Goal: Task Accomplishment & Management: Manage account settings

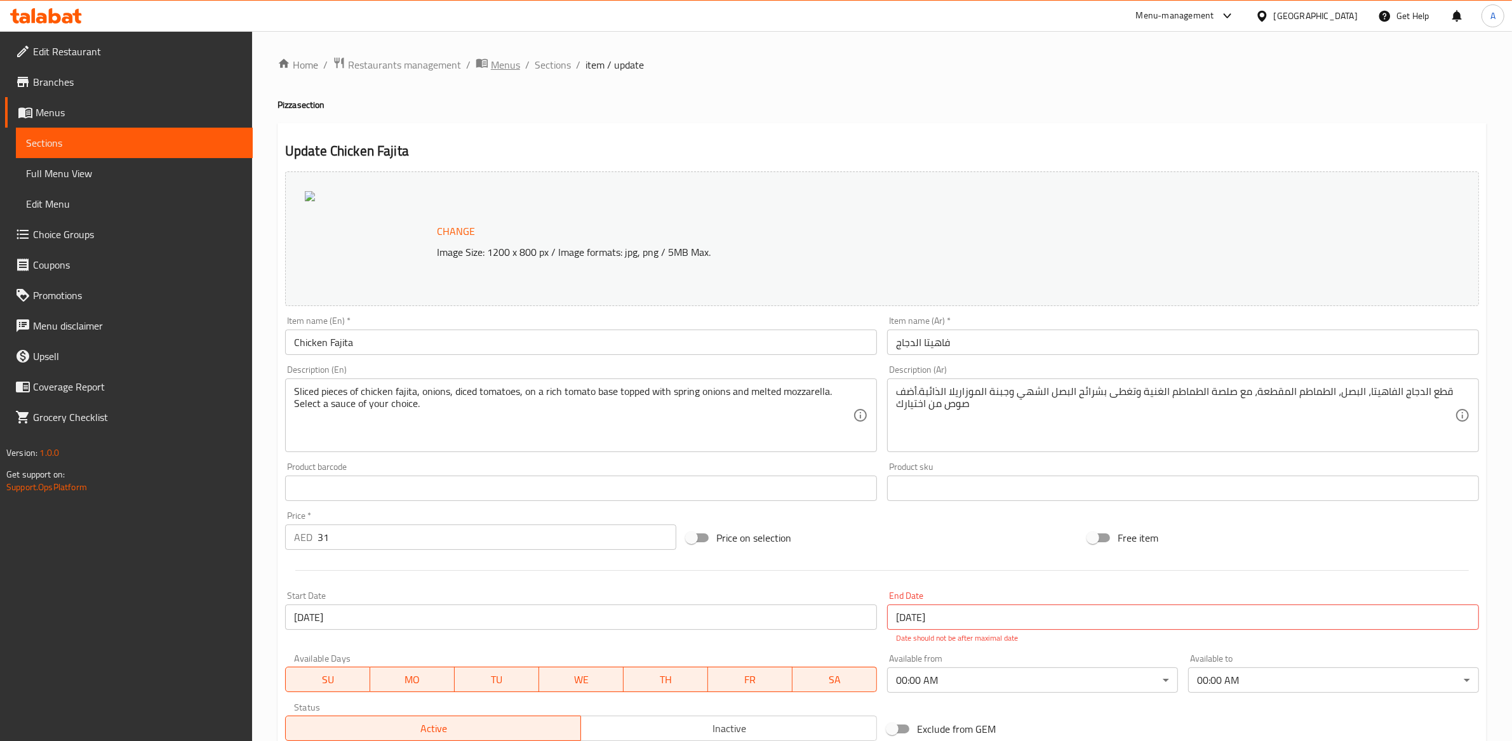
click at [499, 65] on span "Menus" at bounding box center [505, 64] width 29 height 15
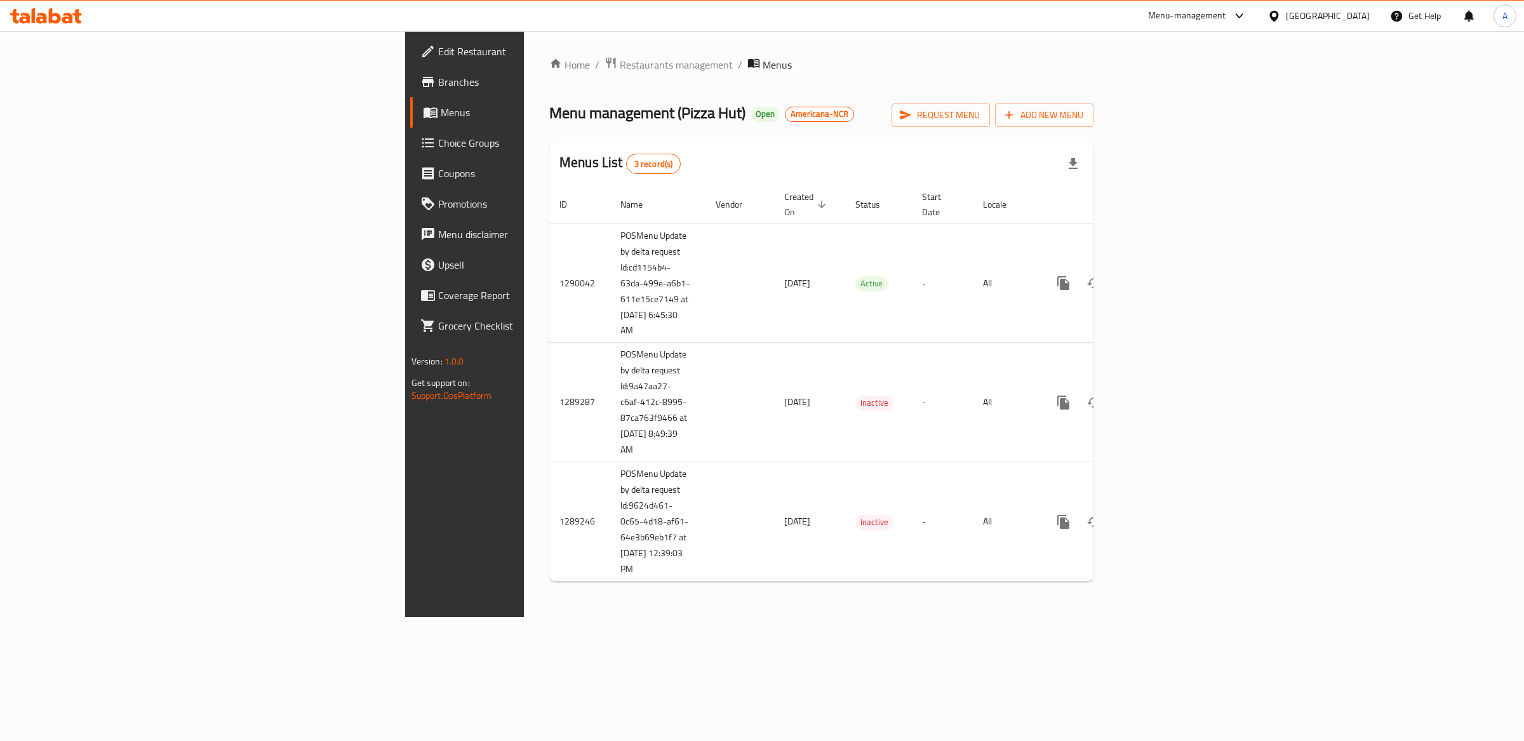
click at [1297, 8] on div "[GEOGRAPHIC_DATA]" at bounding box center [1319, 16] width 123 height 30
click at [1327, 19] on div "[GEOGRAPHIC_DATA]" at bounding box center [1328, 16] width 84 height 14
click at [620, 61] on span "Restaurants management" at bounding box center [676, 64] width 113 height 15
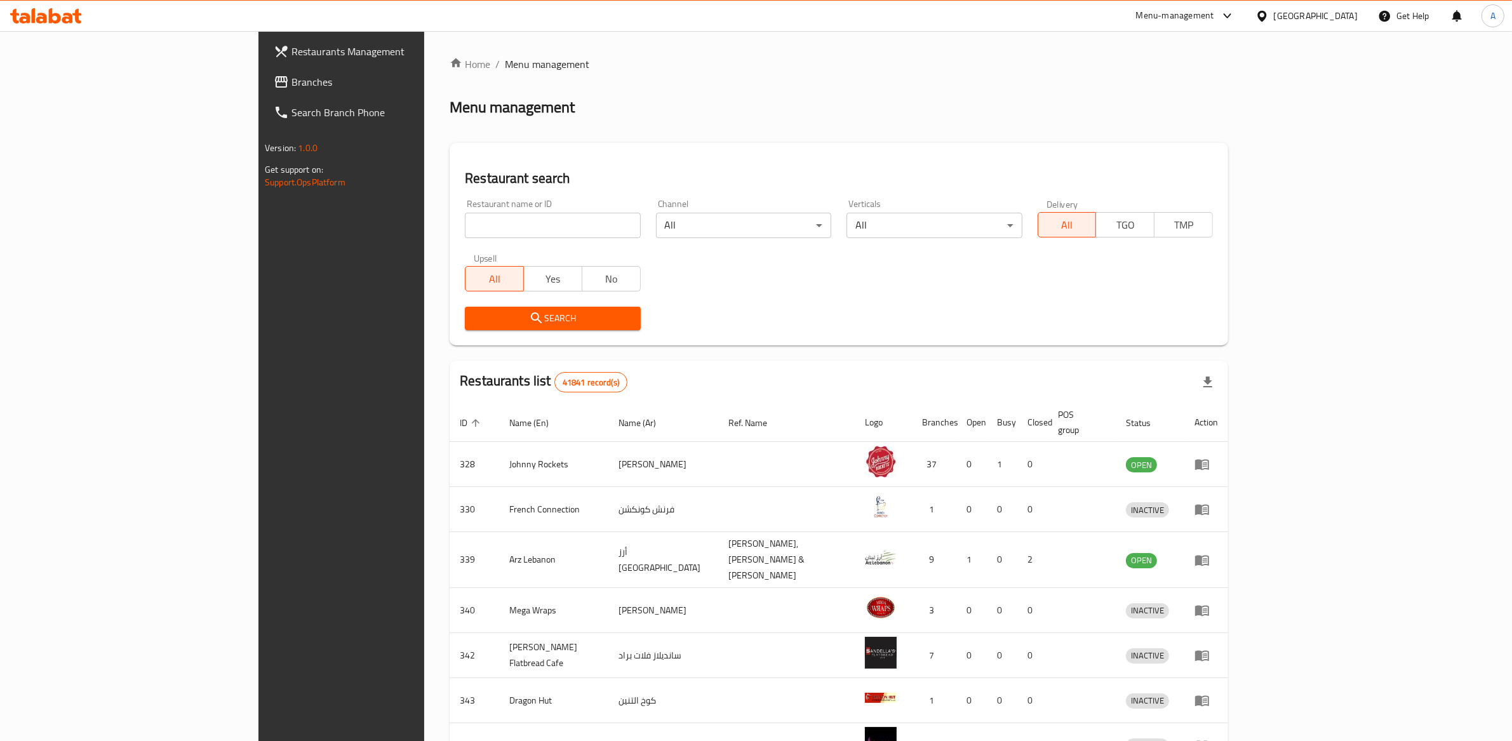
click at [469, 231] on input "search" at bounding box center [552, 225] width 175 height 25
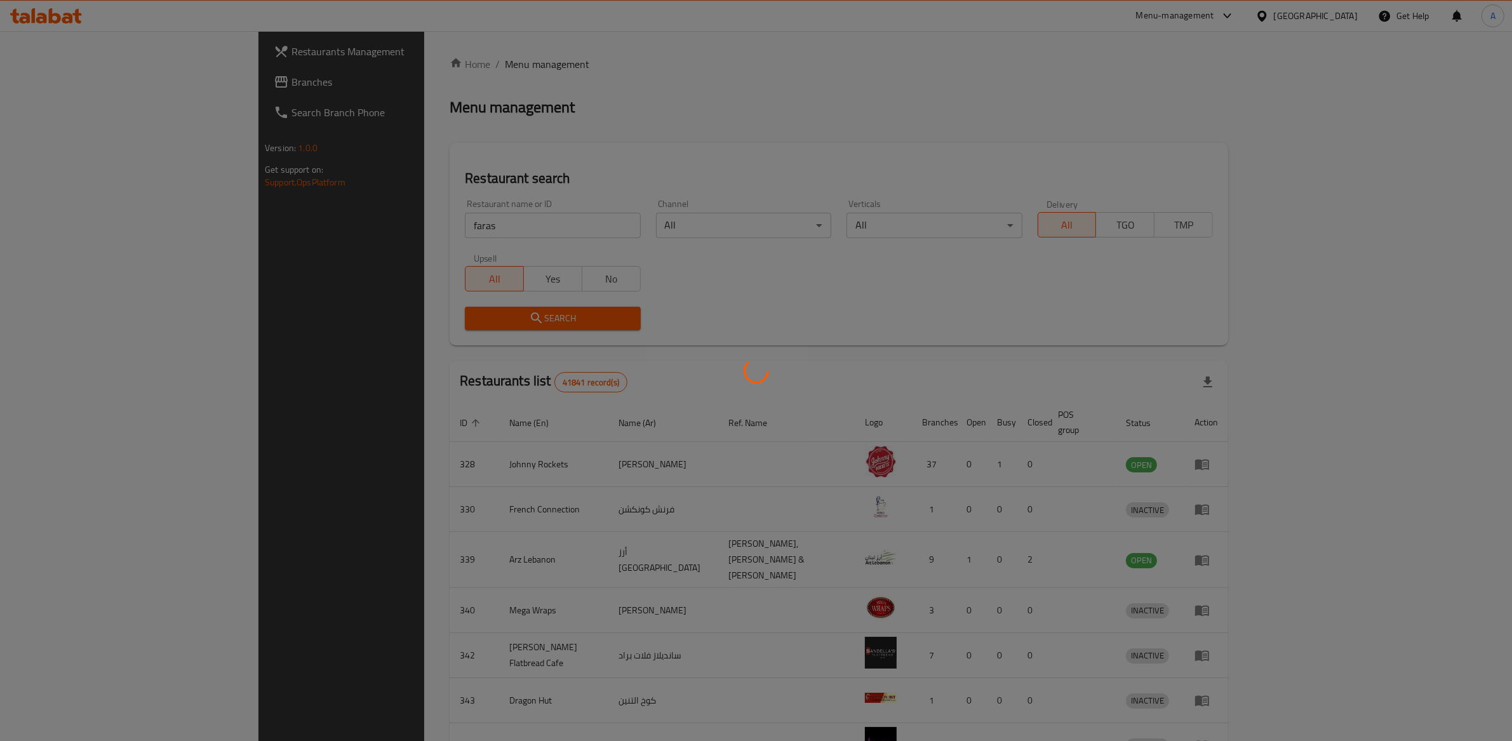
click at [345, 216] on div at bounding box center [756, 370] width 1512 height 741
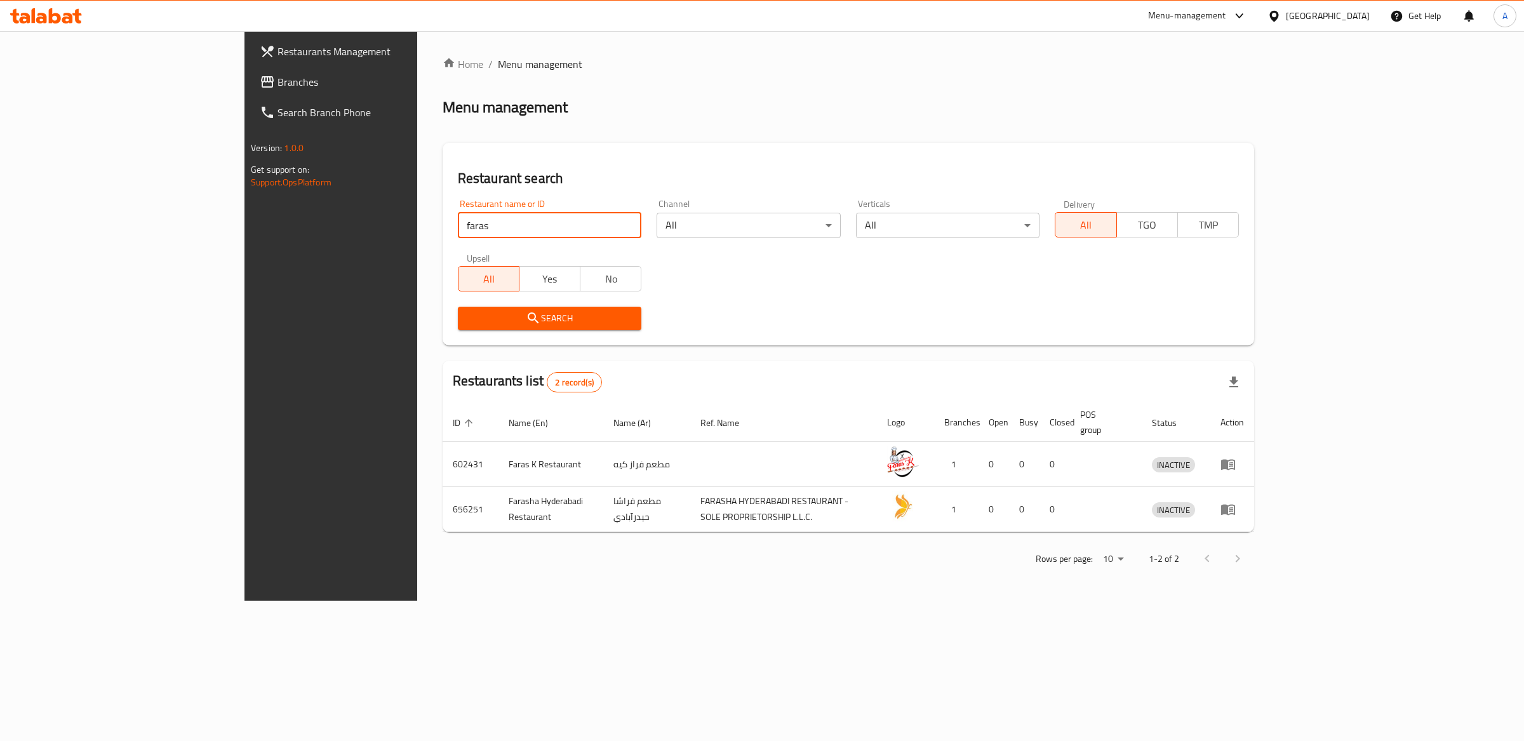
click at [458, 228] on input "faras" at bounding box center [550, 225] width 184 height 25
type input "feras"
click button "Search" at bounding box center [550, 319] width 184 height 24
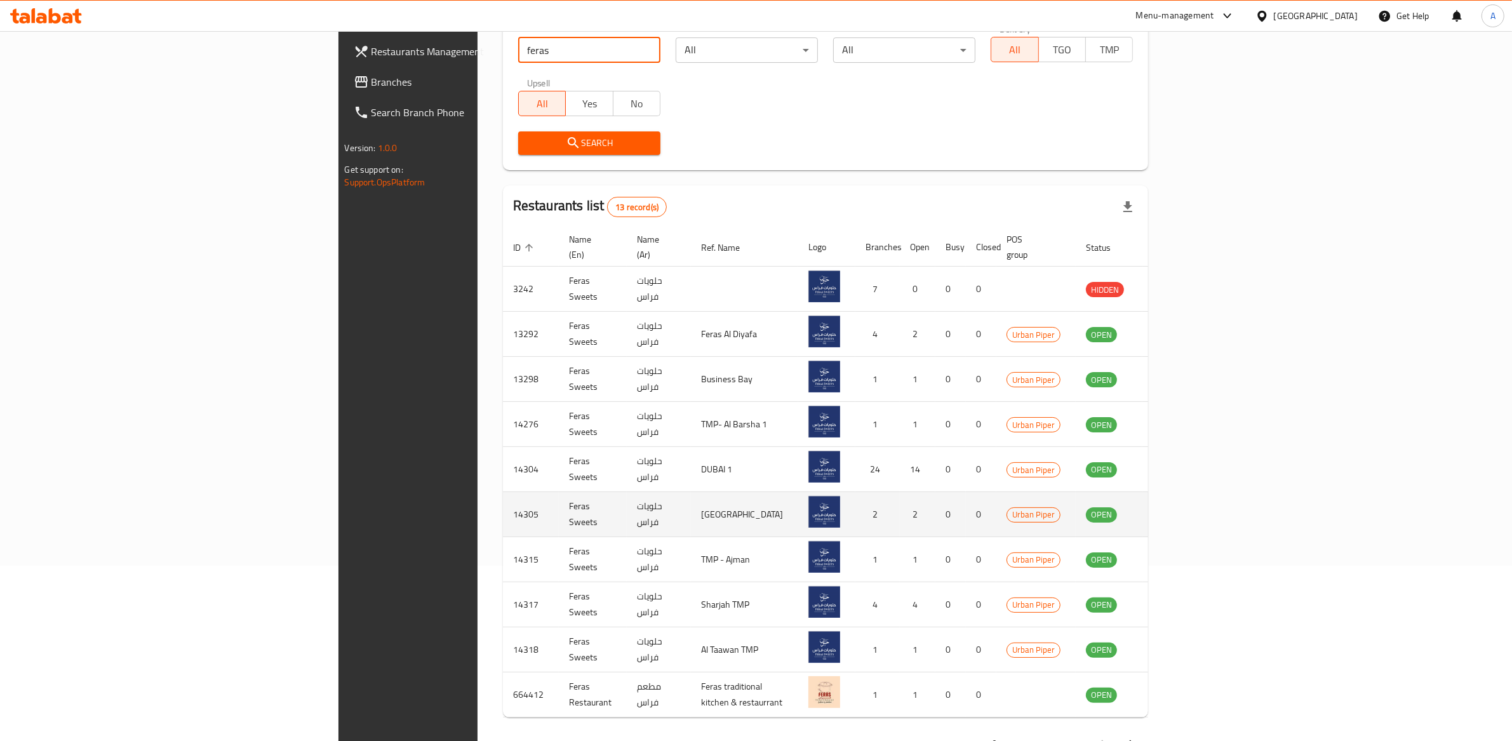
scroll to position [200, 0]
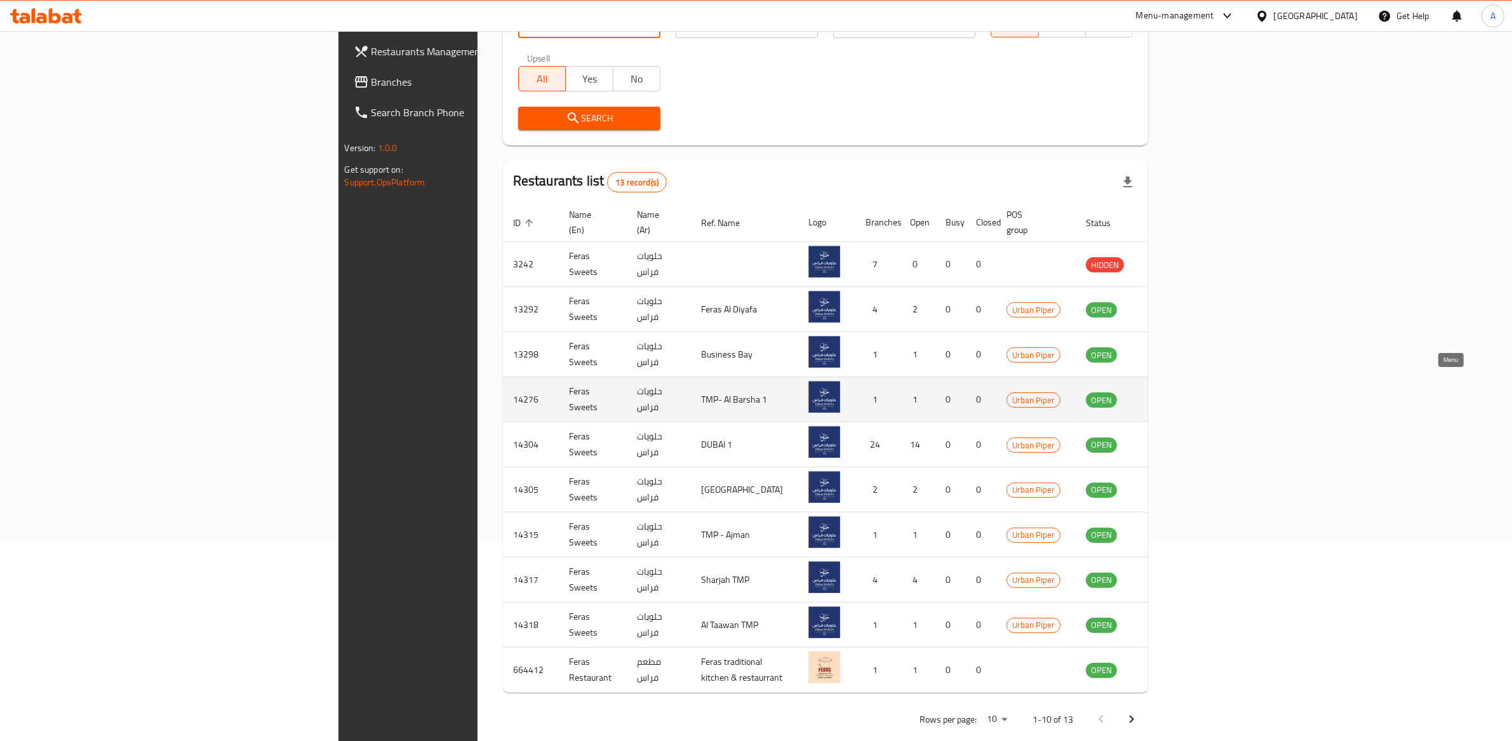
click at [1168, 392] on icon "enhanced table" at bounding box center [1160, 399] width 15 height 15
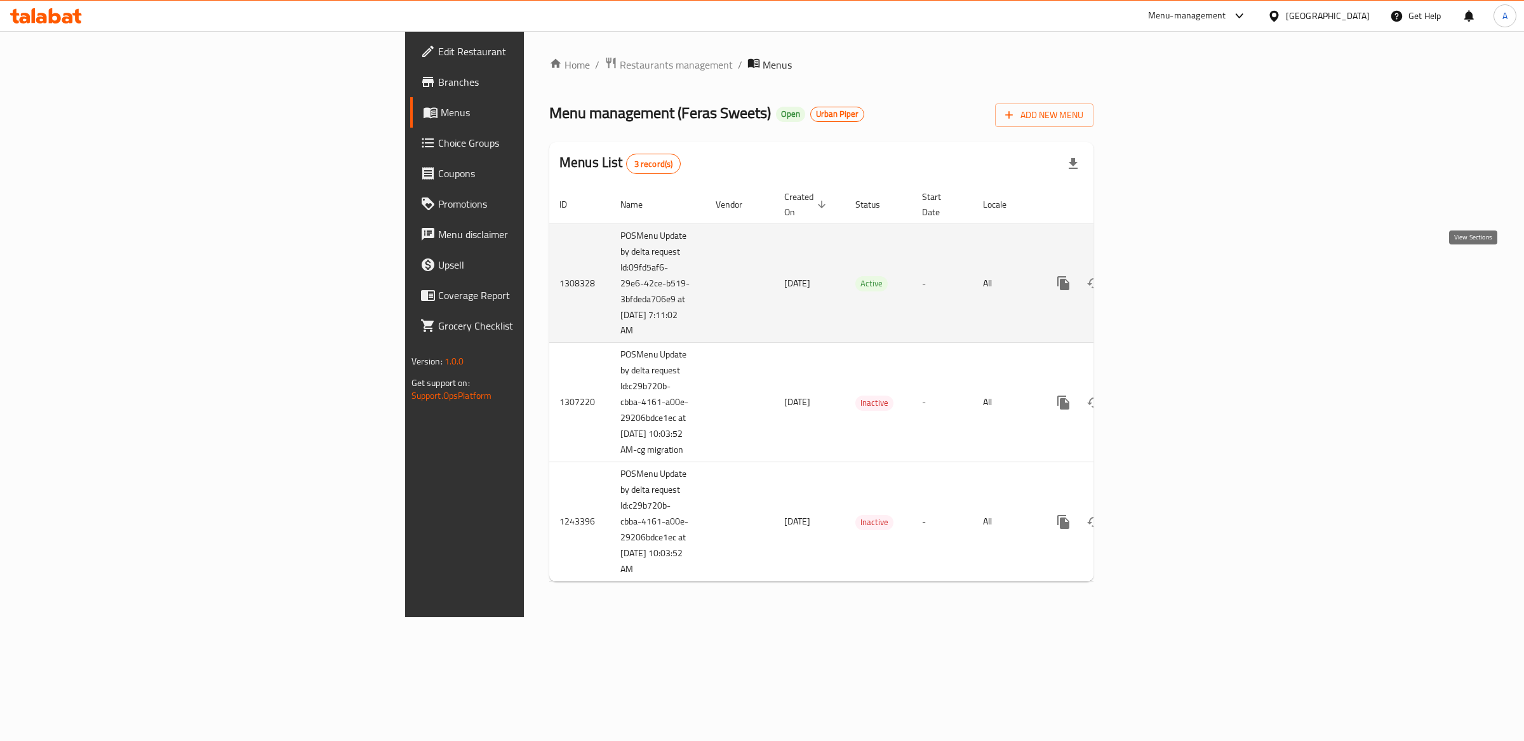
click at [1171, 271] on link "enhanced table" at bounding box center [1155, 283] width 30 height 30
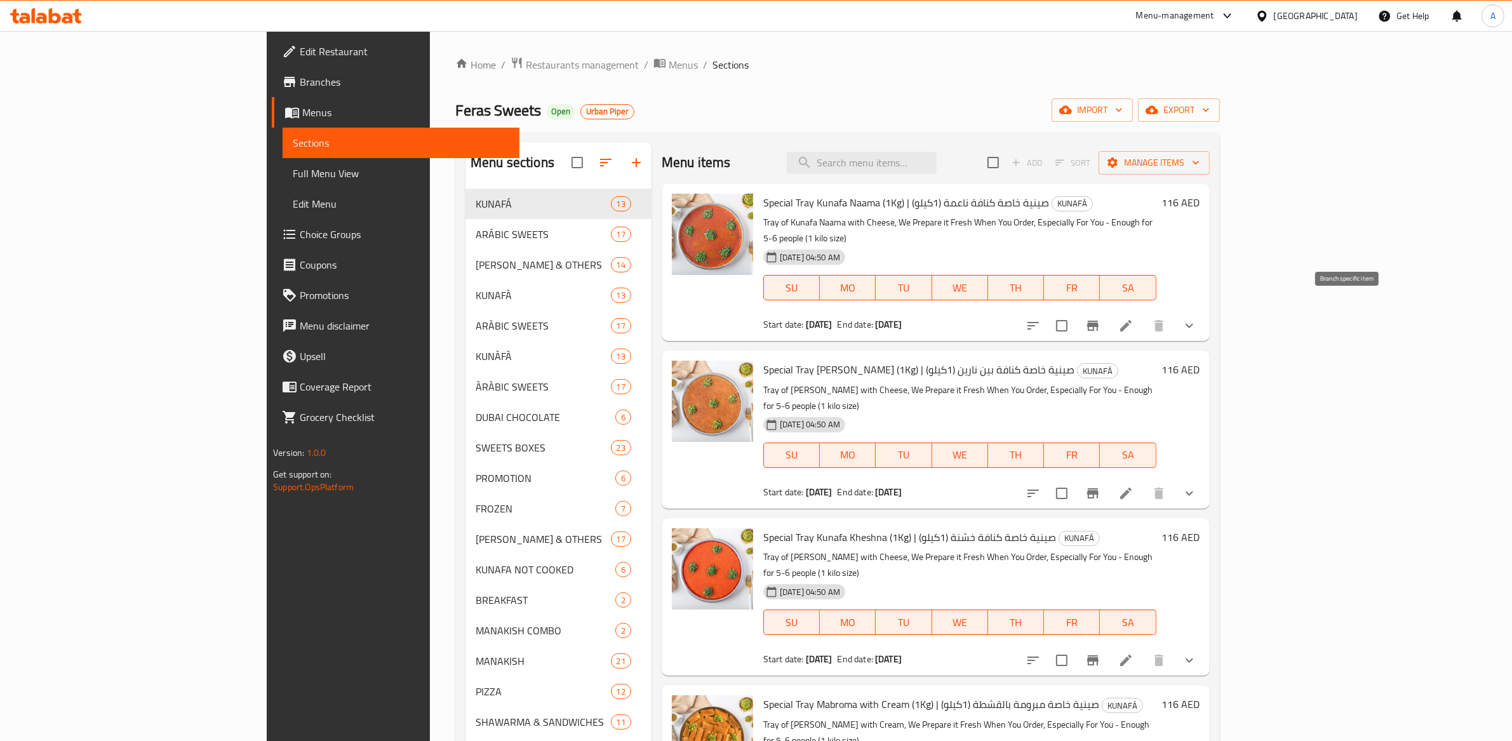
click at [1101, 318] on icon "Branch-specific-item" at bounding box center [1093, 325] width 15 height 15
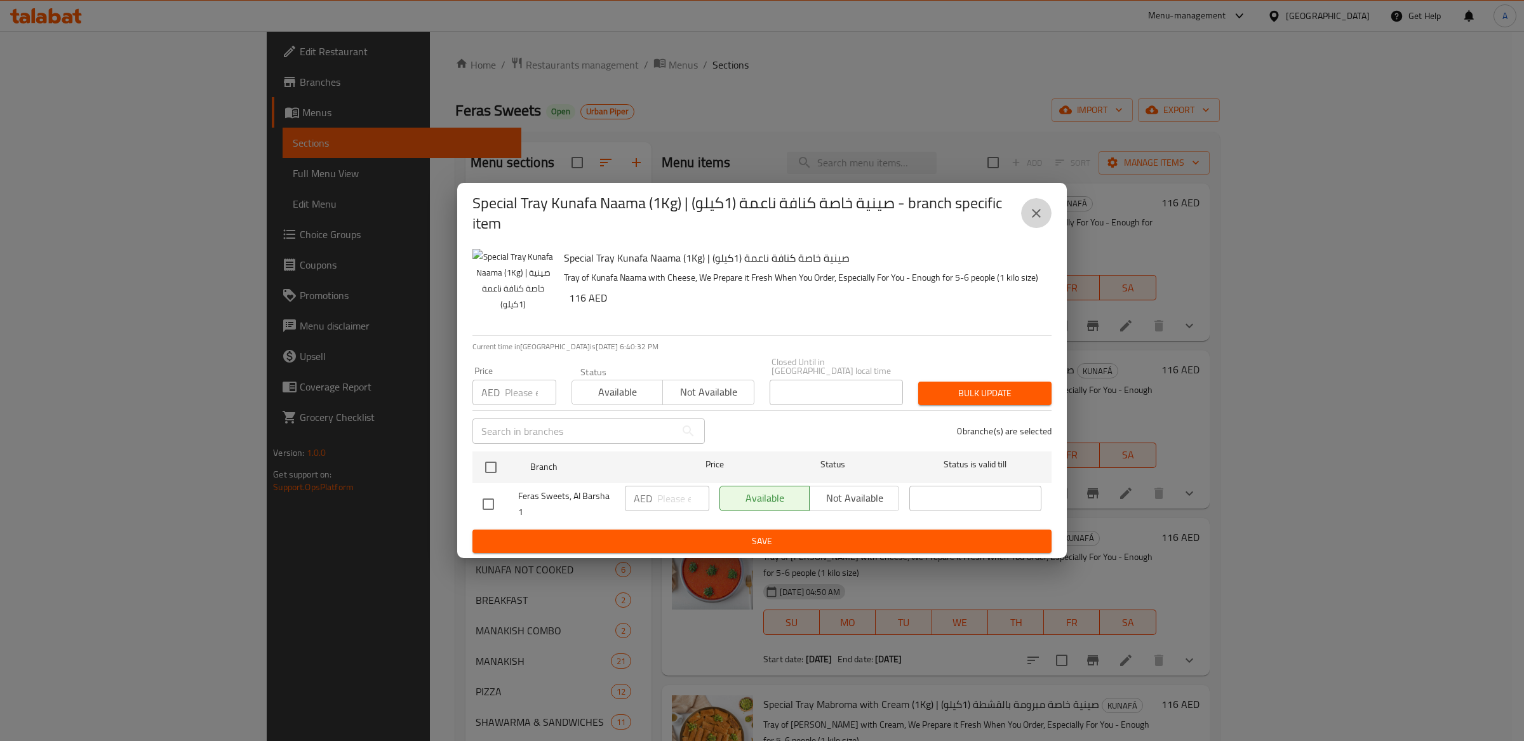
click at [1040, 213] on icon "close" at bounding box center [1036, 213] width 15 height 15
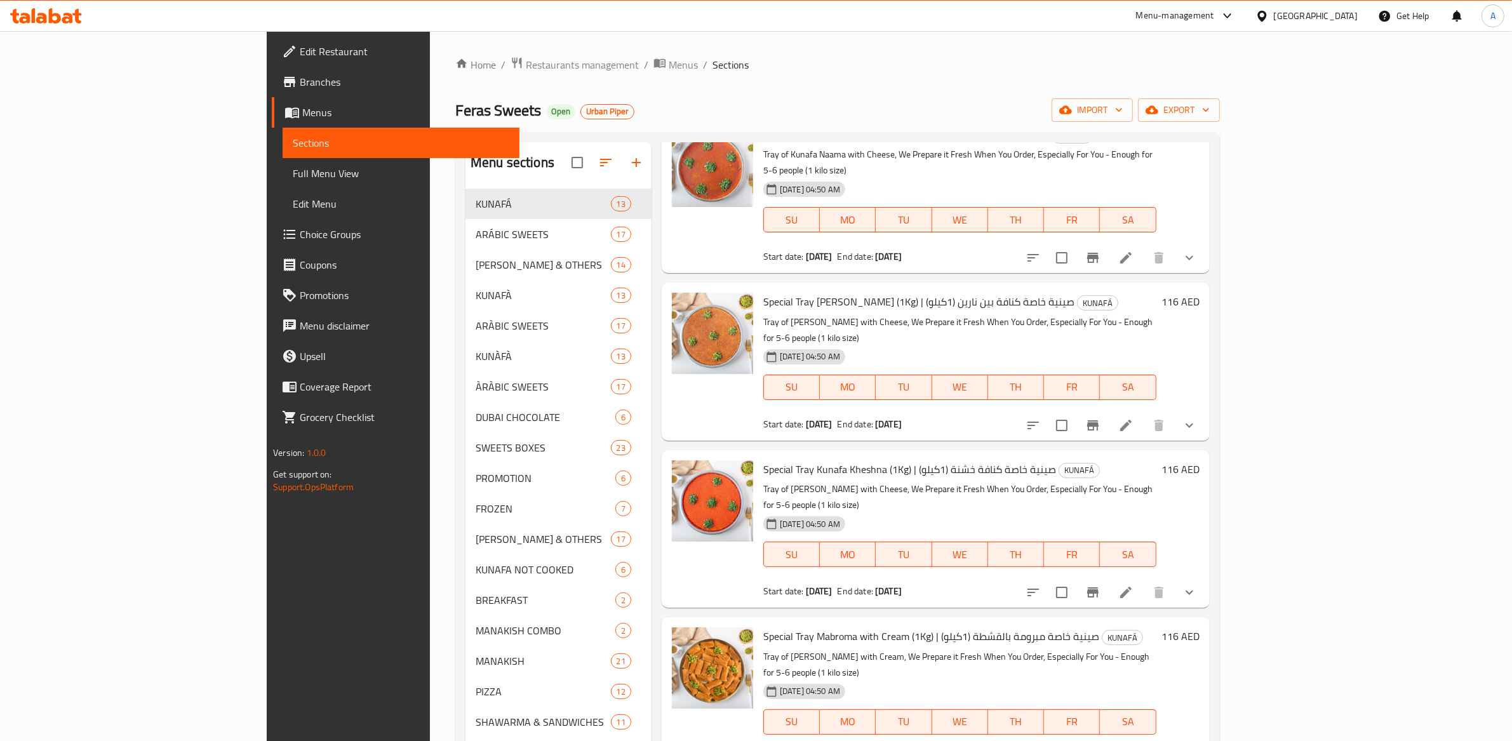
scroll to position [93, 0]
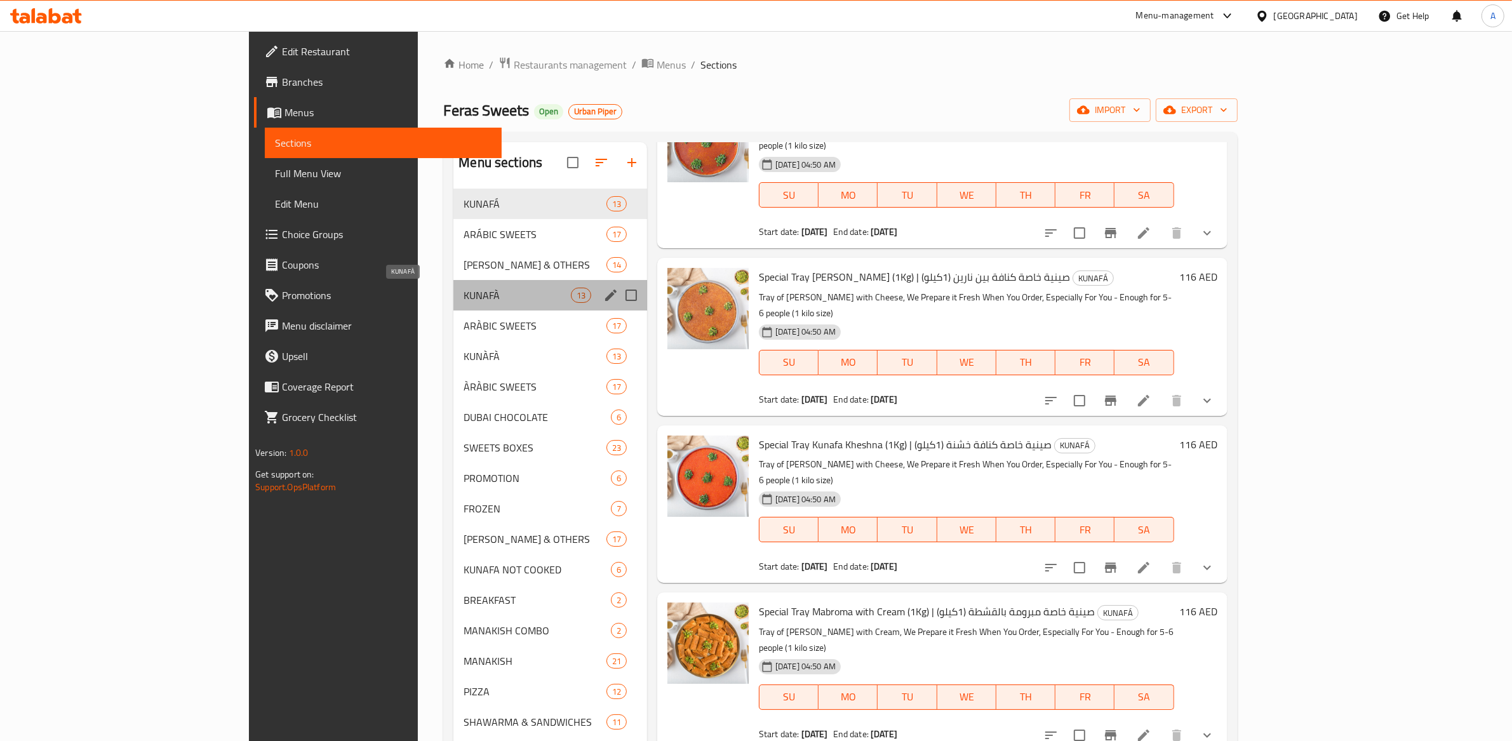
click at [464, 296] on span "KUNAFÀ" at bounding box center [517, 295] width 107 height 15
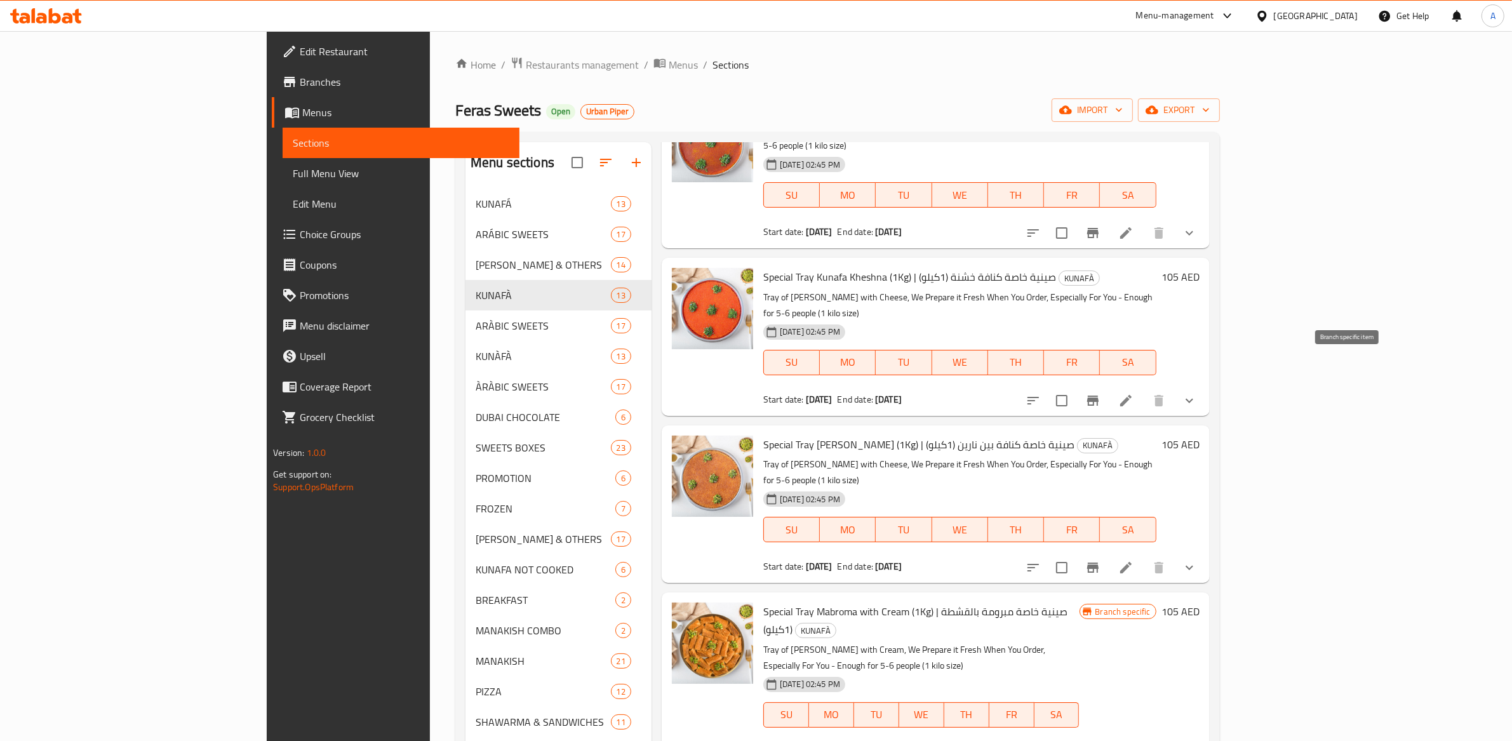
click at [1099, 396] on icon "Branch-specific-item" at bounding box center [1092, 401] width 11 height 10
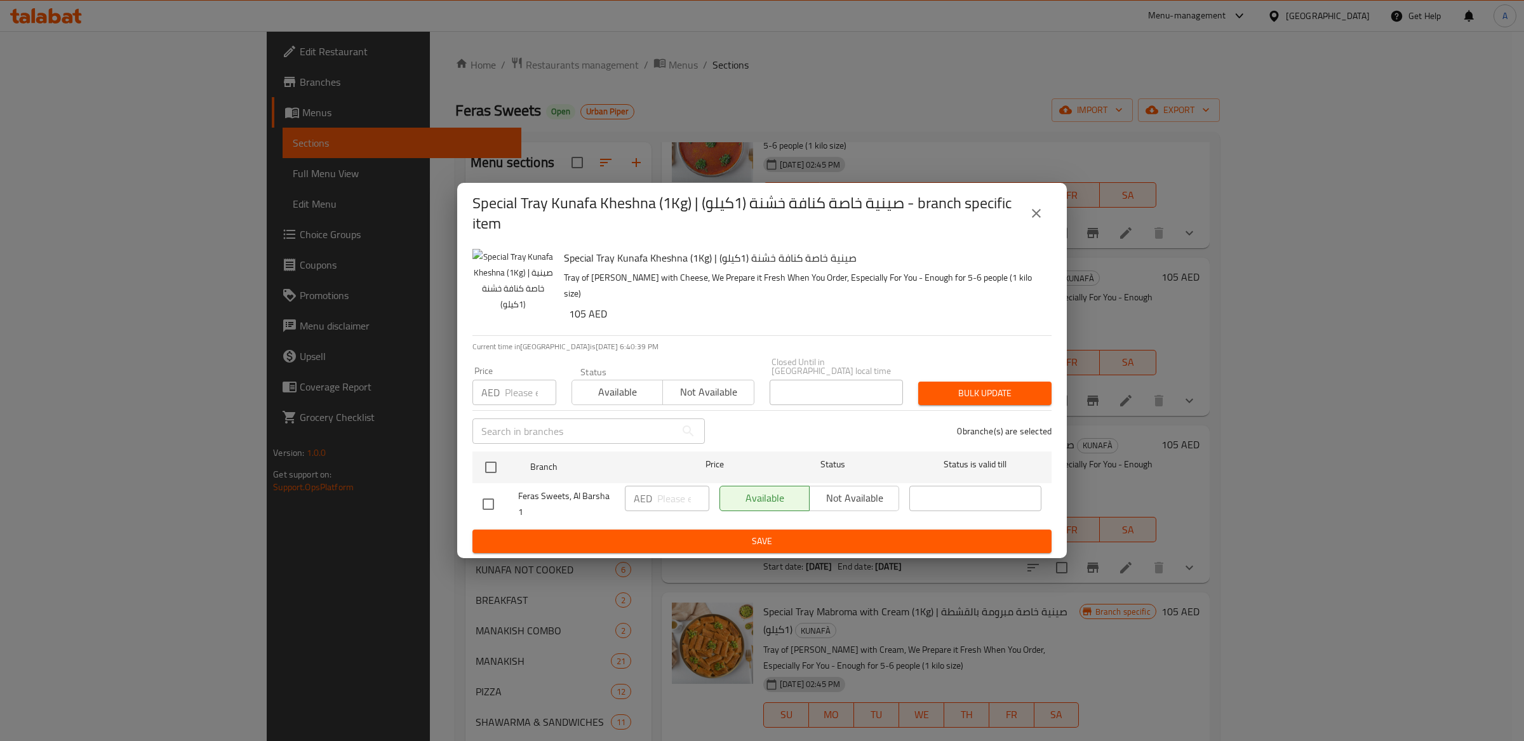
click at [1039, 214] on icon "close" at bounding box center [1036, 213] width 15 height 15
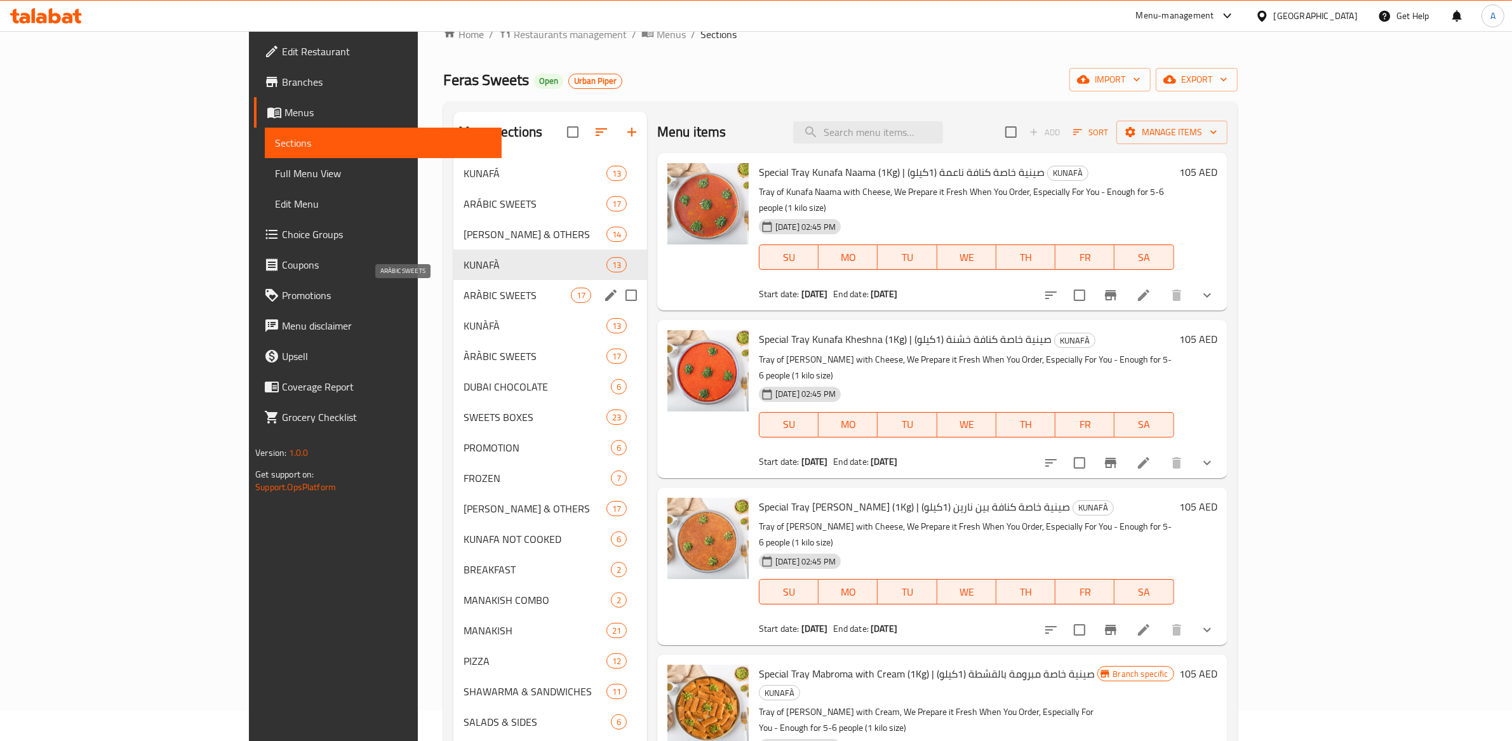
scroll to position [36, 0]
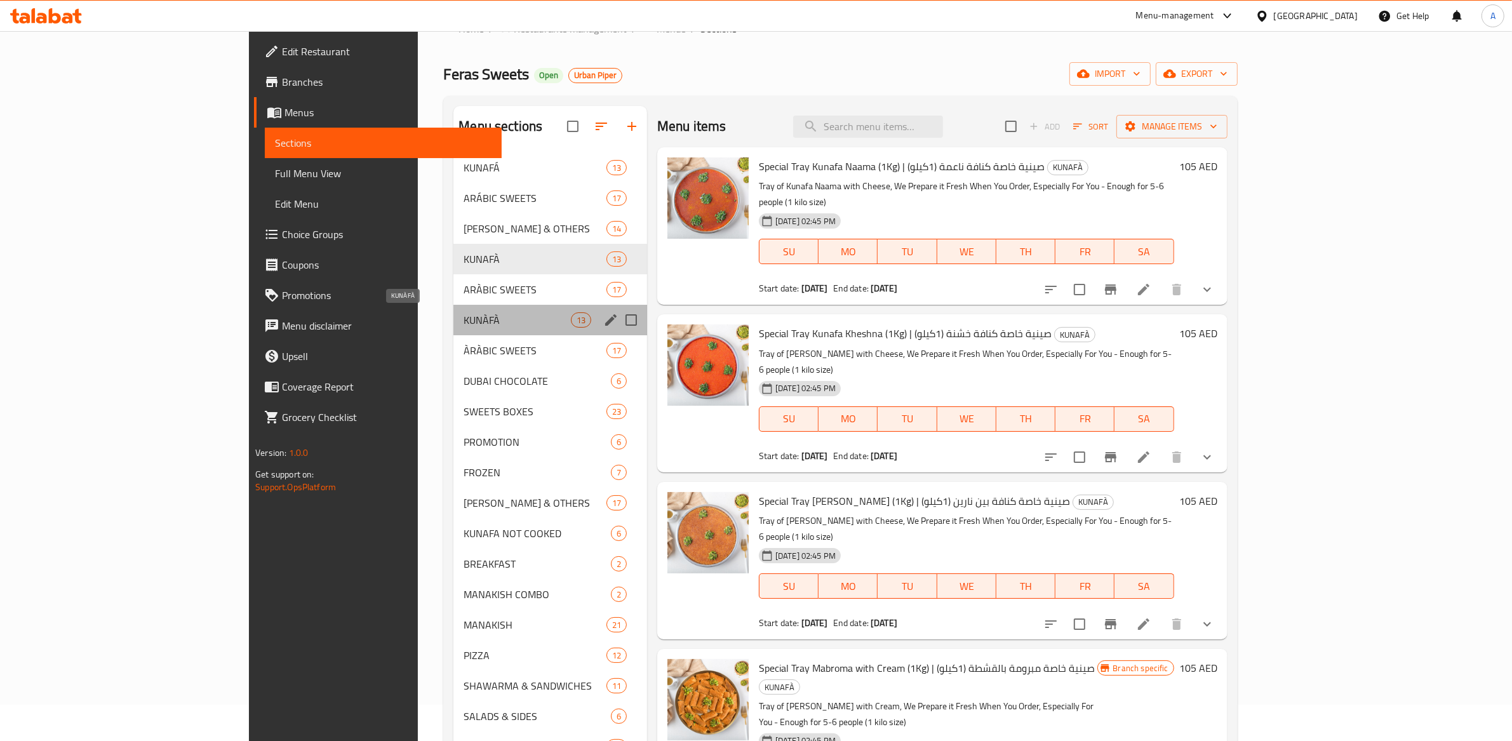
click at [464, 323] on span "KUNÀFÀ" at bounding box center [517, 320] width 107 height 15
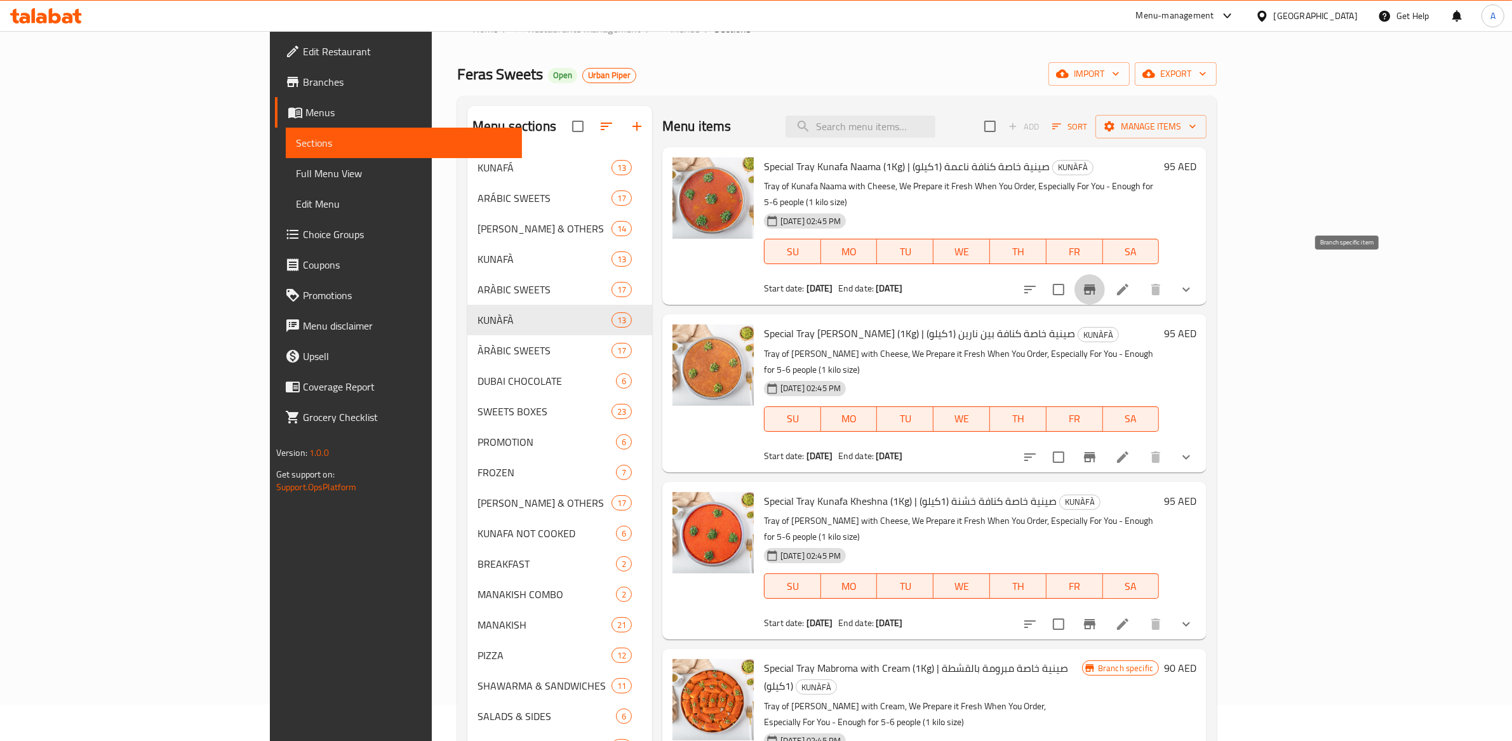
click at [1105, 274] on button "Branch-specific-item" at bounding box center [1090, 289] width 30 height 30
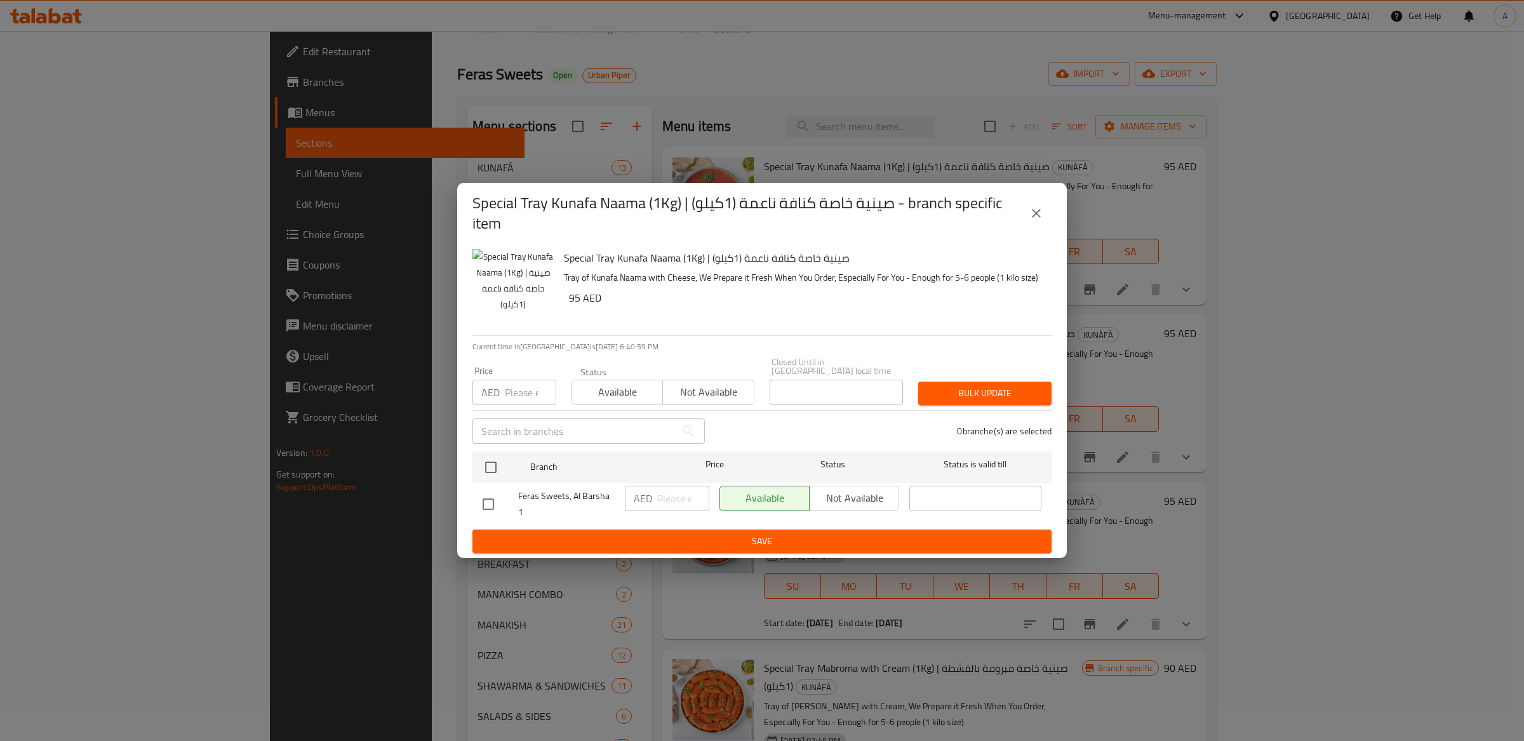
click at [1038, 212] on icon "close" at bounding box center [1036, 213] width 15 height 15
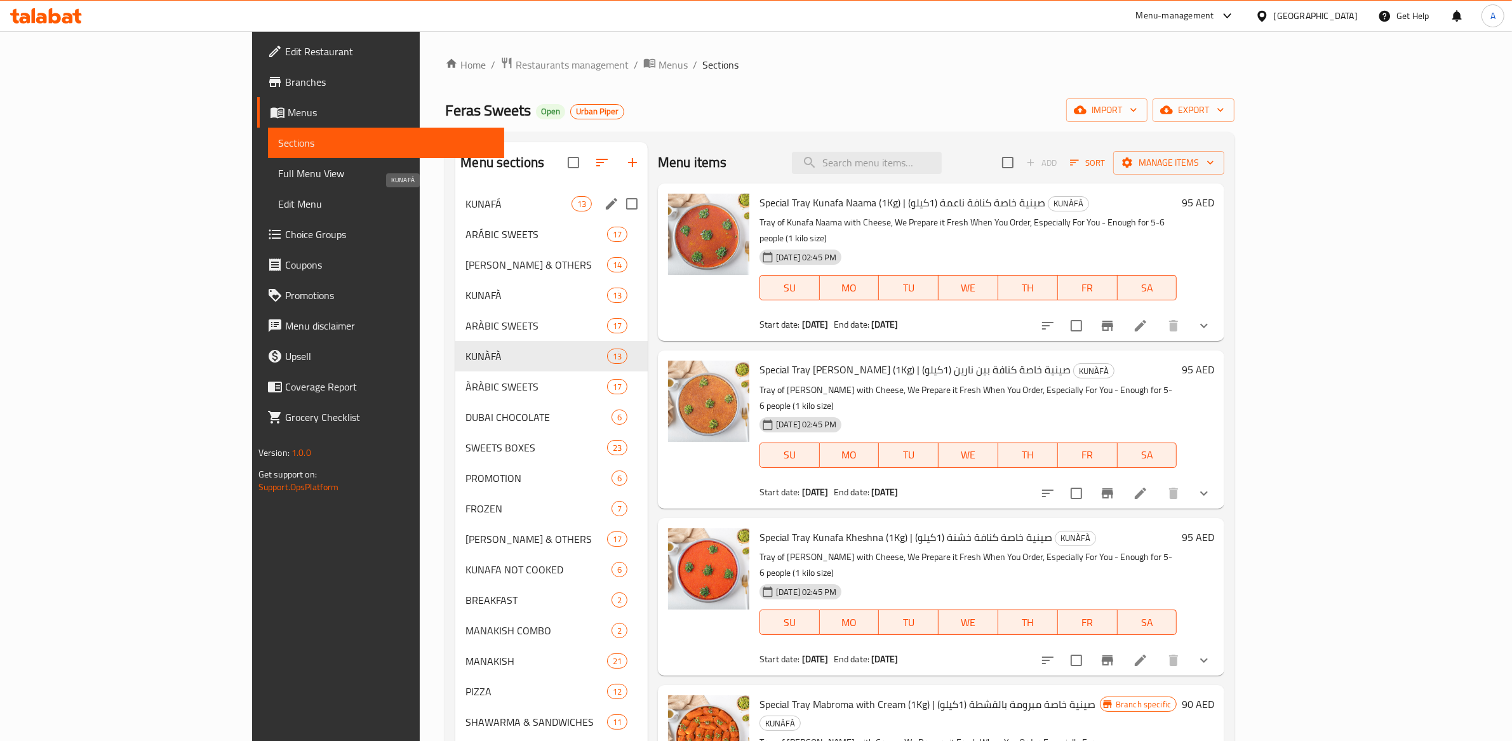
click at [466, 201] on span "KUNAFÁ" at bounding box center [518, 203] width 105 height 15
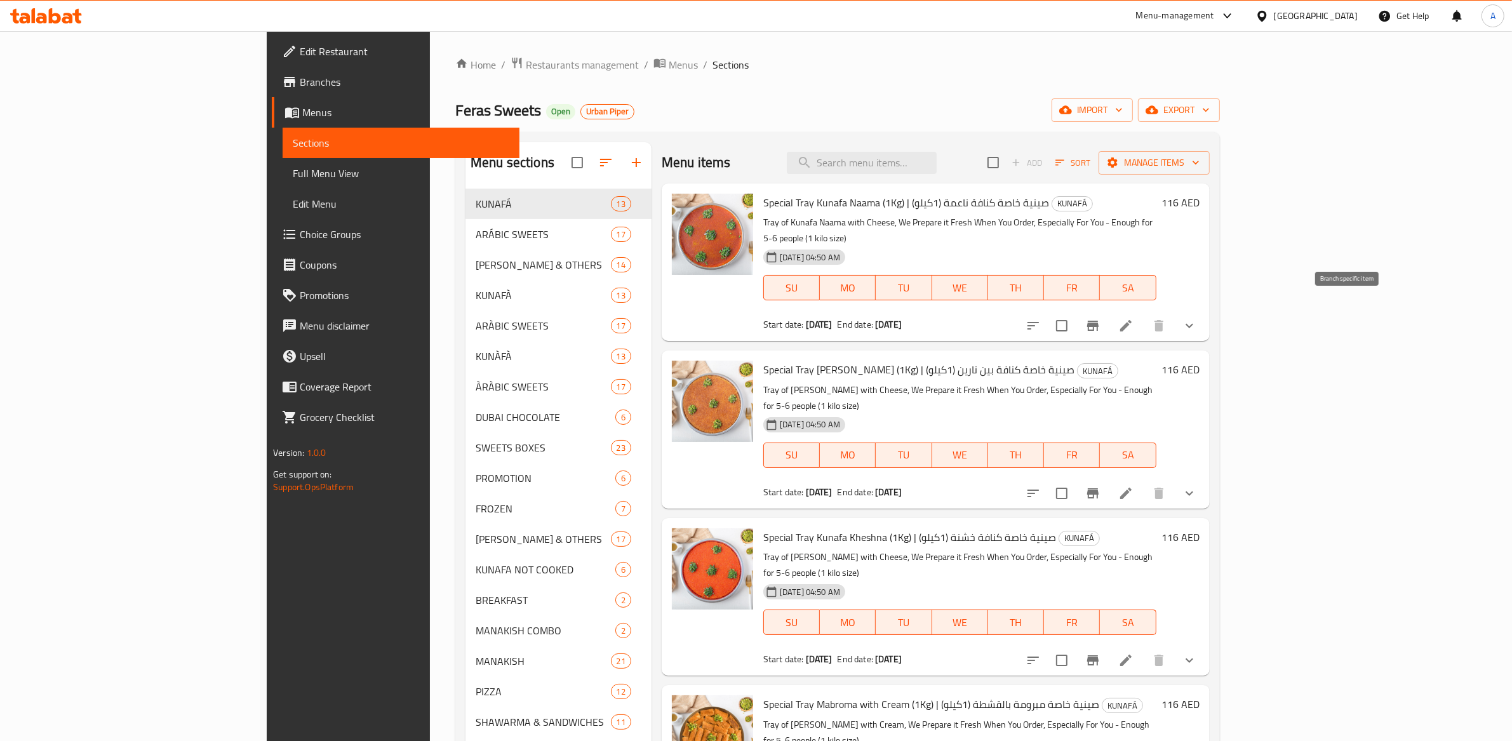
click at [1099, 321] on icon "Branch-specific-item" at bounding box center [1092, 326] width 11 height 10
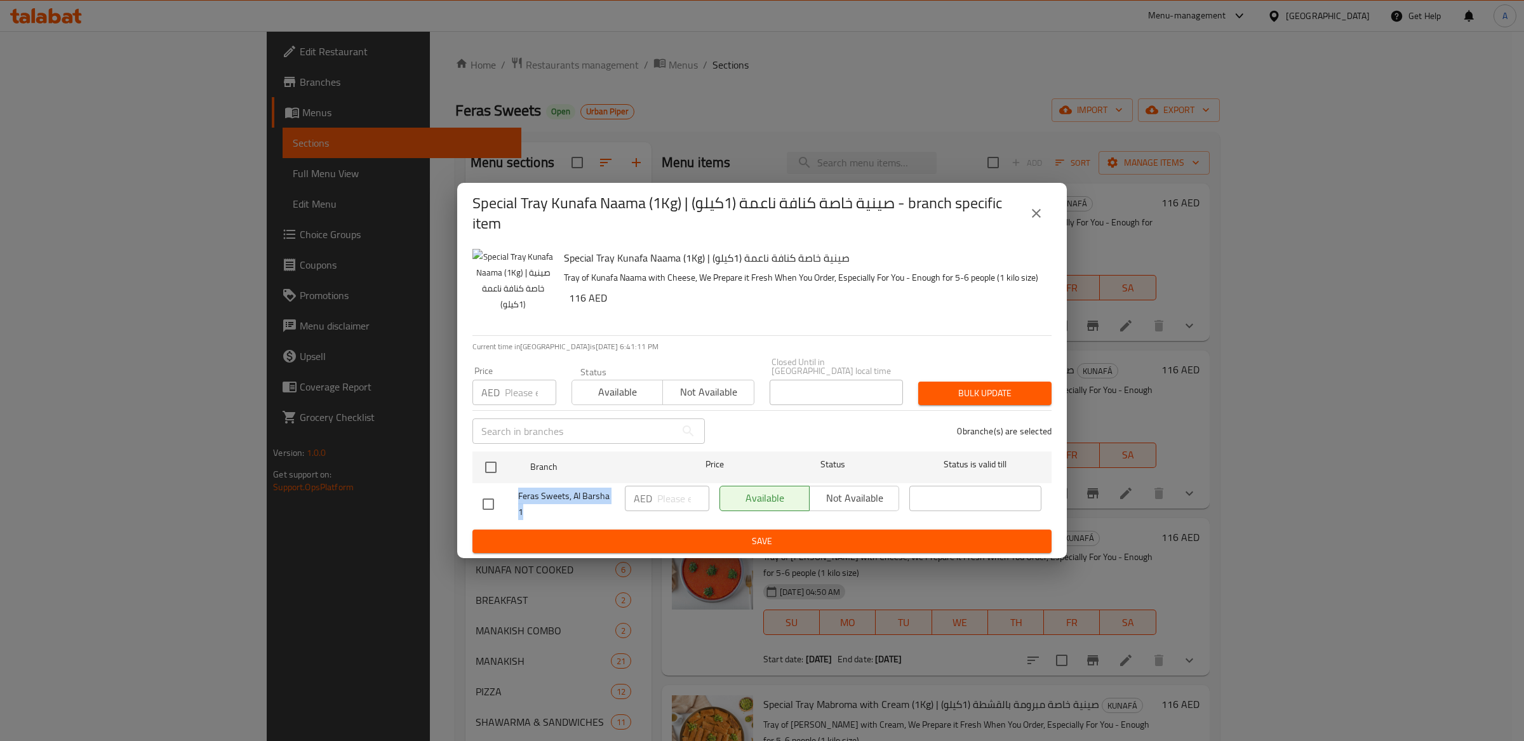
drag, startPoint x: 520, startPoint y: 495, endPoint x: 610, endPoint y: 506, distance: 90.9
click at [610, 506] on span "Feras Sweets, Al Barsha 1" at bounding box center [566, 504] width 97 height 32
click at [1042, 212] on icon "close" at bounding box center [1036, 213] width 15 height 15
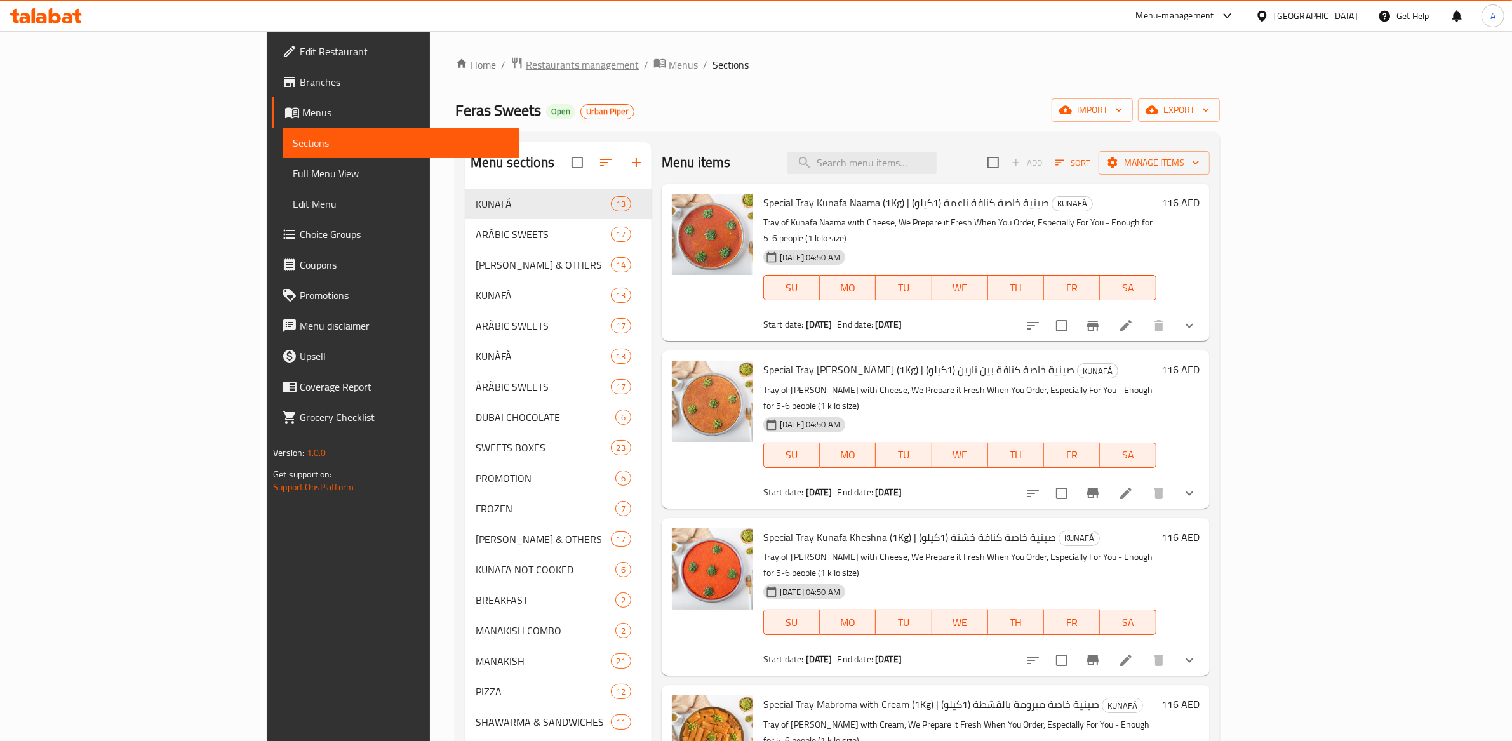
click at [526, 66] on span "Restaurants management" at bounding box center [582, 64] width 113 height 15
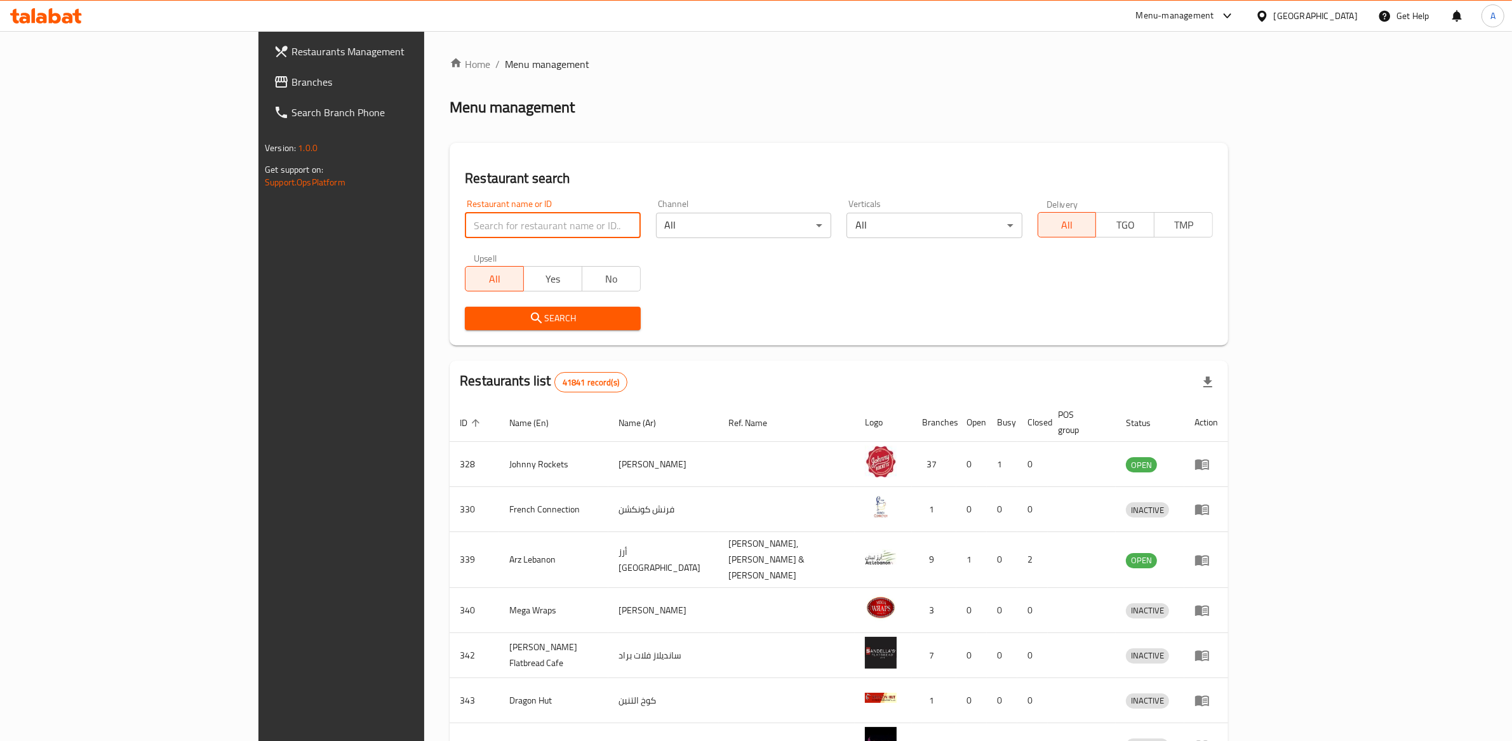
click at [465, 229] on input "search" at bounding box center [552, 225] width 175 height 25
type input "feras"
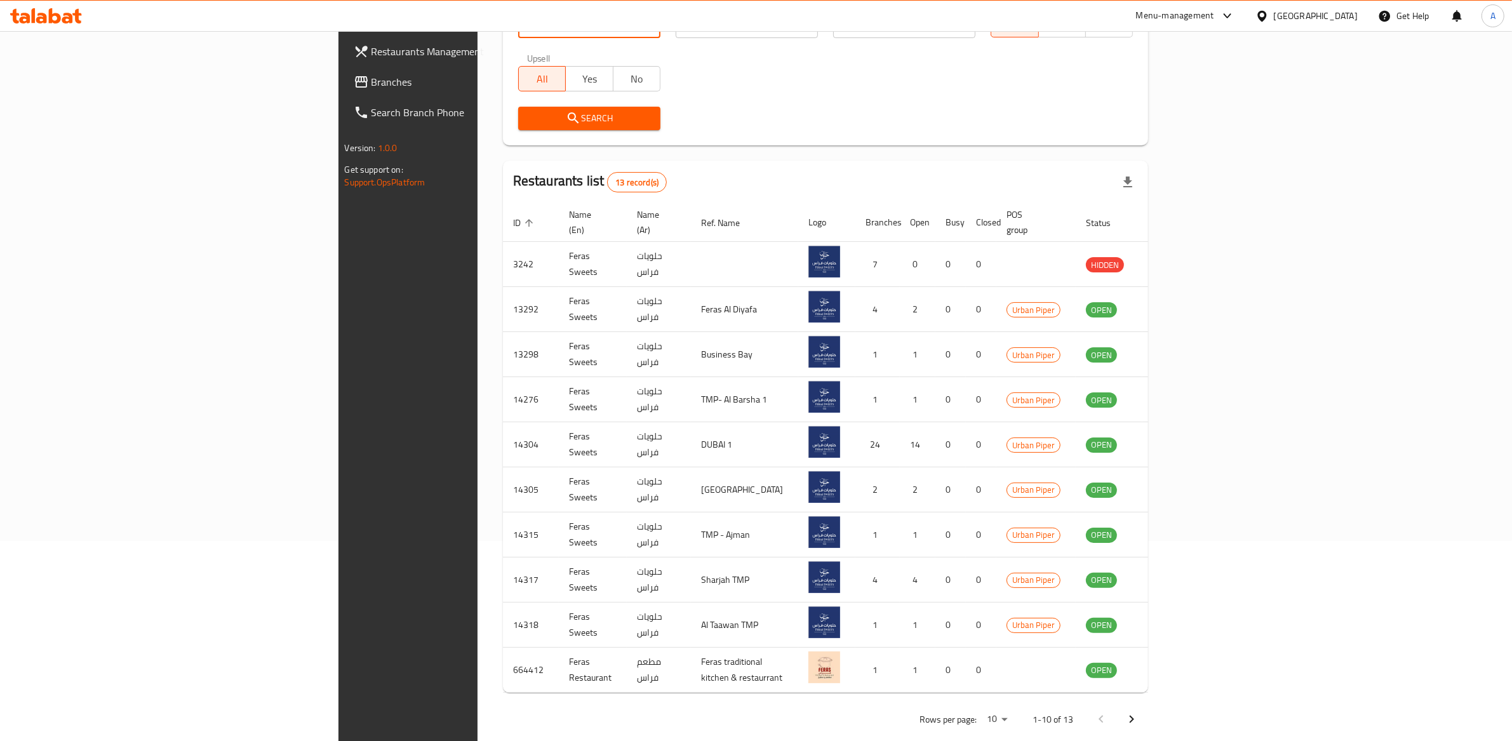
scroll to position [166, 0]
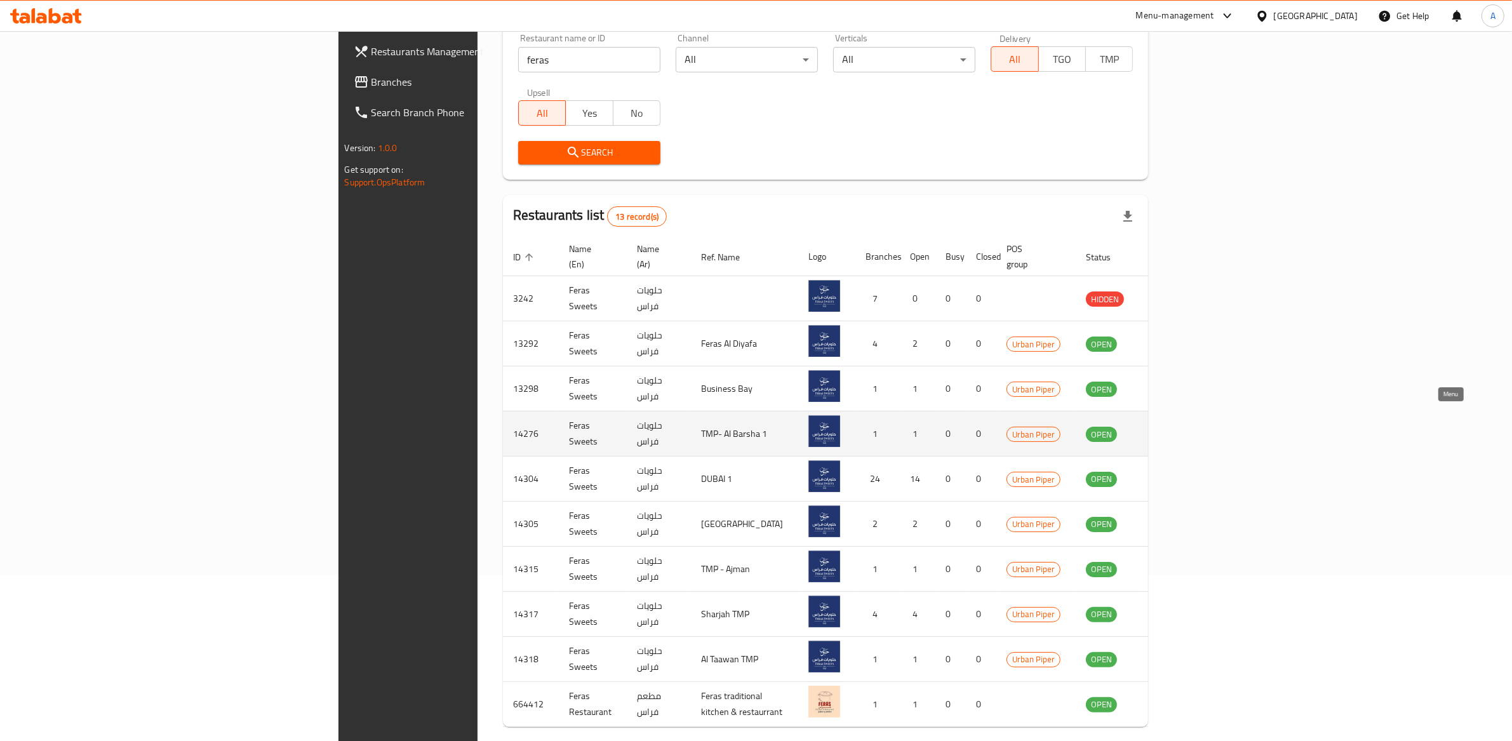
click at [1168, 426] on icon "enhanced table" at bounding box center [1160, 433] width 15 height 15
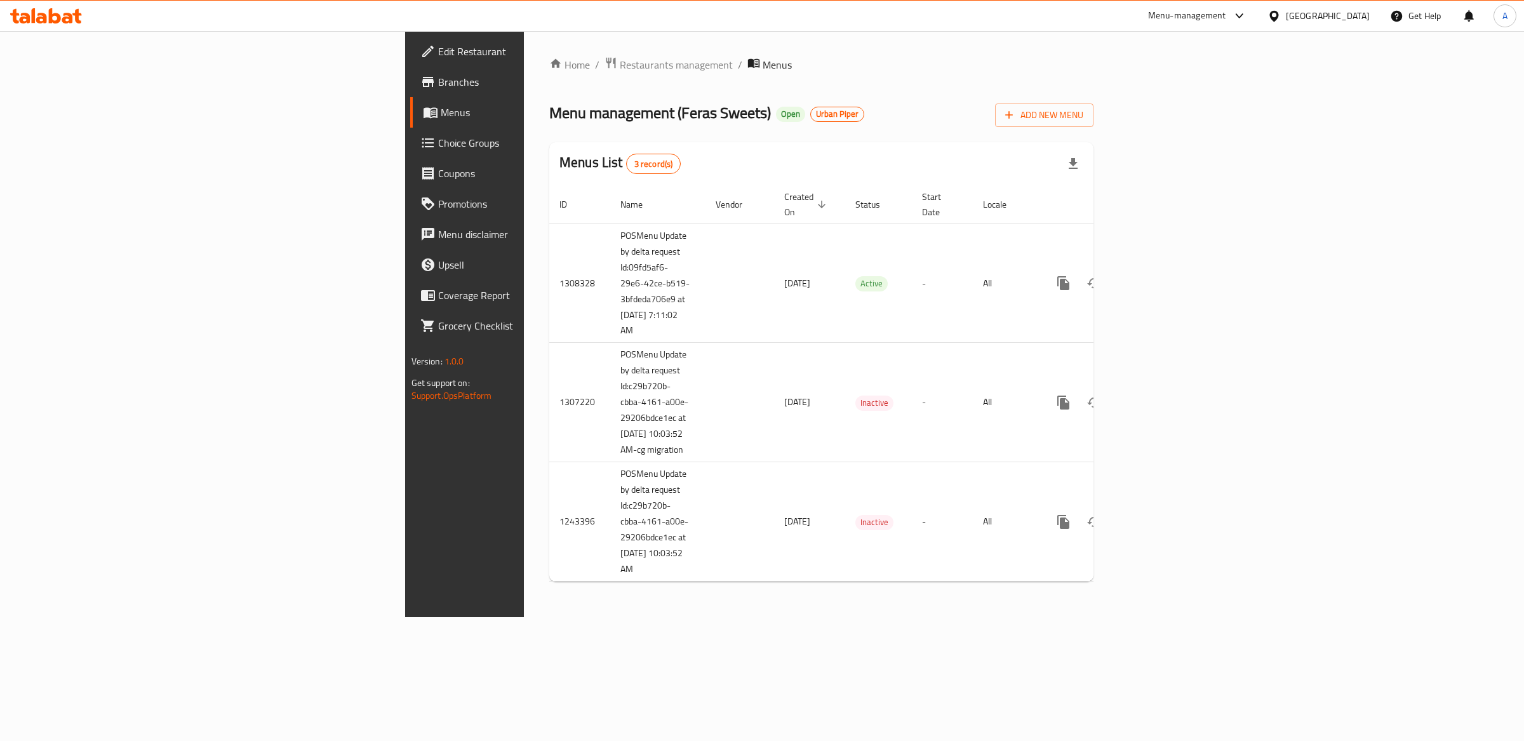
click at [438, 79] on span "Branches" at bounding box center [544, 81] width 212 height 15
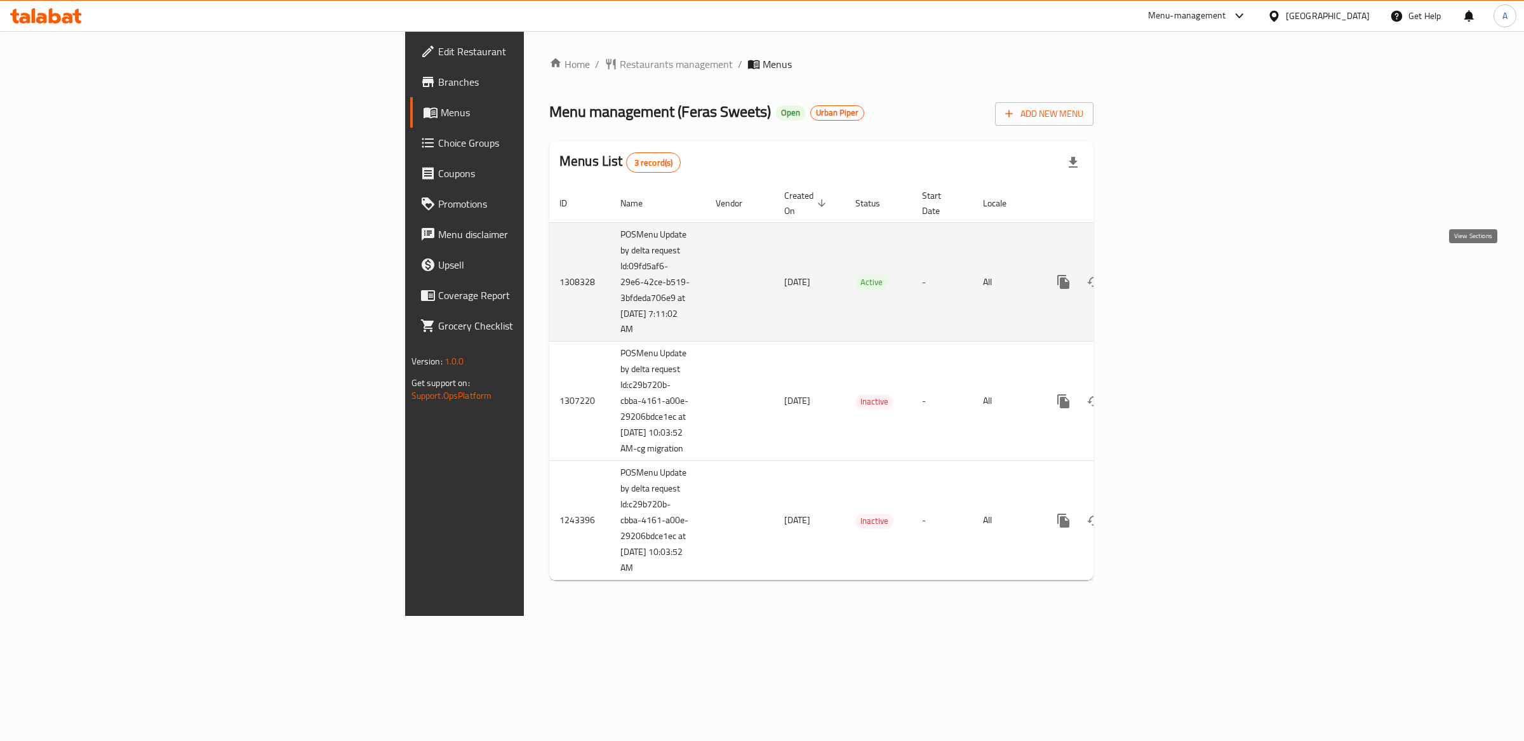
click at [1161, 276] on icon "enhanced table" at bounding box center [1155, 281] width 11 height 11
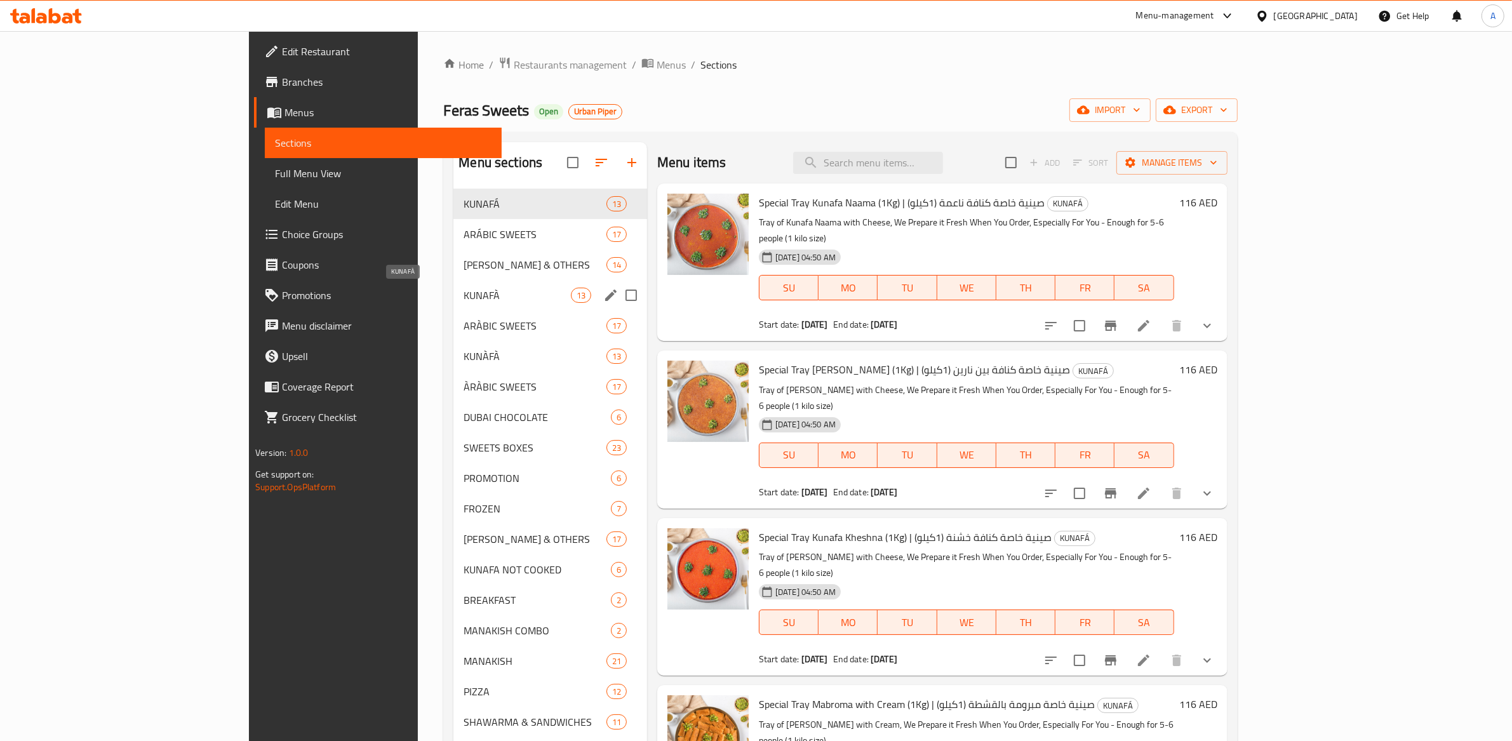
click at [464, 302] on span "KUNAFÀ" at bounding box center [517, 295] width 107 height 15
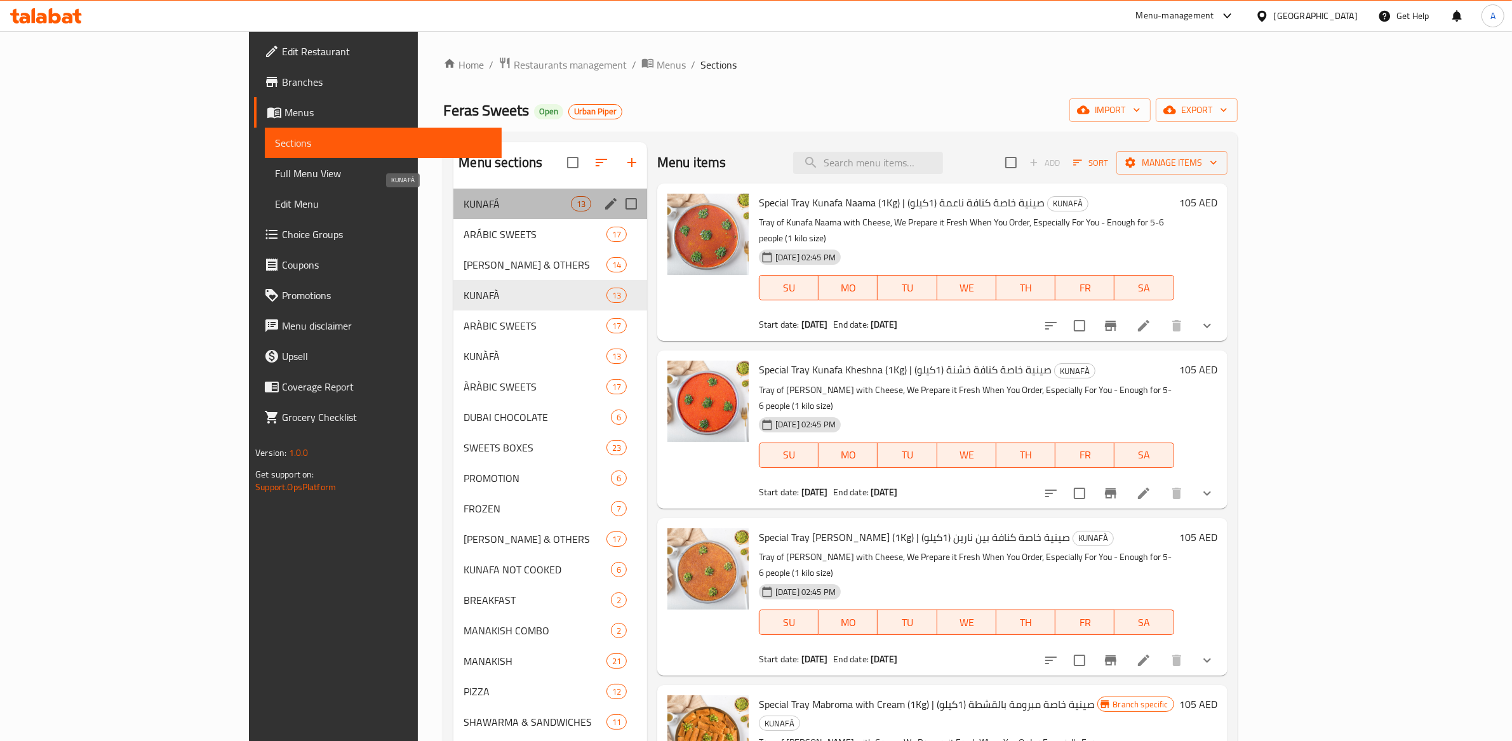
click at [464, 205] on span "KUNAFÁ" at bounding box center [517, 203] width 107 height 15
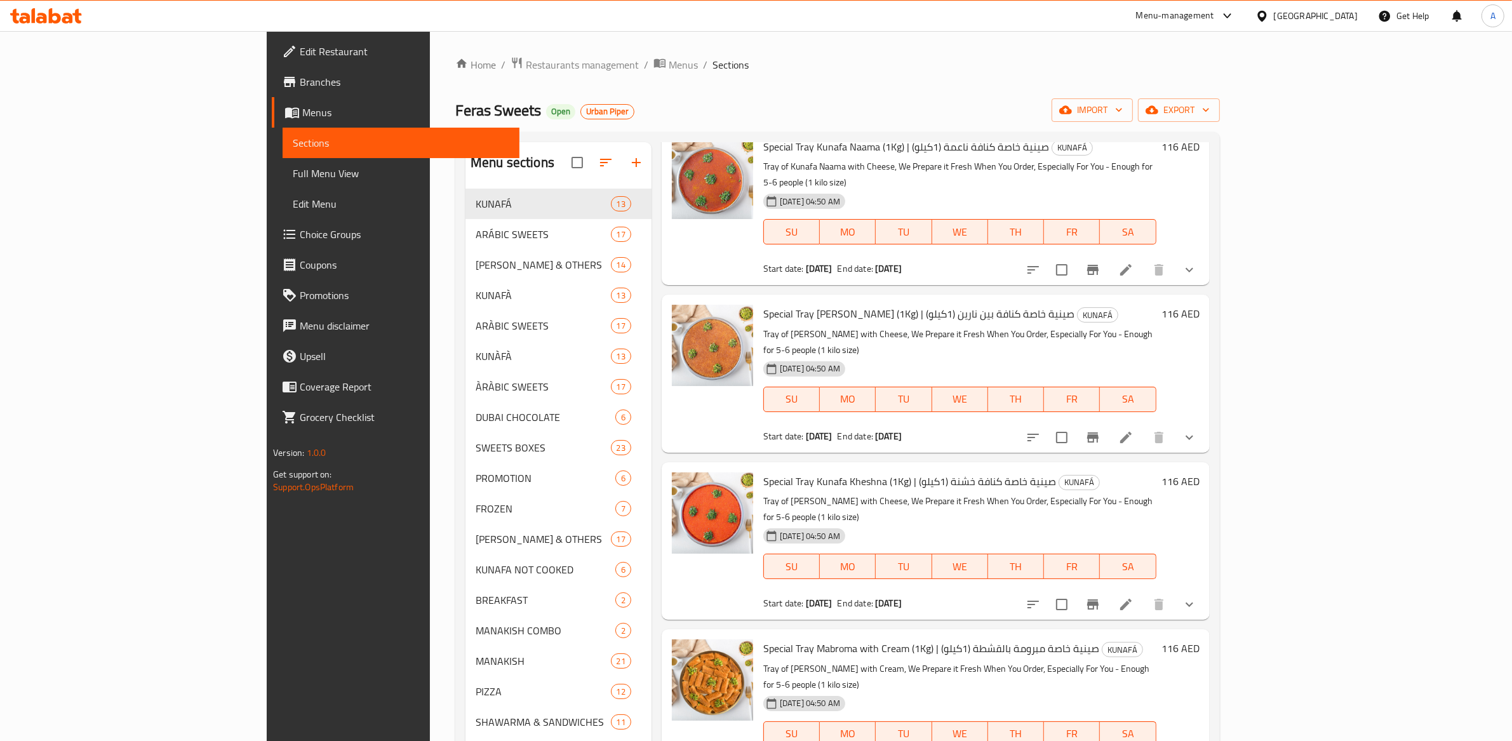
scroll to position [62, 0]
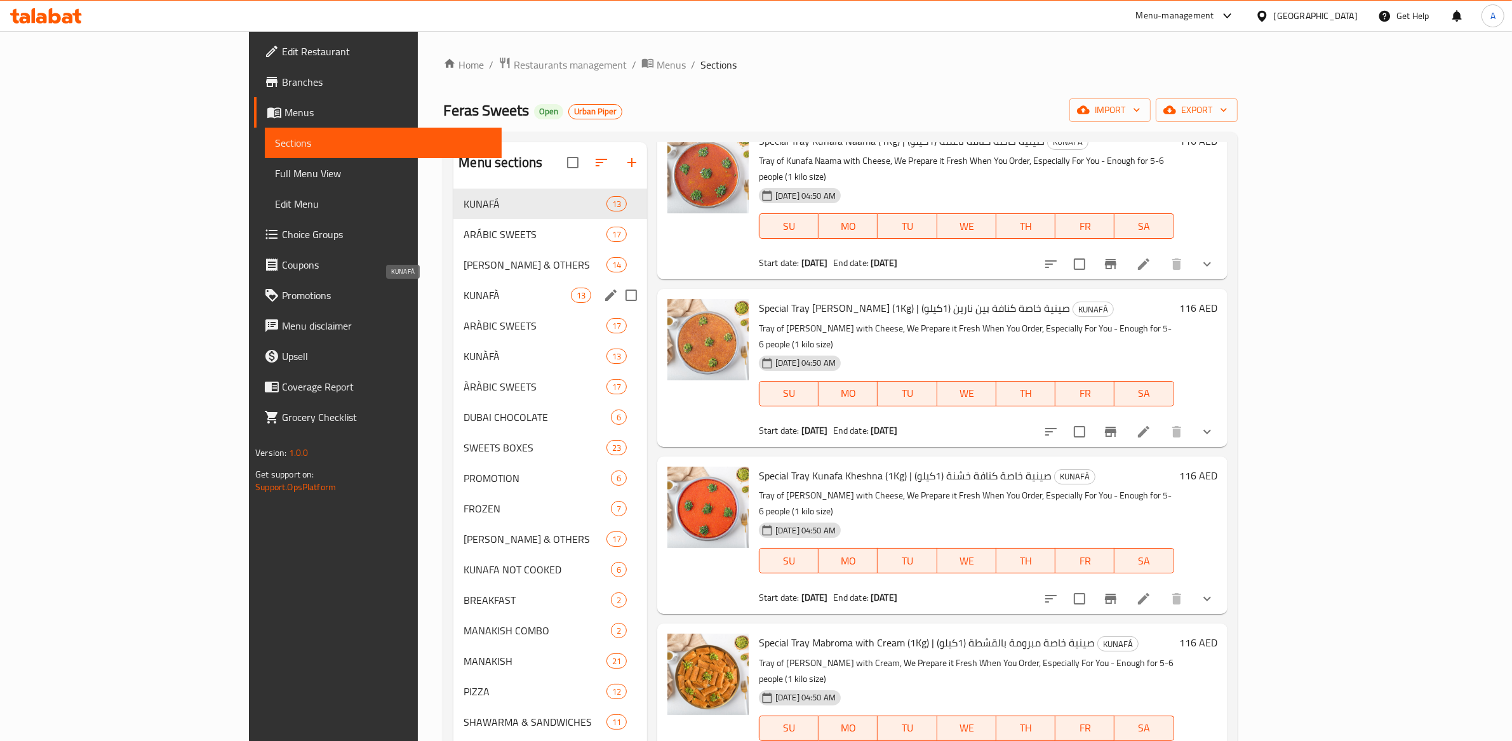
click at [464, 291] on span "KUNAFÀ" at bounding box center [517, 295] width 107 height 15
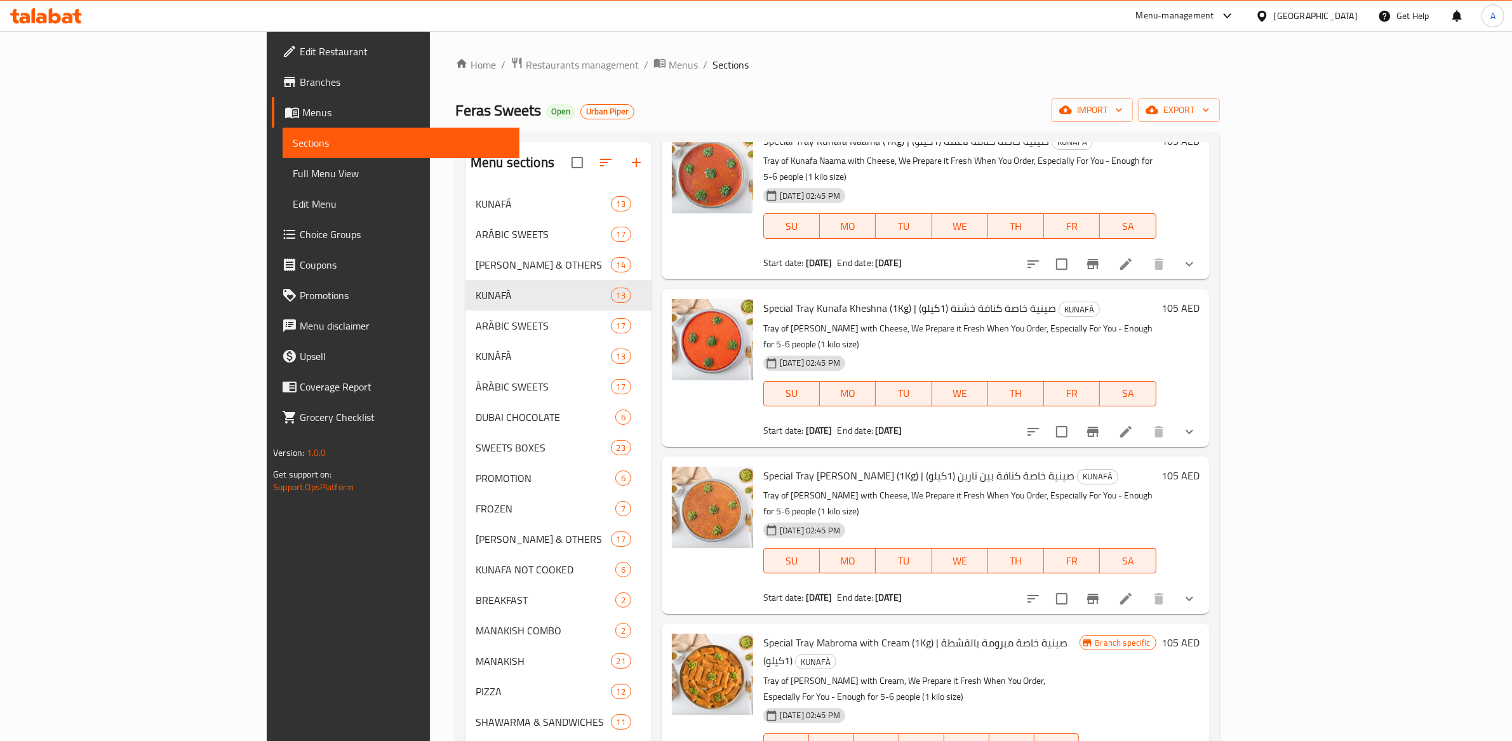
scroll to position [134, 0]
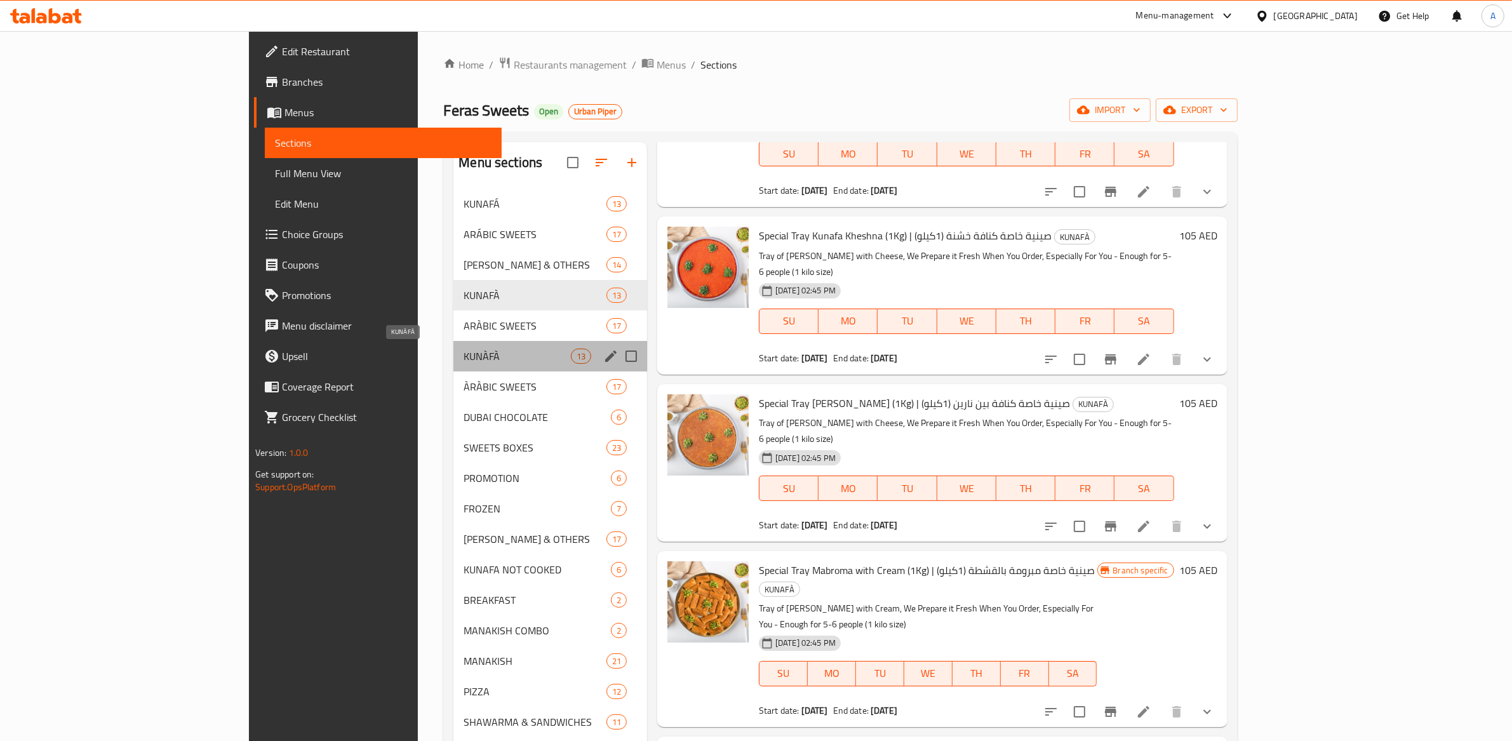
click at [464, 352] on span "KUNÀFÀ" at bounding box center [517, 356] width 107 height 15
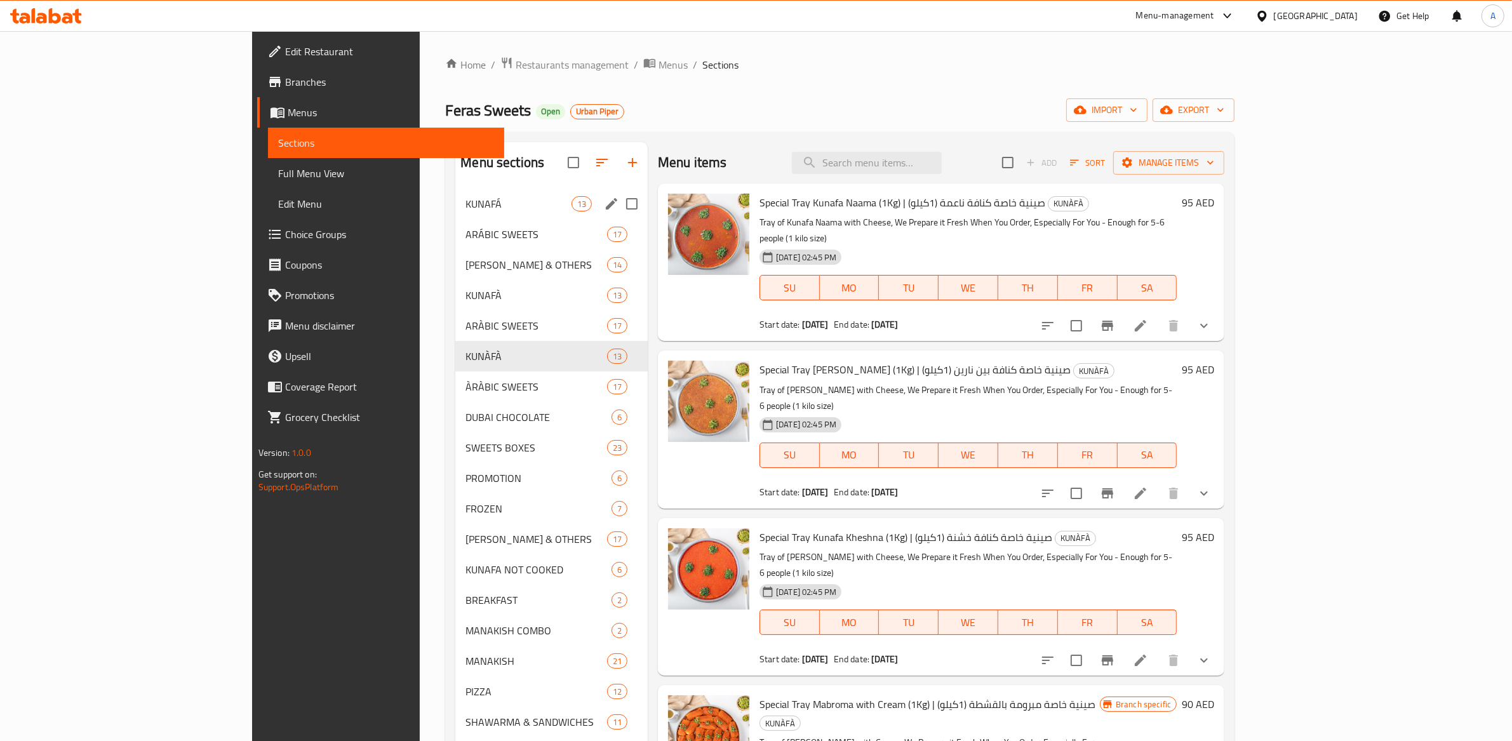
click at [466, 204] on span "KUNAFÁ" at bounding box center [518, 203] width 105 height 15
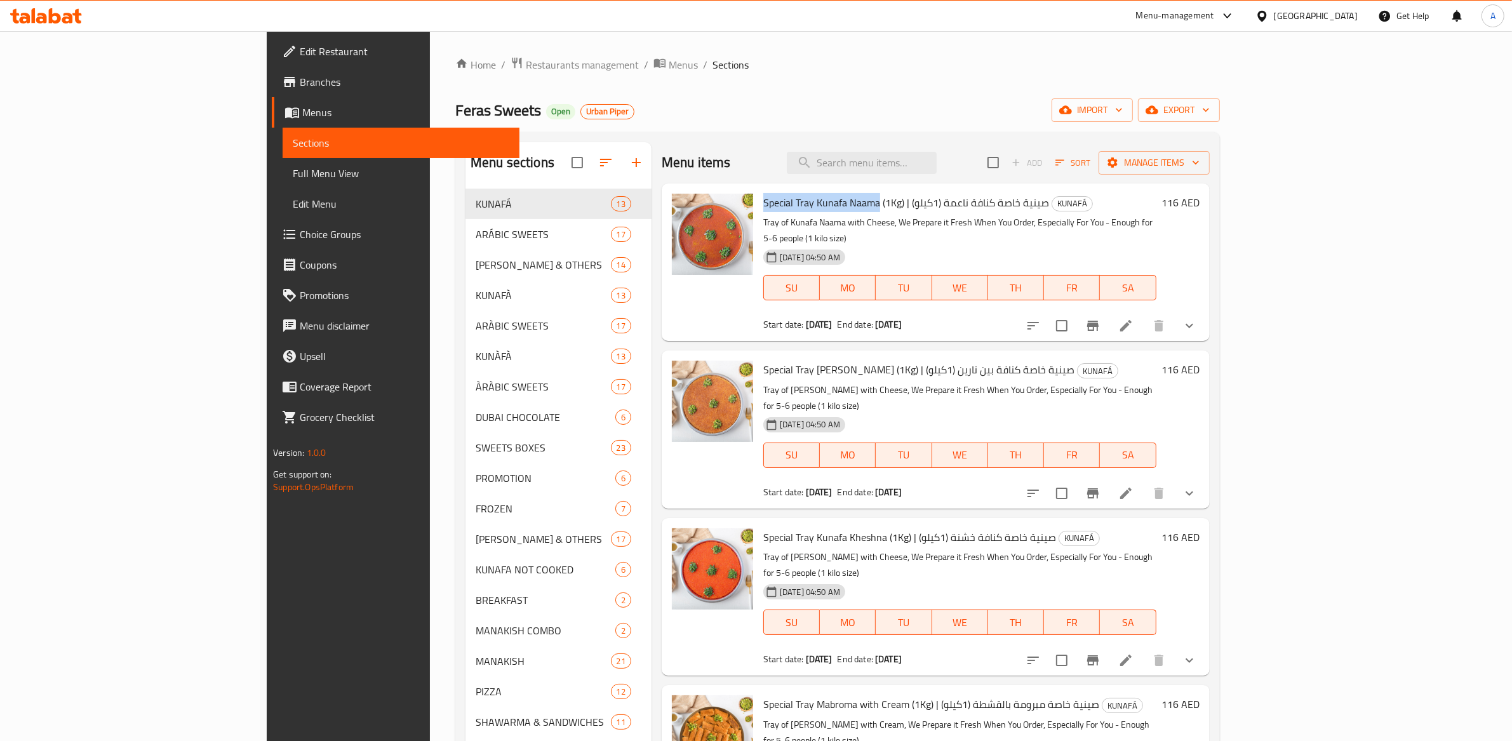
drag, startPoint x: 696, startPoint y: 203, endPoint x: 812, endPoint y: 202, distance: 116.2
click at [812, 202] on span "Special Tray Kunafa Naama (1Kg) | صينية خاصة كنافة ناعمة (1كيلو)" at bounding box center [907, 202] width 286 height 19
copy span "Special Tray Kunafa Naama"
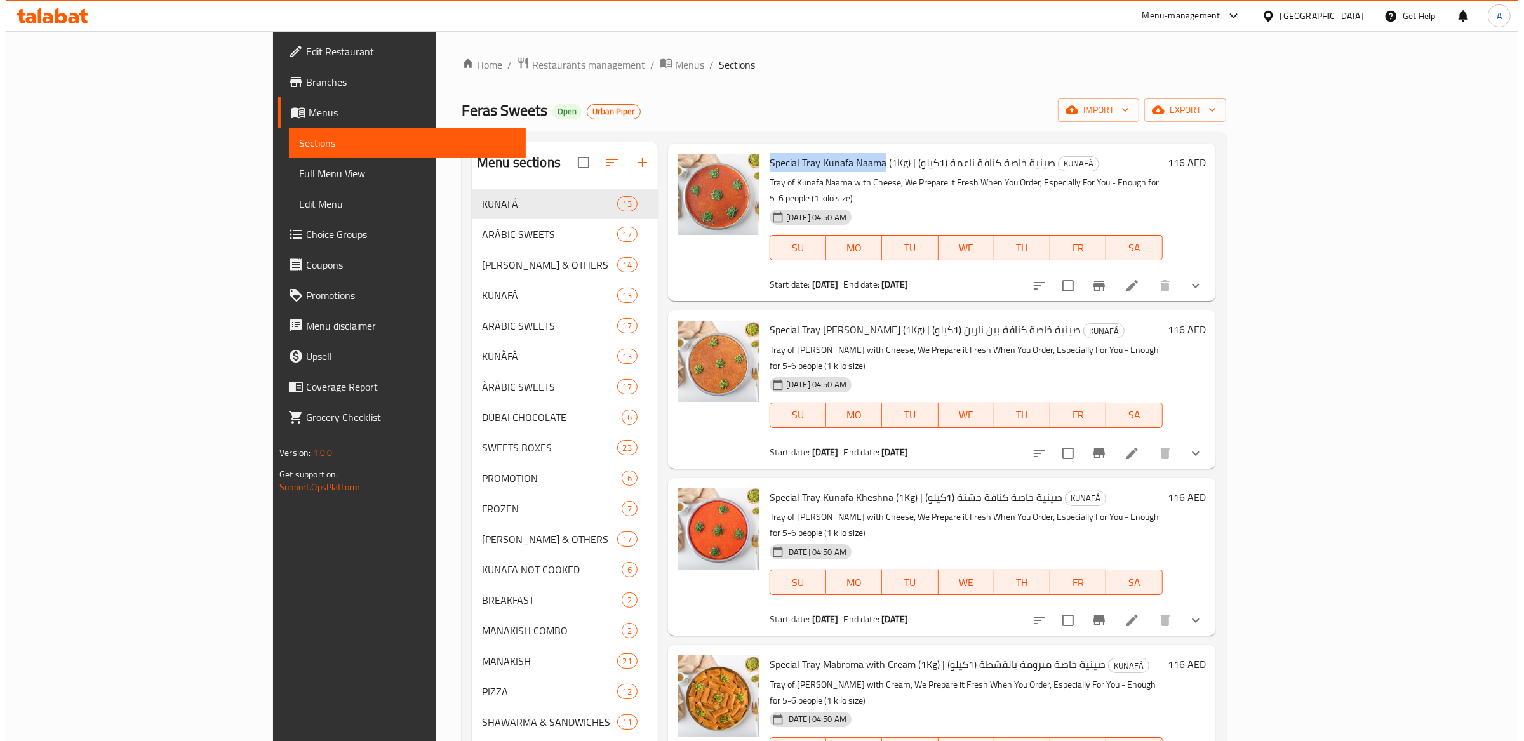
scroll to position [43, 0]
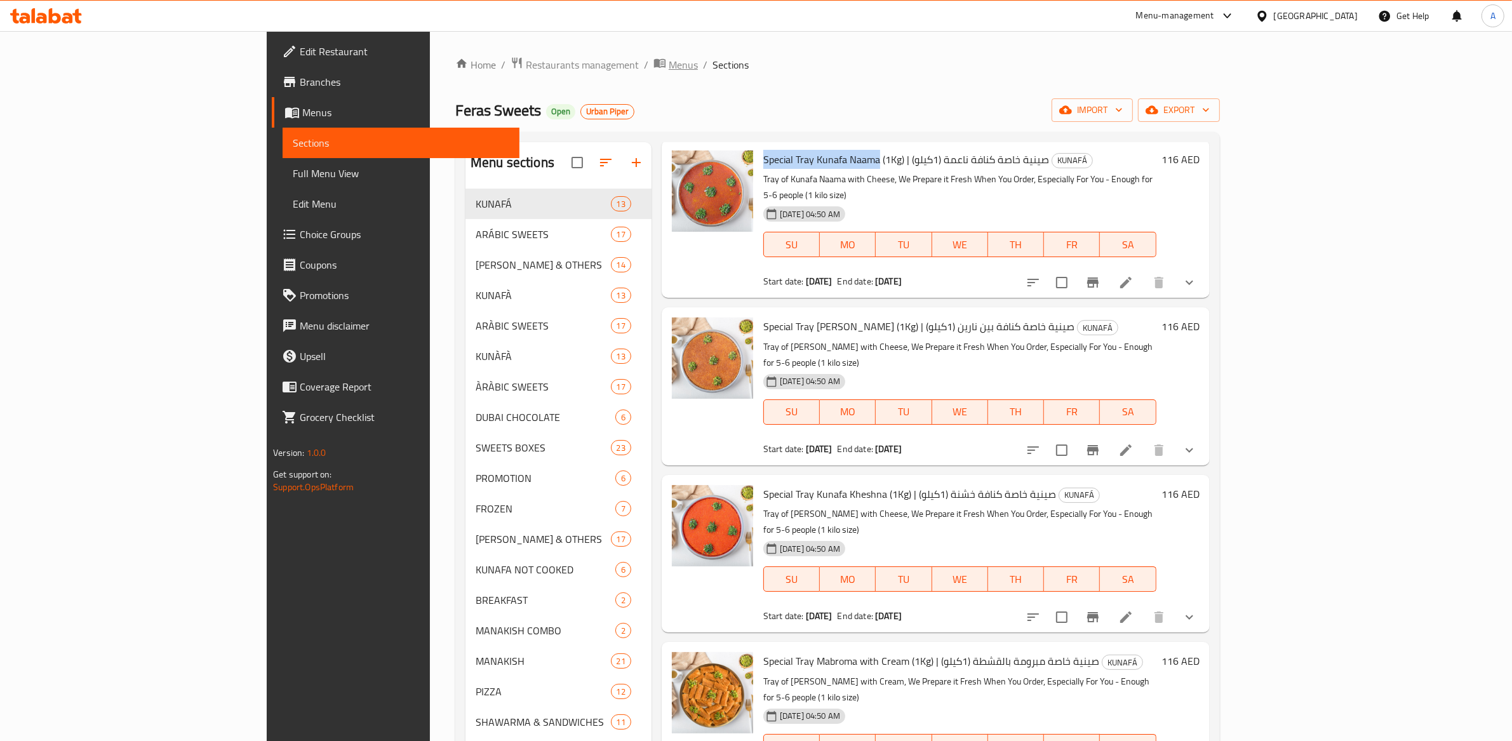
click at [669, 67] on span "Menus" at bounding box center [683, 64] width 29 height 15
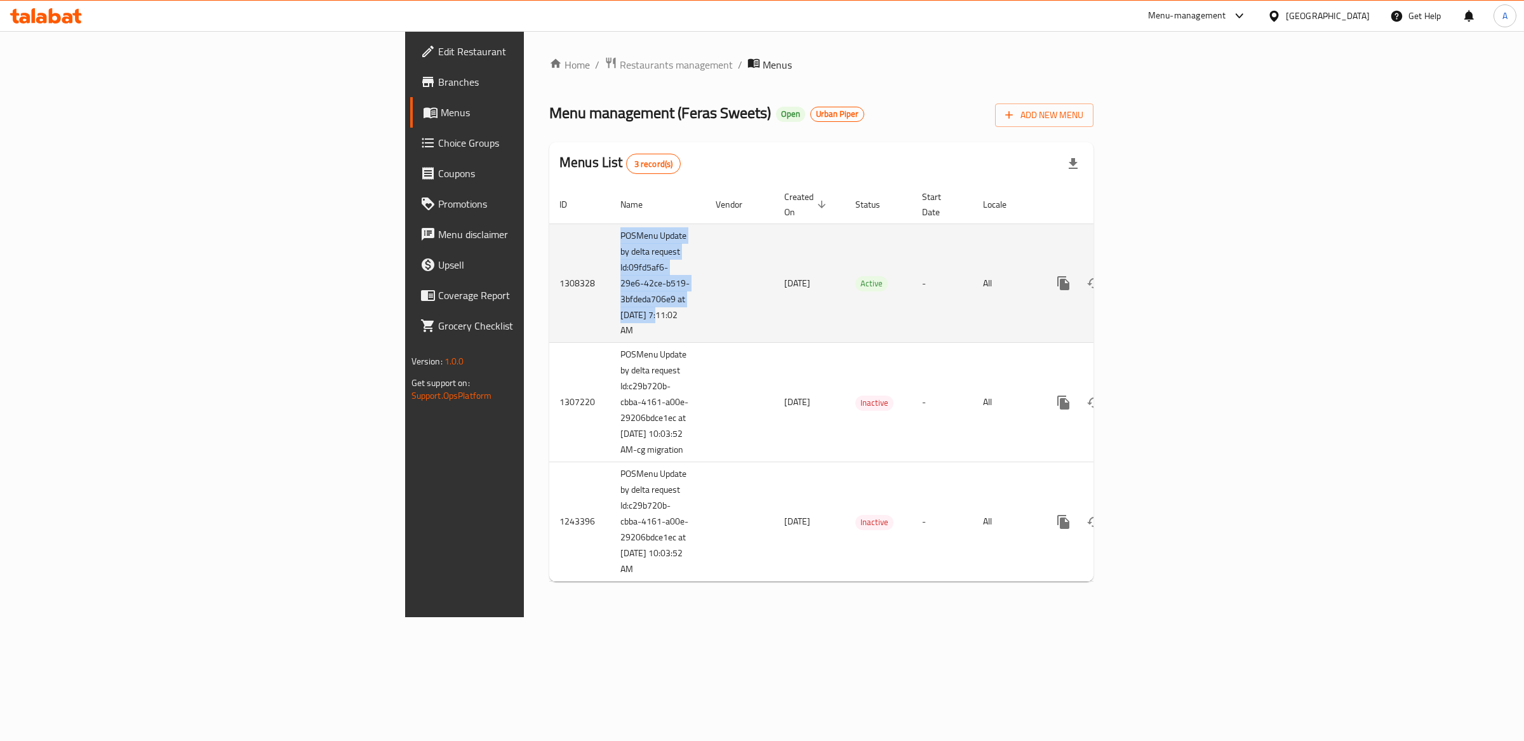
drag, startPoint x: 349, startPoint y: 221, endPoint x: 394, endPoint y: 301, distance: 92.2
click at [610, 301] on td "POSMenu Update by delta request Id:09fd5af6-29e6-42ce-b519-3bfdeda706e9 at 10/6…" at bounding box center [657, 283] width 95 height 119
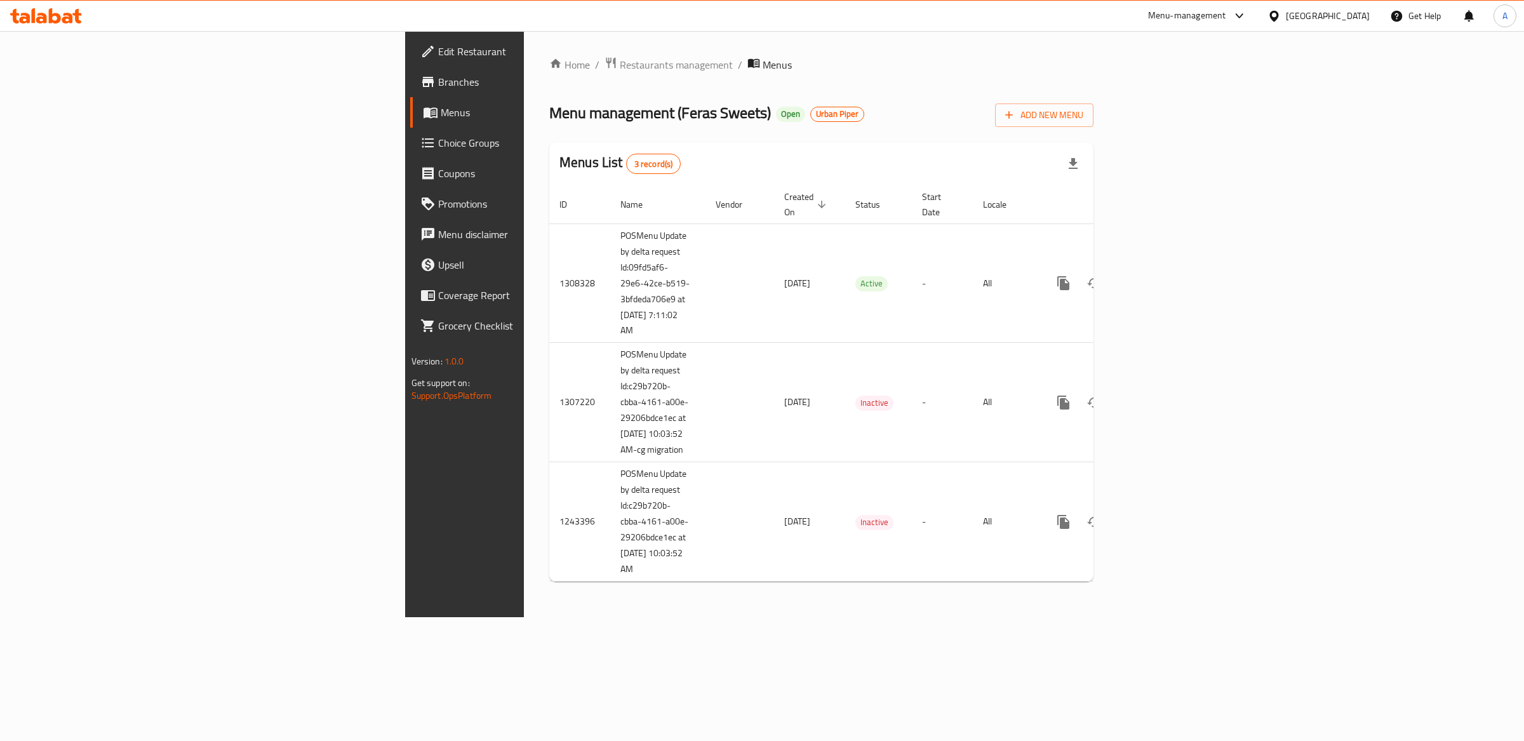
click at [732, 137] on div "Home / Restaurants management / Menus Menu management ( Feras Sweets ) Open Urb…" at bounding box center [821, 324] width 544 height 535
click at [628, 76] on div "Home / Restaurants management / Menus Menu management ( Feras Sweets ) Open Urb…" at bounding box center [821, 324] width 544 height 535
drag, startPoint x: 599, startPoint y: 71, endPoint x: 309, endPoint y: 62, distance: 290.4
click at [549, 62] on ol "Home / Restaurants management / Menus" at bounding box center [821, 65] width 544 height 17
click at [637, 69] on ol "Home / Restaurants management / Menus" at bounding box center [821, 65] width 544 height 17
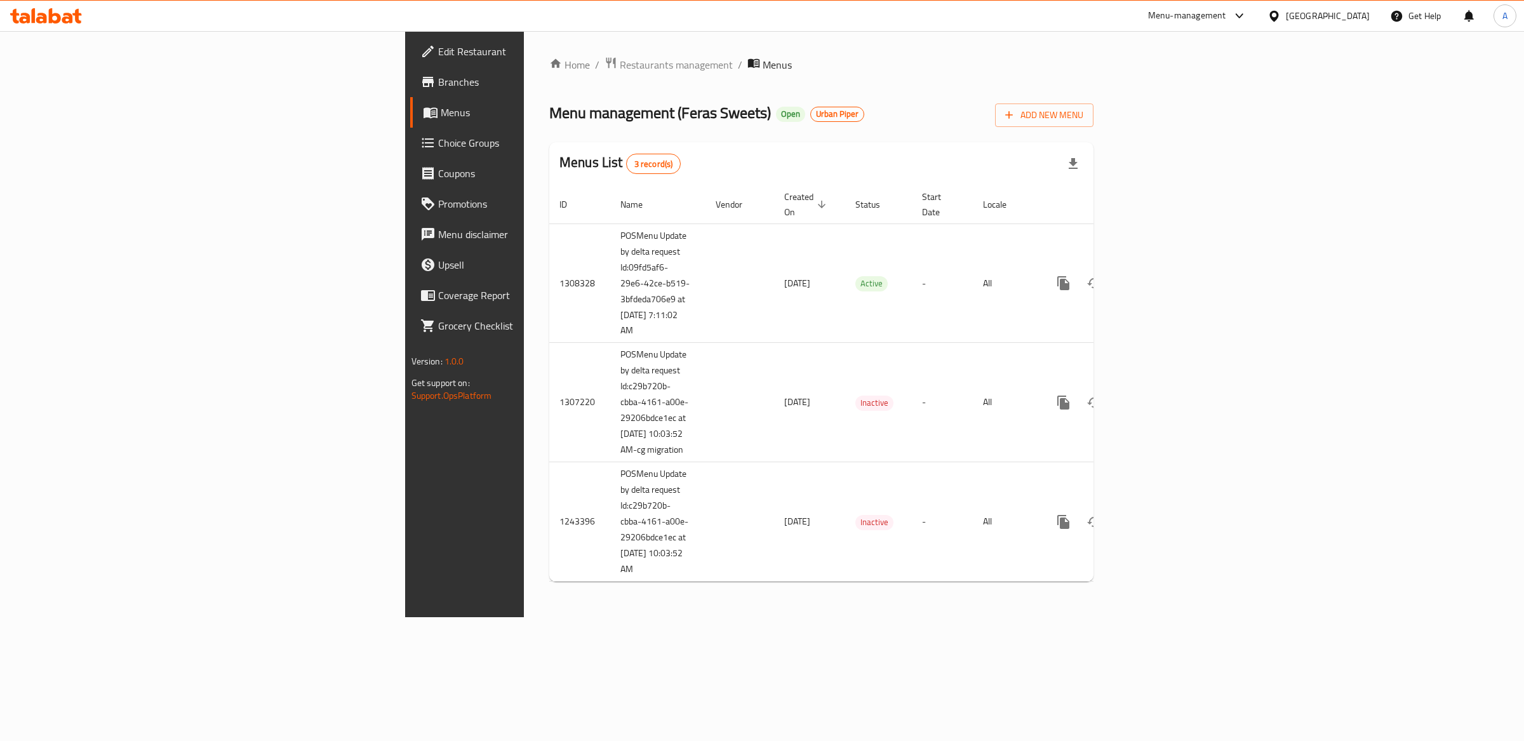
click at [717, 99] on div "Menu management ( Feras Sweets ) Open Urban Piper Add New Menu" at bounding box center [821, 112] width 544 height 29
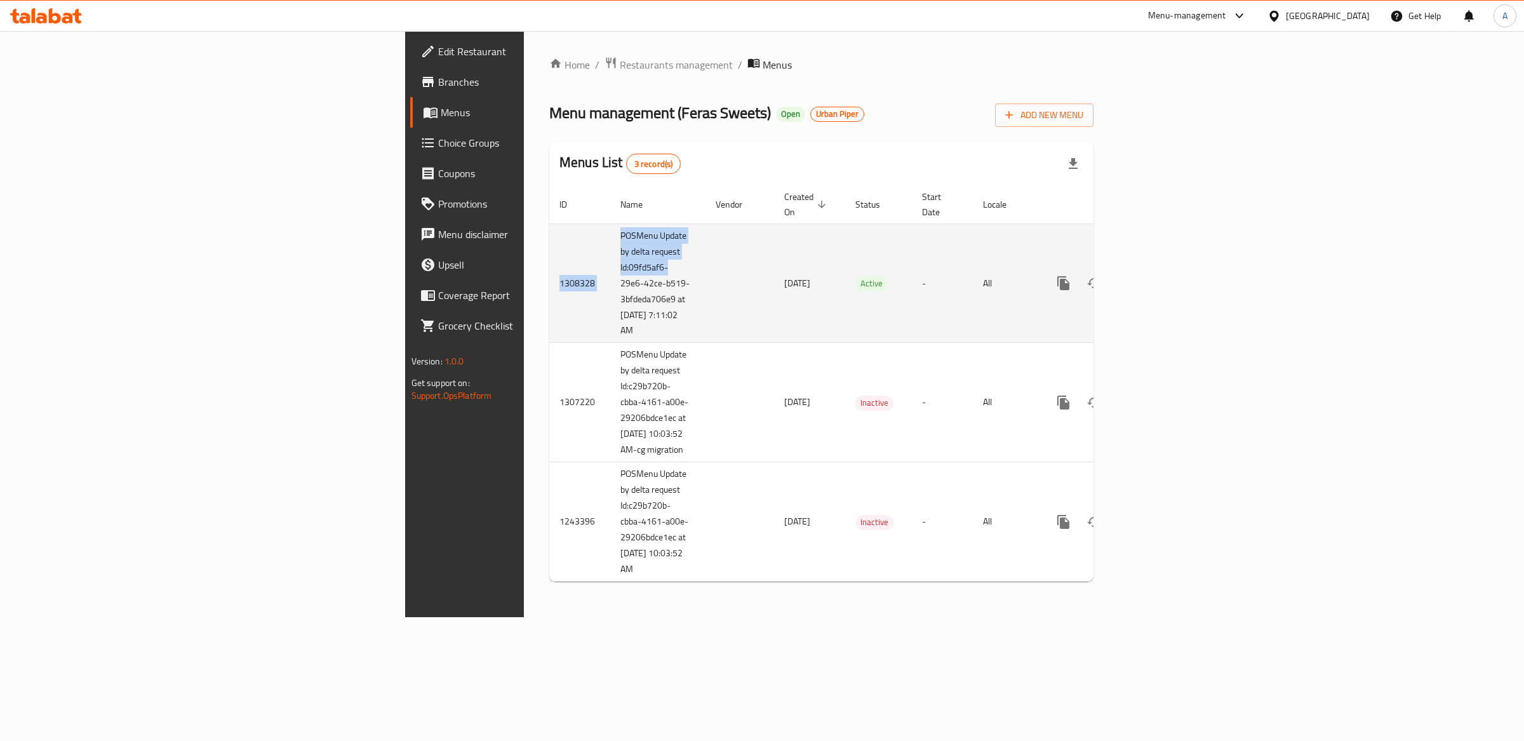
drag, startPoint x: 286, startPoint y: 266, endPoint x: 300, endPoint y: 267, distance: 14.6
click at [549, 267] on tr "1308328 POSMenu Update by delta request Id:09fd5af6-29e6-42ce-b519-3bfdeda706e9…" at bounding box center [864, 283] width 631 height 119
click at [549, 268] on td "1308328" at bounding box center [579, 283] width 61 height 119
click at [549, 269] on td "1308328" at bounding box center [579, 283] width 61 height 119
drag, startPoint x: 301, startPoint y: 269, endPoint x: 309, endPoint y: 269, distance: 7.6
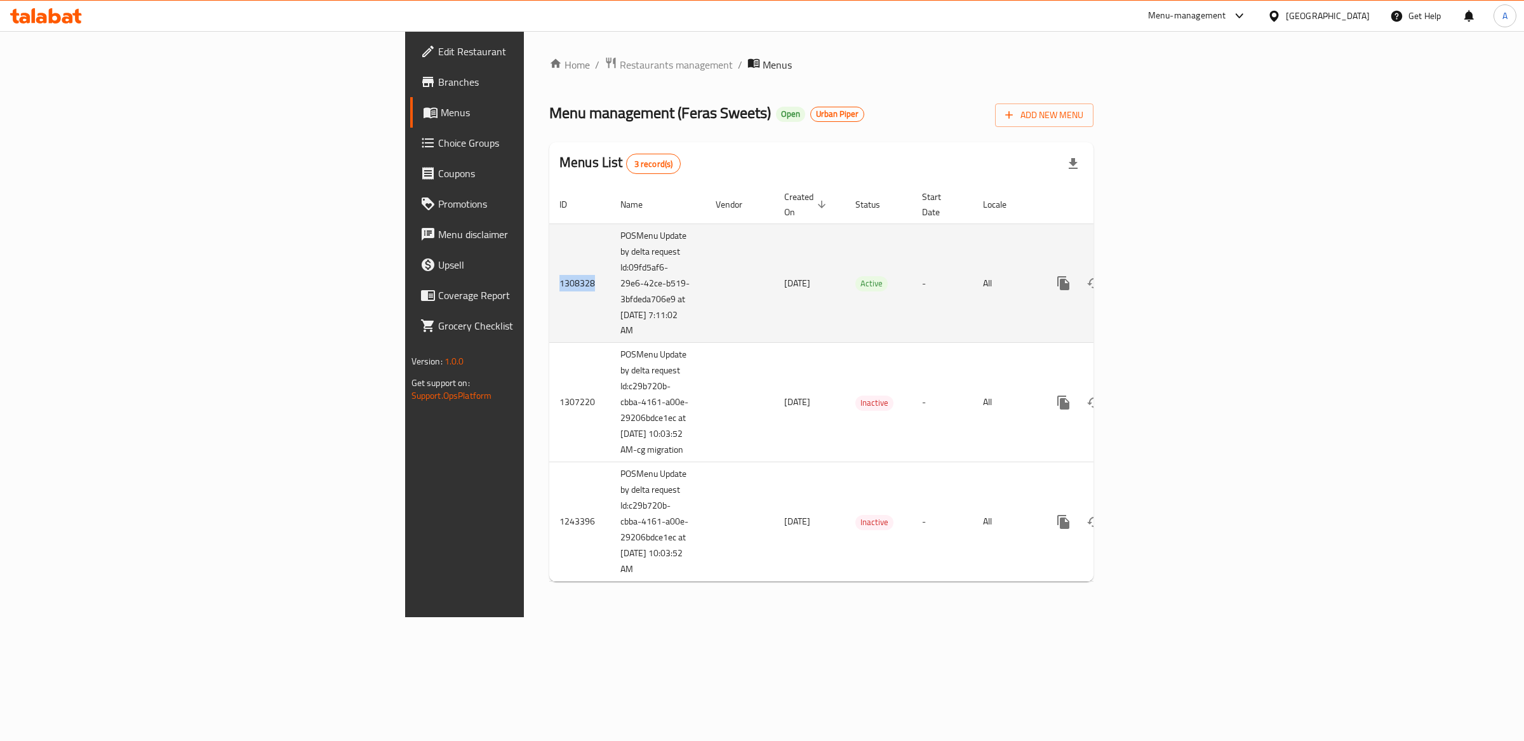
click at [549, 269] on td "1308328" at bounding box center [579, 283] width 61 height 119
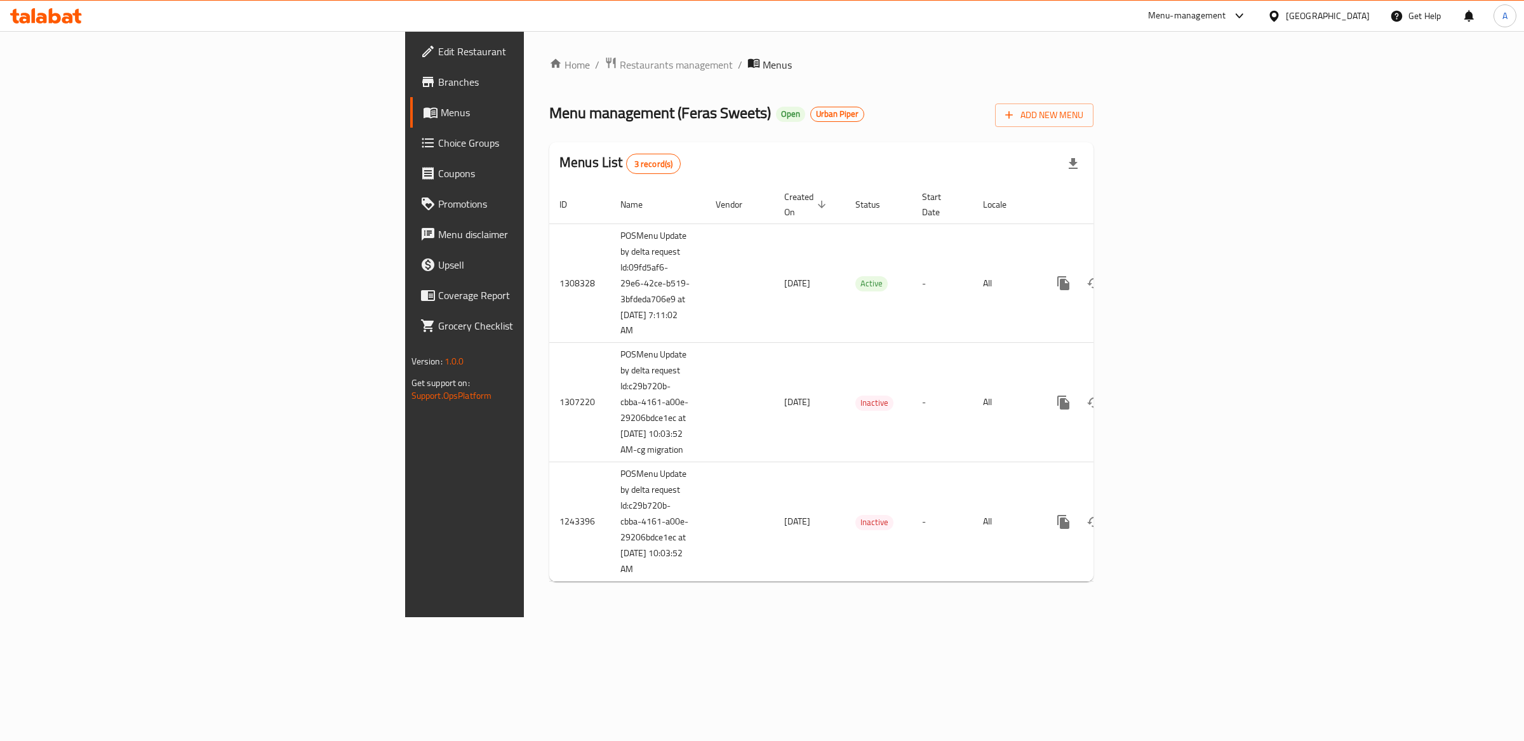
click at [723, 100] on div "Menu management ( Feras Sweets ) Open Urban Piper Add New Menu" at bounding box center [821, 112] width 544 height 29
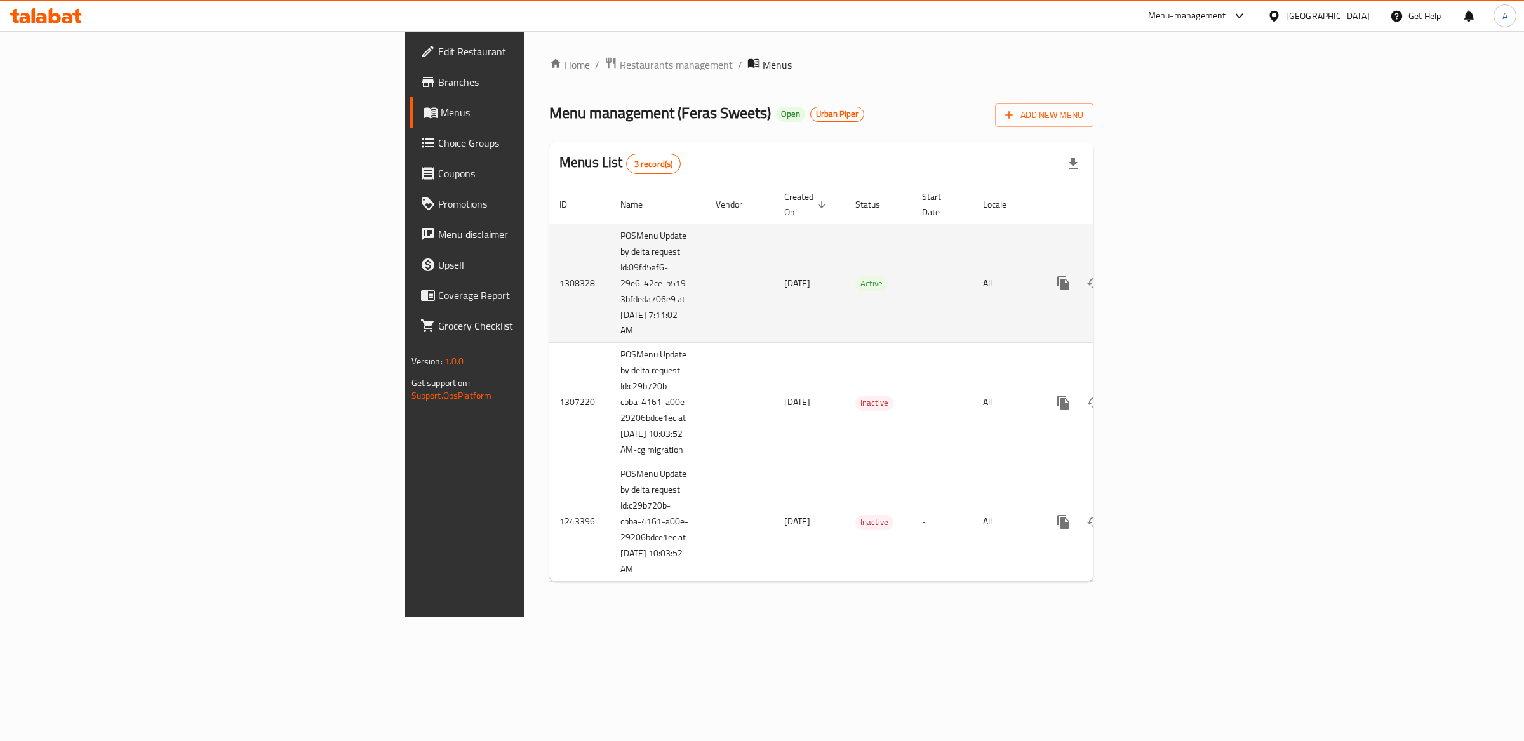
drag, startPoint x: 345, startPoint y: 318, endPoint x: 410, endPoint y: 314, distance: 65.5
click at [610, 314] on td "POSMenu Update by delta request Id:09fd5af6-29e6-42ce-b519-3bfdeda706e9 at 10/6…" at bounding box center [657, 283] width 95 height 119
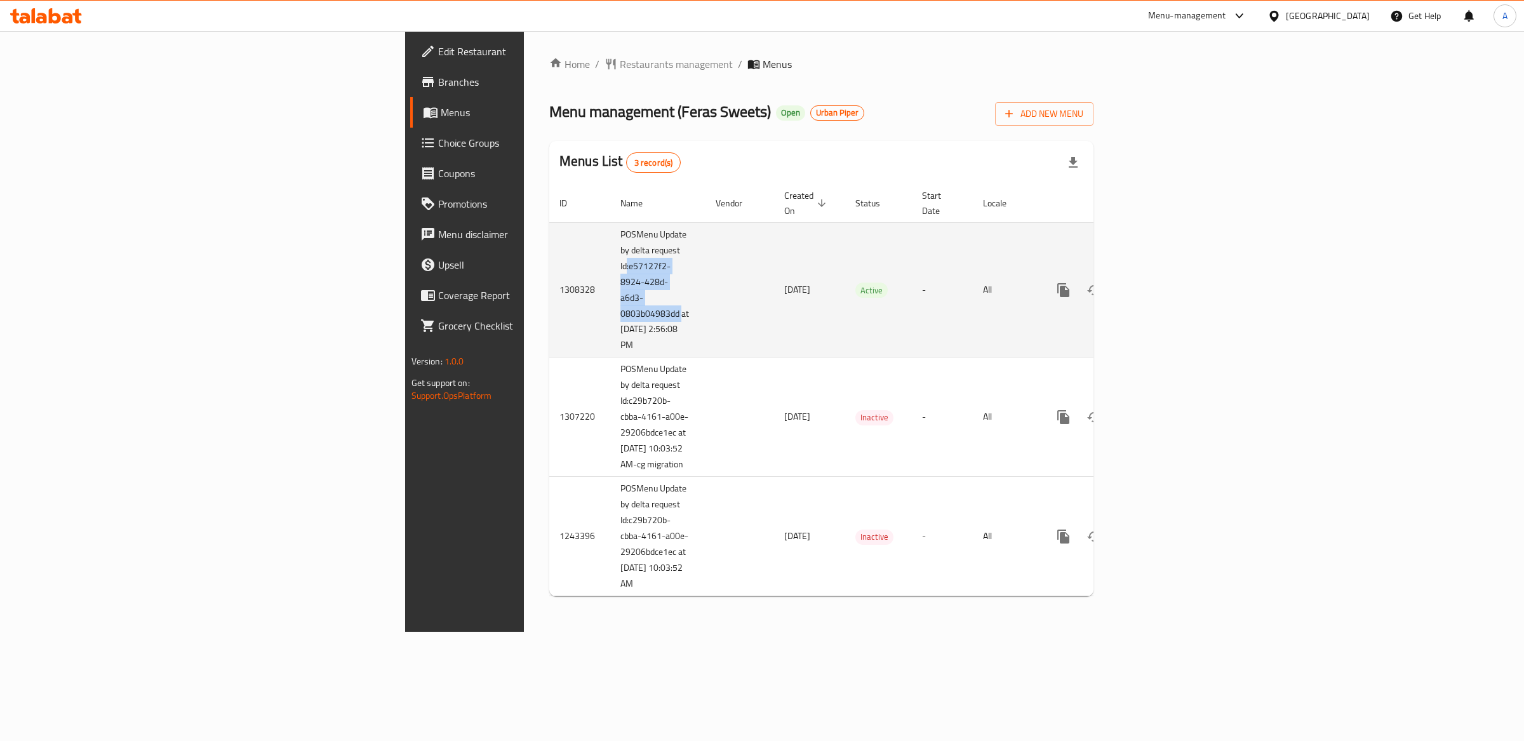
drag, startPoint x: 410, startPoint y: 296, endPoint x: 419, endPoint y: 329, distance: 34.0
click at [610, 260] on td "POSMenu Update by delta request Id:e57127f2-8924-428d-a6d3-0803b04983dd at 10/6…" at bounding box center [657, 289] width 95 height 135
copy td "e57127f2-8924-428d-a6d3-0803b04983dd"
drag, startPoint x: 360, startPoint y: 250, endPoint x: 410, endPoint y: 294, distance: 66.6
click at [610, 294] on td "POSMenu Update by delta request Id:e57127f2-8924-428d-a6d3-0803b04983dd at 10/6…" at bounding box center [657, 289] width 95 height 135
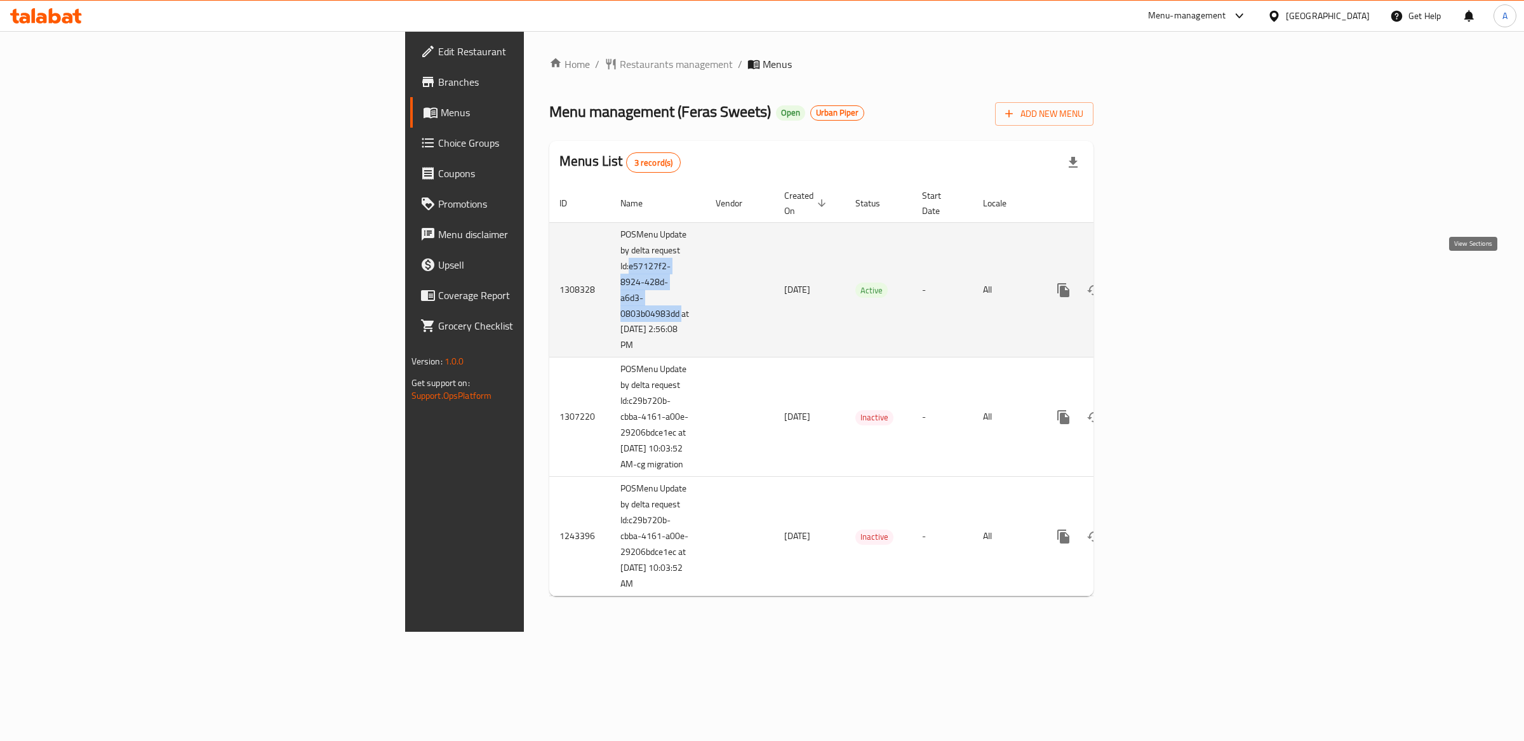
click at [1163, 283] on icon "enhanced table" at bounding box center [1155, 290] width 15 height 15
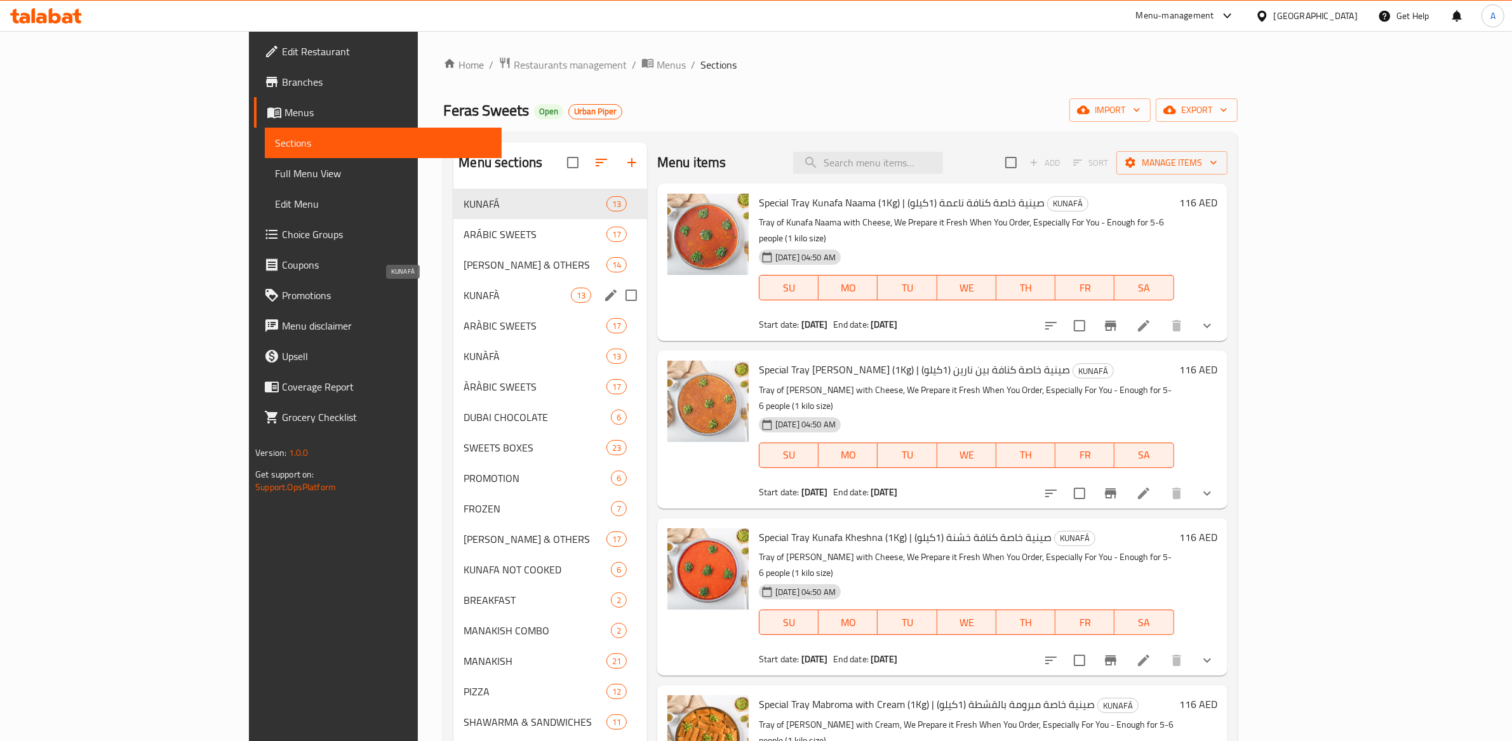
click at [464, 298] on span "KUNAFÀ" at bounding box center [517, 295] width 107 height 15
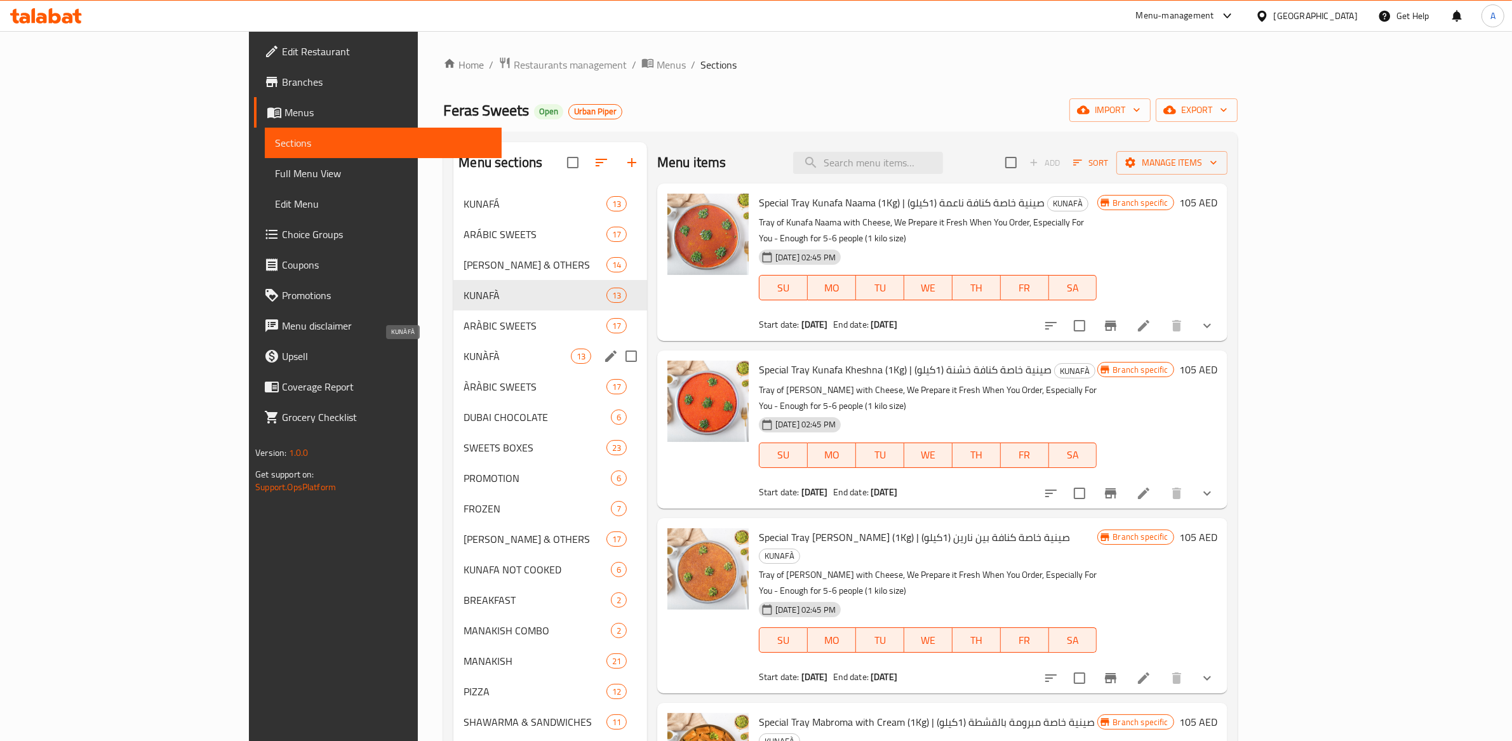
click at [464, 359] on span "KUNÀFÀ" at bounding box center [517, 356] width 107 height 15
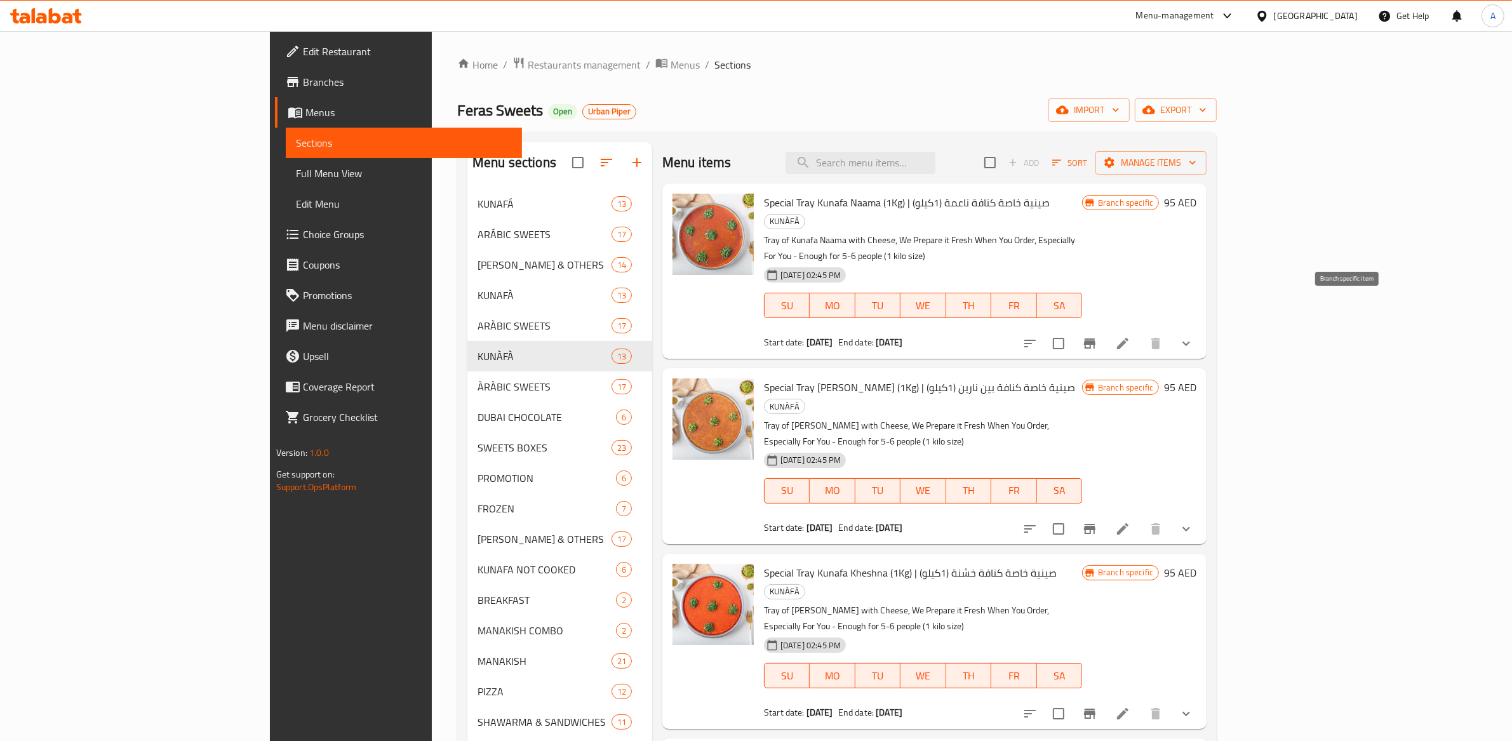
click at [1105, 328] on button "Branch-specific-item" at bounding box center [1090, 343] width 30 height 30
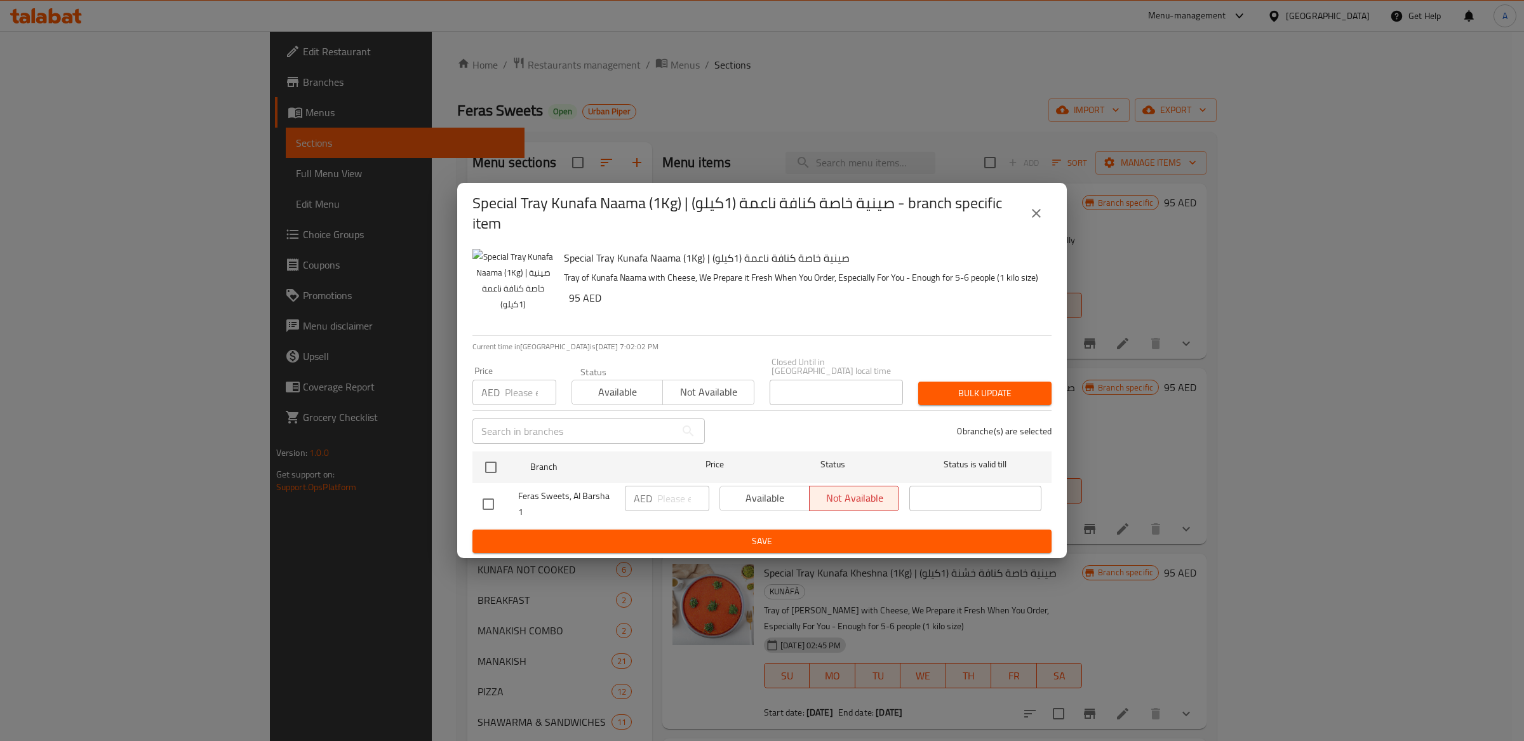
click at [1038, 210] on icon "close" at bounding box center [1036, 213] width 9 height 9
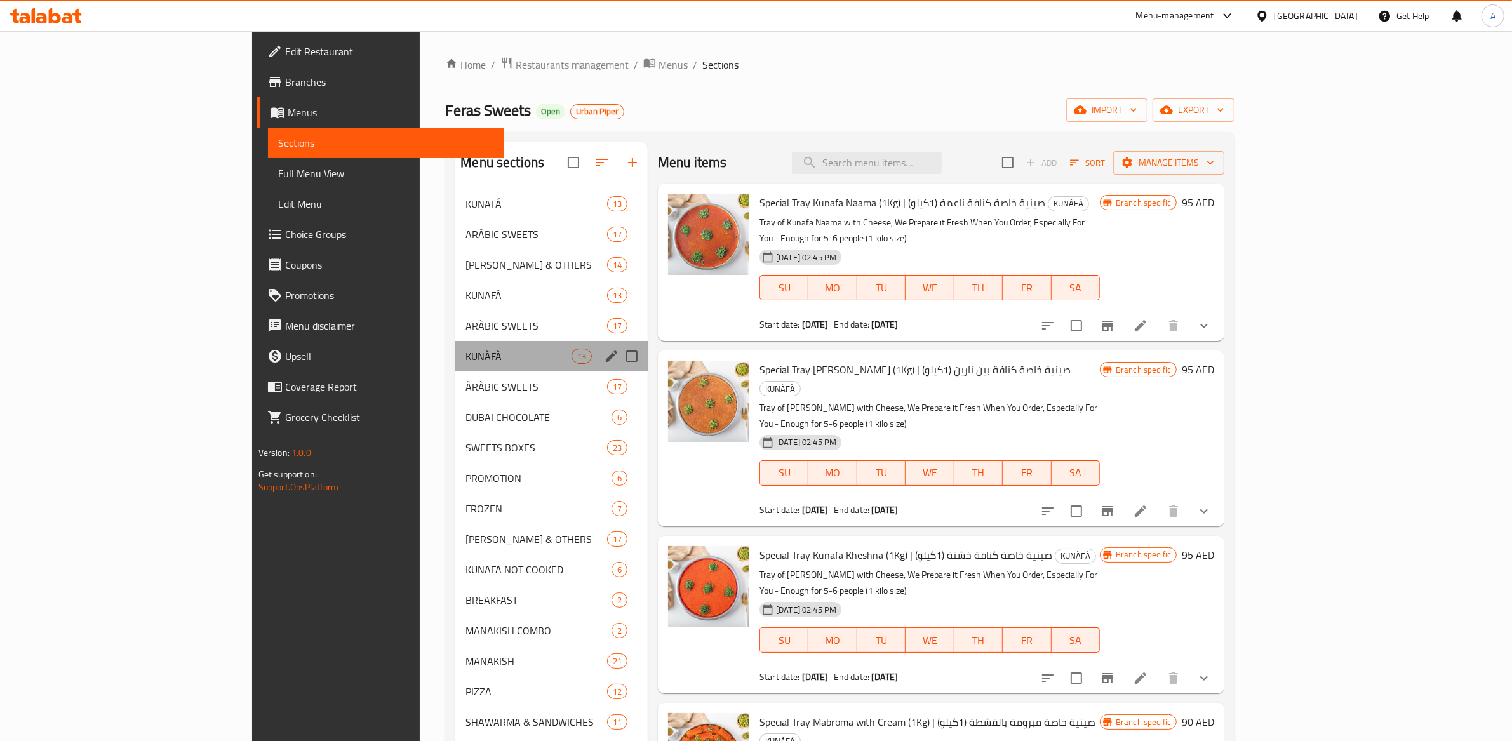
drag, startPoint x: 322, startPoint y: 354, endPoint x: 291, endPoint y: 353, distance: 31.1
click at [455, 353] on div "KUNÀFÀ 13" at bounding box center [551, 356] width 192 height 30
click at [466, 360] on span "KUNÀFÀ" at bounding box center [518, 356] width 105 height 15
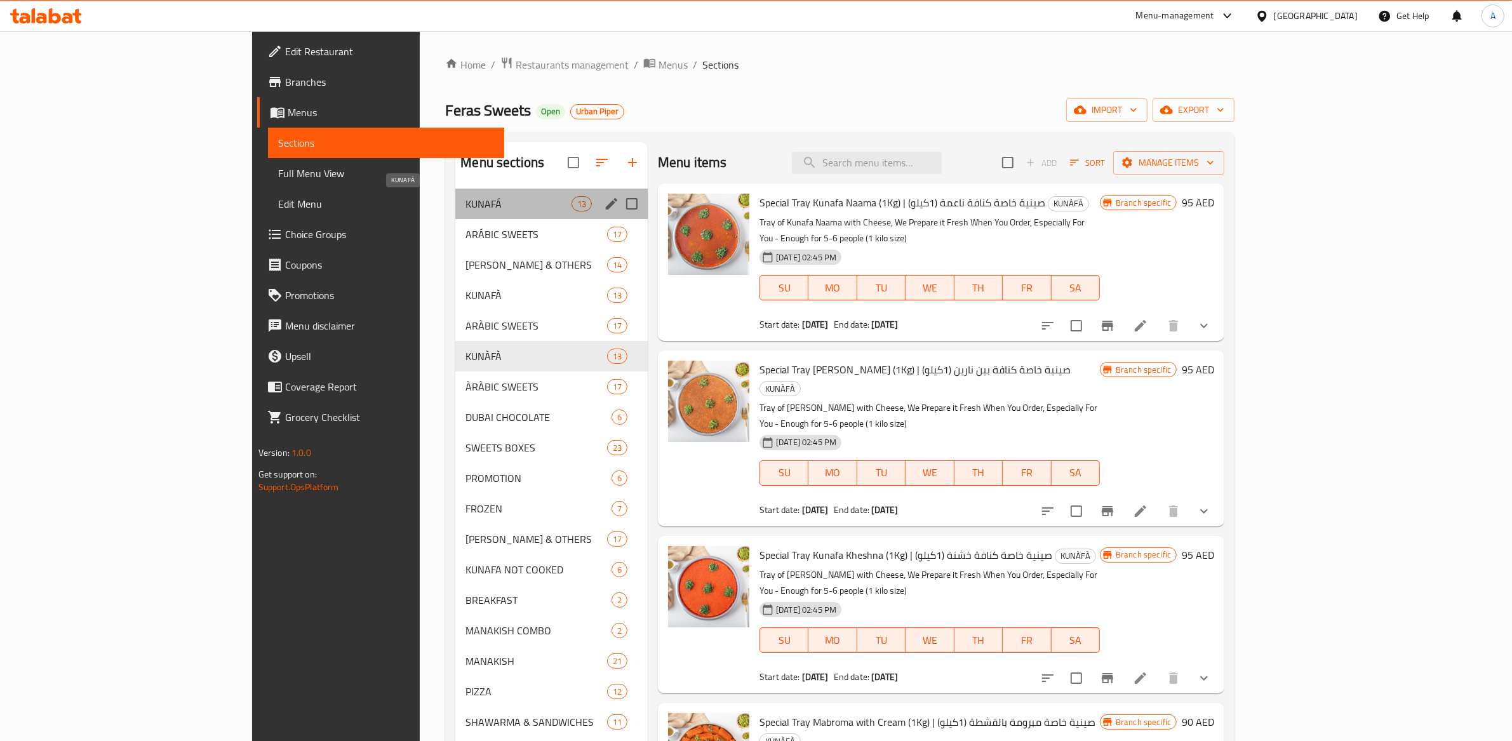
click at [466, 200] on span "KUNAFÁ" at bounding box center [518, 203] width 105 height 15
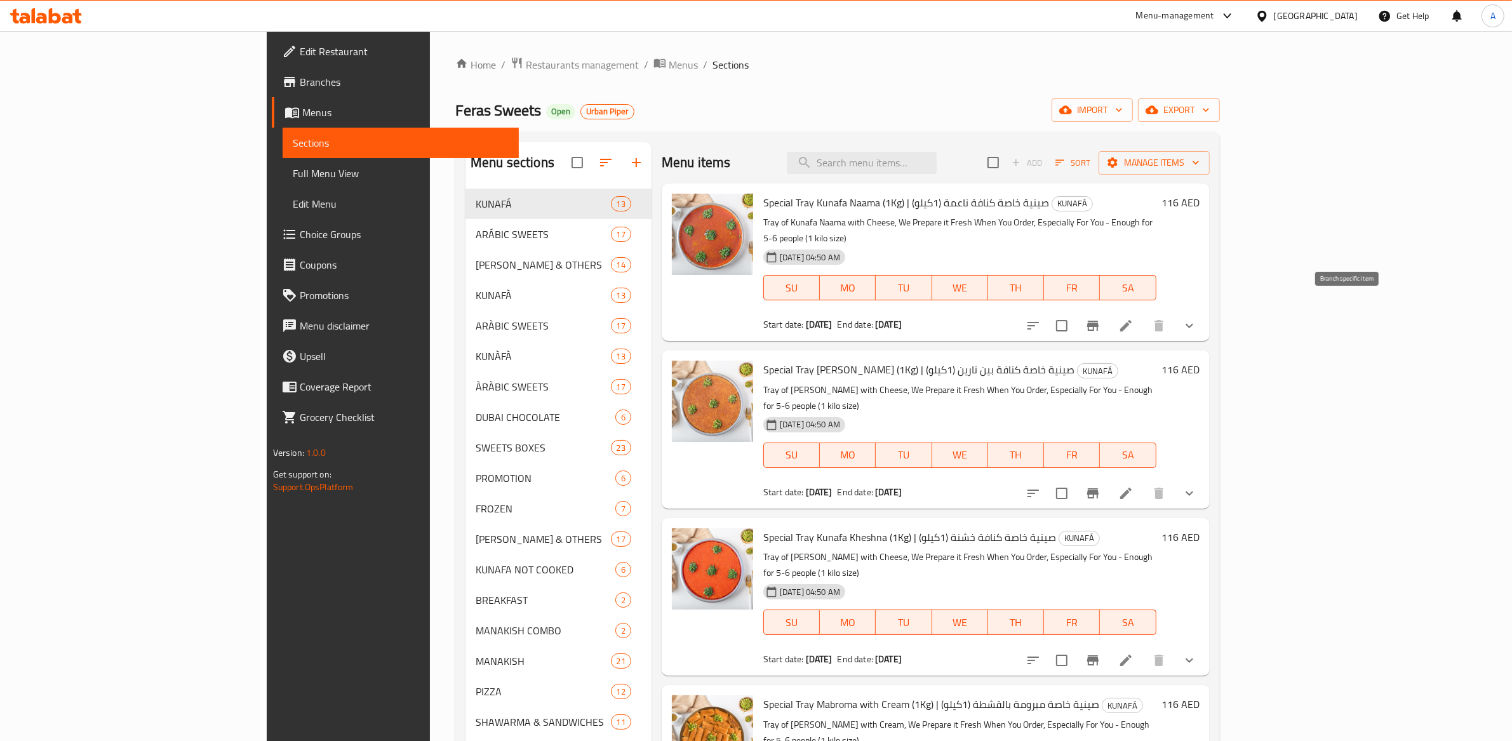
click at [1099, 321] on icon "Branch-specific-item" at bounding box center [1092, 326] width 11 height 10
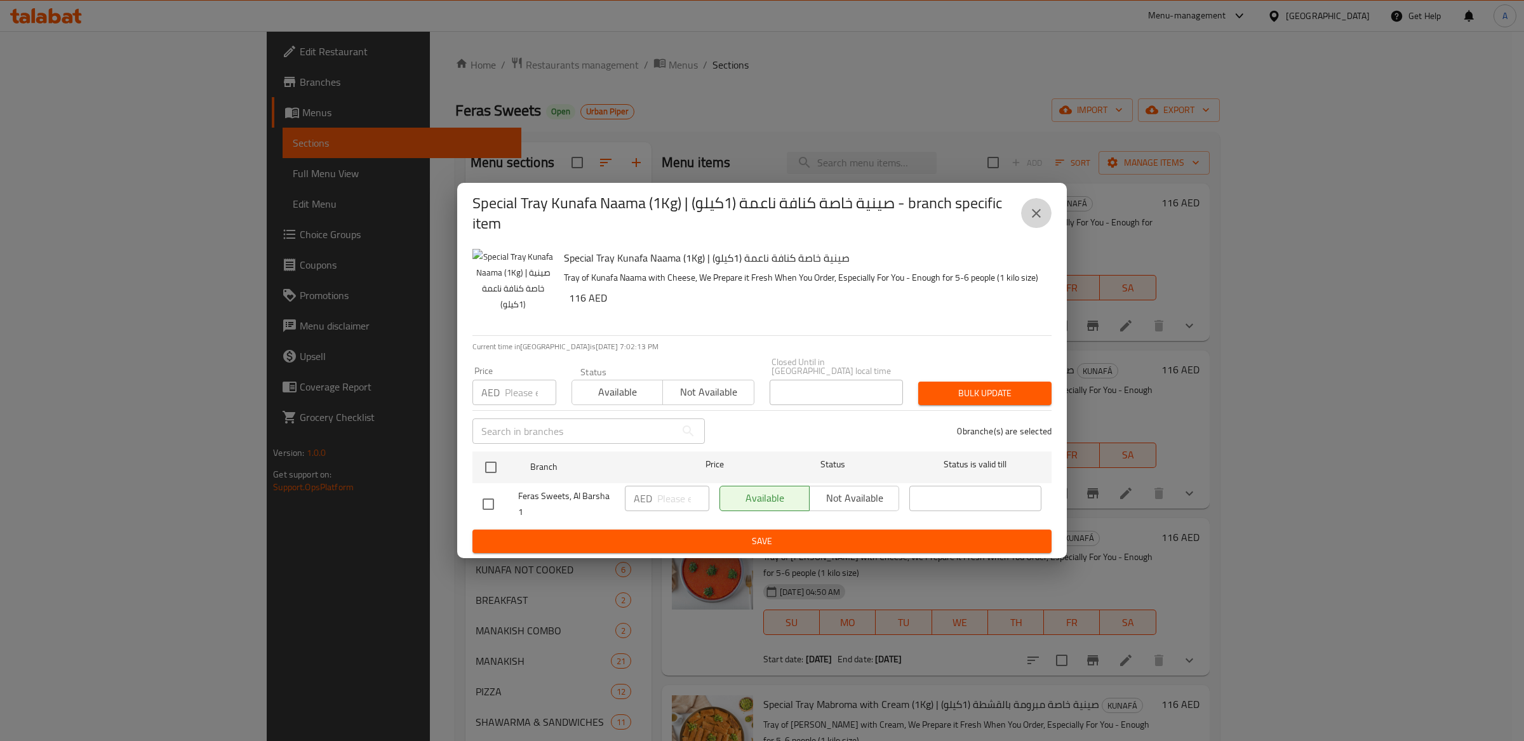
click at [1041, 210] on icon "close" at bounding box center [1036, 213] width 15 height 15
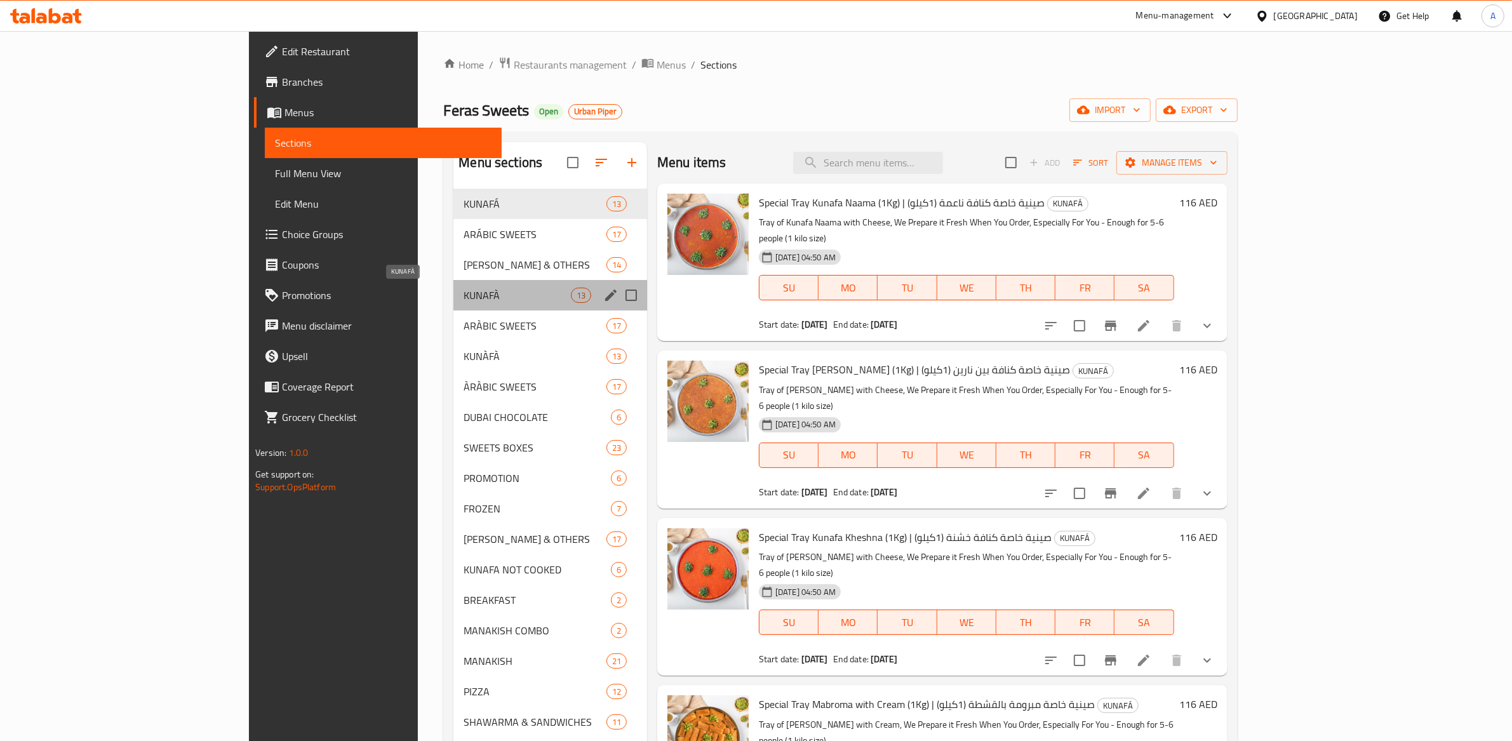
click at [464, 297] on span "KUNAFÀ" at bounding box center [517, 295] width 107 height 15
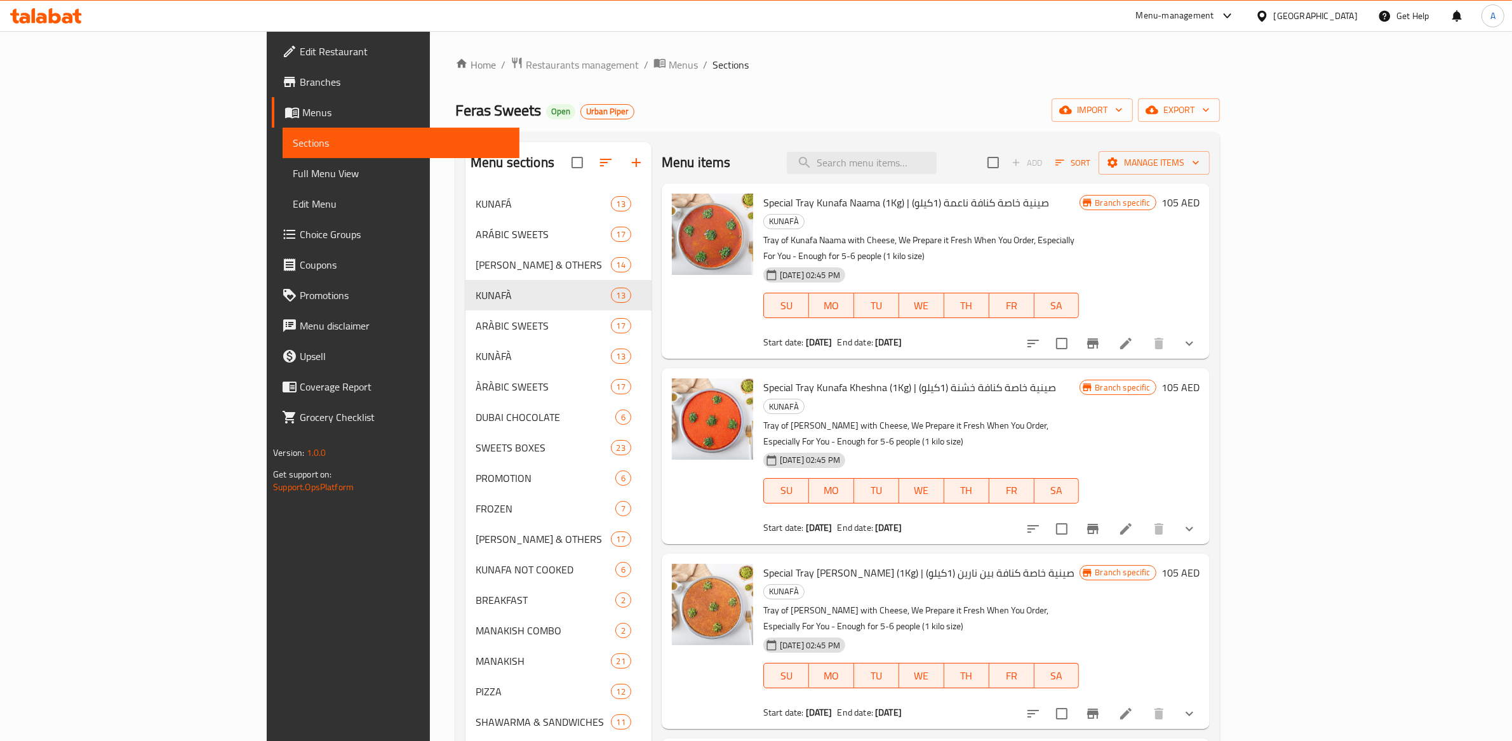
click at [1074, 88] on div "Home / Restaurants management / Menus / Sections Feras Sweets Open Urban Piper …" at bounding box center [837, 475] width 765 height 837
click at [300, 75] on span "Branches" at bounding box center [405, 81] width 210 height 15
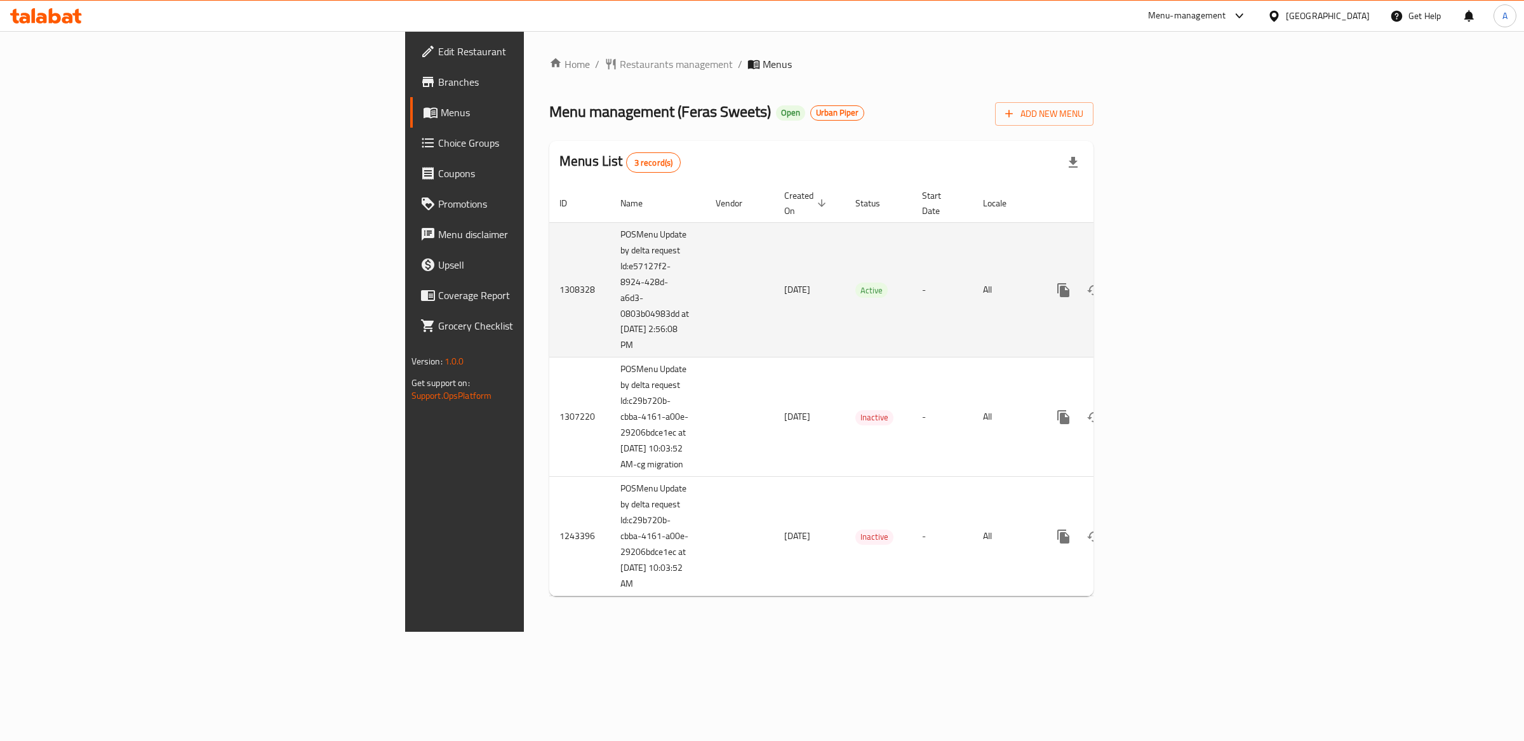
drag, startPoint x: 351, startPoint y: 294, endPoint x: 302, endPoint y: 251, distance: 65.7
click at [549, 245] on tr "1308328 POSMenu Update by delta request Id:e57127f2-8924-428d-a6d3-0803b04983dd…" at bounding box center [864, 289] width 631 height 135
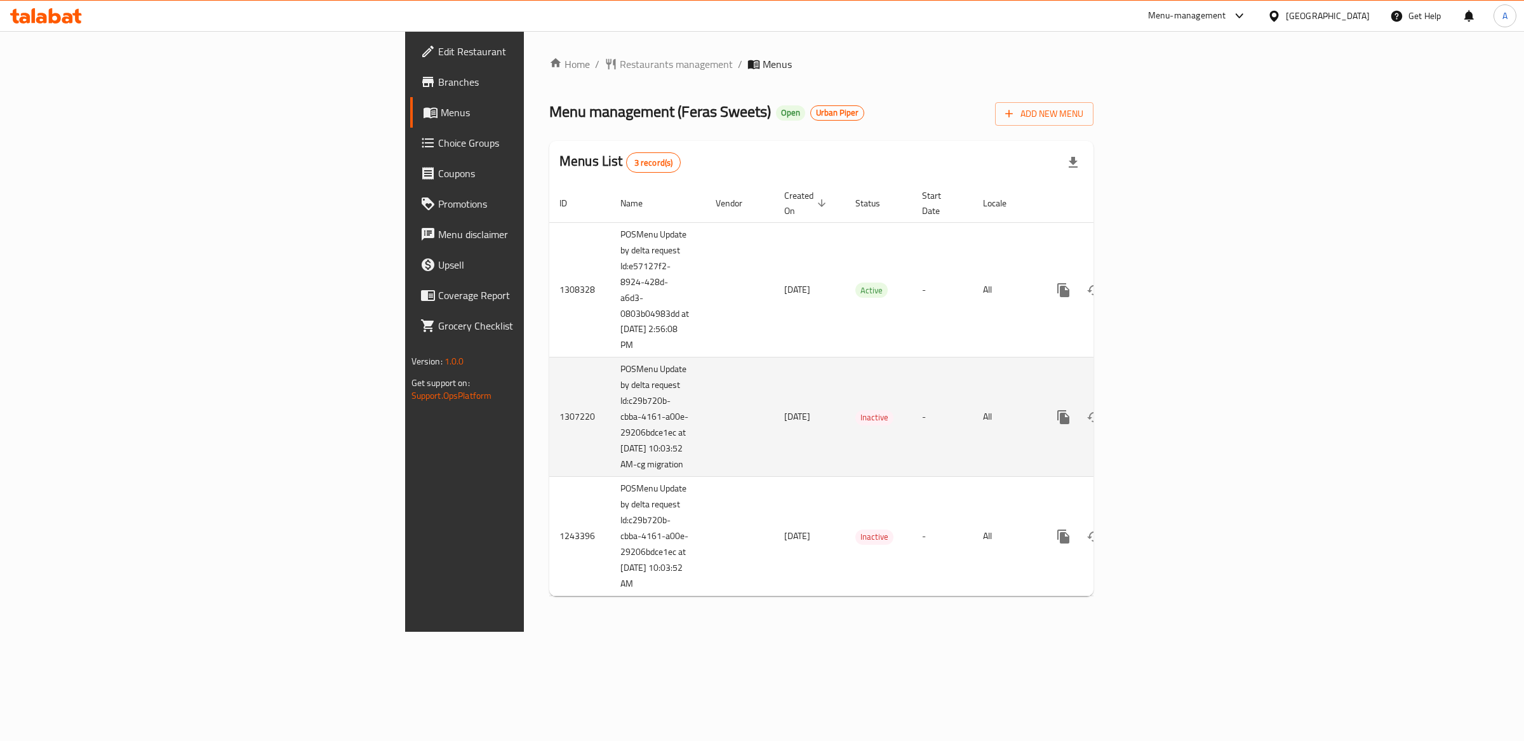
click at [610, 464] on td "POSMenu Update by delta request Id:c29b720b-cbba-4161-a00e-29206bdce1ec at [DAT…" at bounding box center [657, 417] width 95 height 119
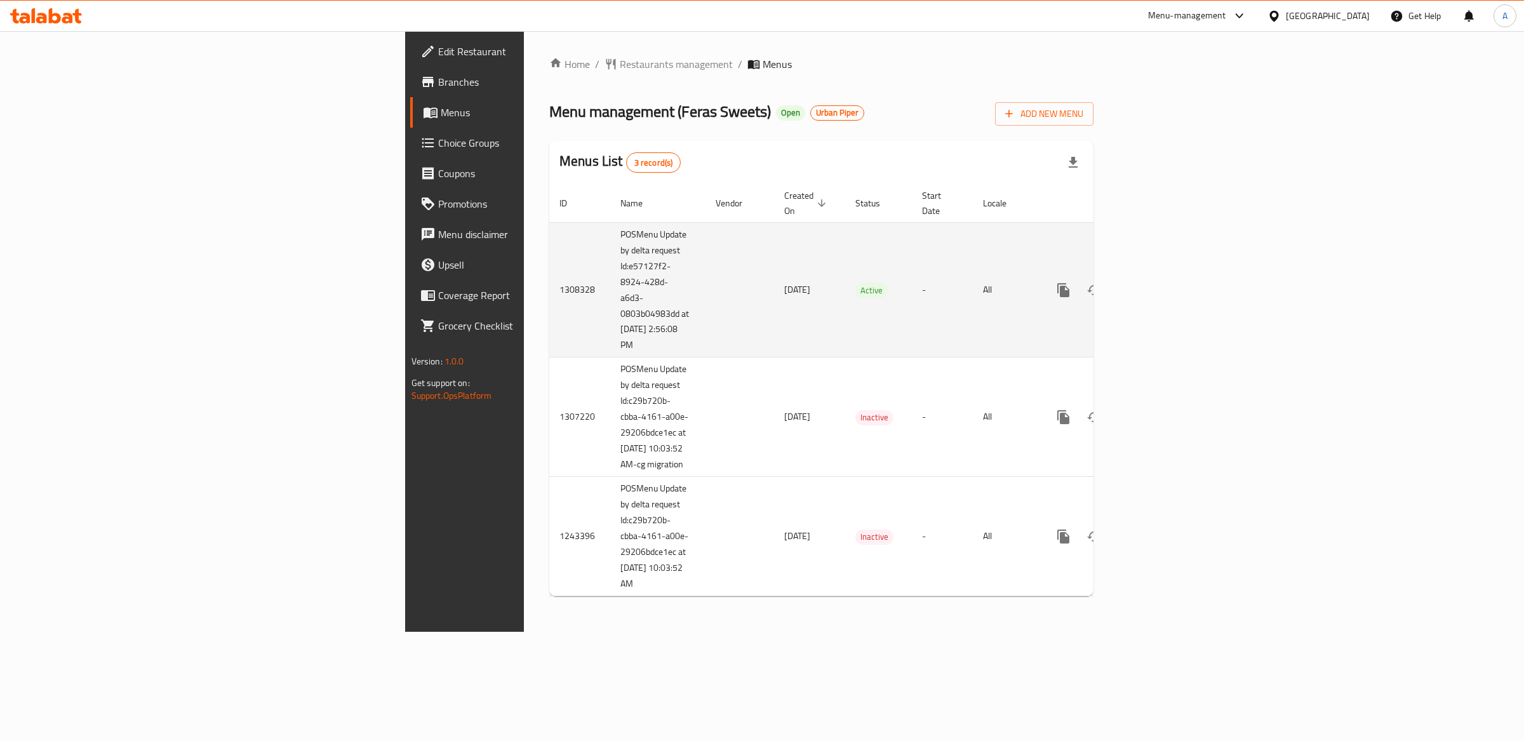
drag, startPoint x: 385, startPoint y: 328, endPoint x: 393, endPoint y: 321, distance: 9.9
click at [610, 328] on td "POSMenu Update by delta request Id:e57127f2-8924-428d-a6d3-0803b04983dd at 10/6…" at bounding box center [657, 289] width 95 height 135
drag, startPoint x: 408, startPoint y: 309, endPoint x: 423, endPoint y: 302, distance: 16.8
click at [610, 309] on td "POSMenu Update by delta request Id:e57127f2-8924-428d-a6d3-0803b04983dd at 10/6…" at bounding box center [657, 289] width 95 height 135
click at [610, 301] on td "POSMenu Update by delta request Id:e57127f2-8924-428d-a6d3-0803b04983dd at 10/6…" at bounding box center [657, 289] width 95 height 135
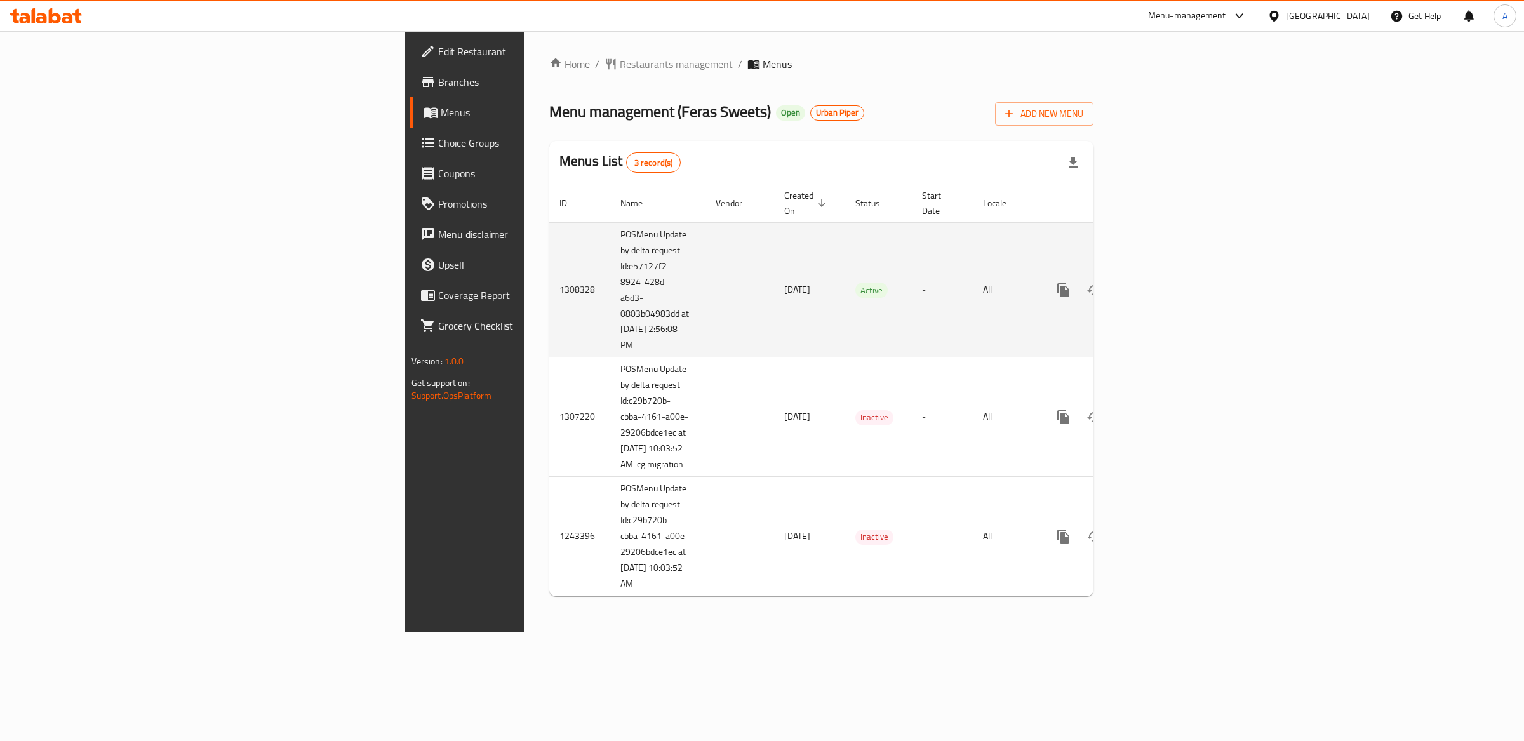
click at [549, 274] on td "1308328" at bounding box center [579, 289] width 61 height 135
copy td "1308328"
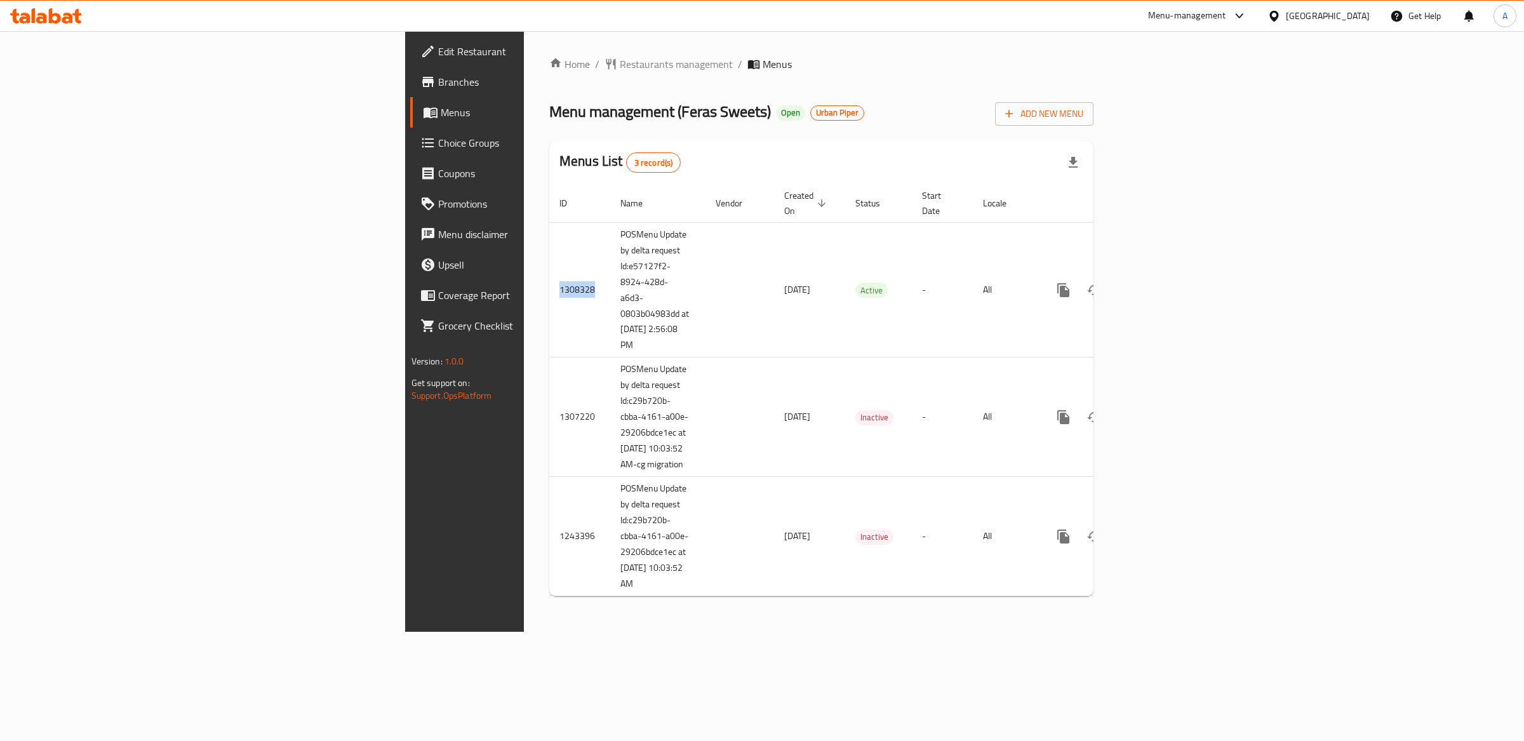
click at [438, 84] on span "Branches" at bounding box center [544, 81] width 212 height 15
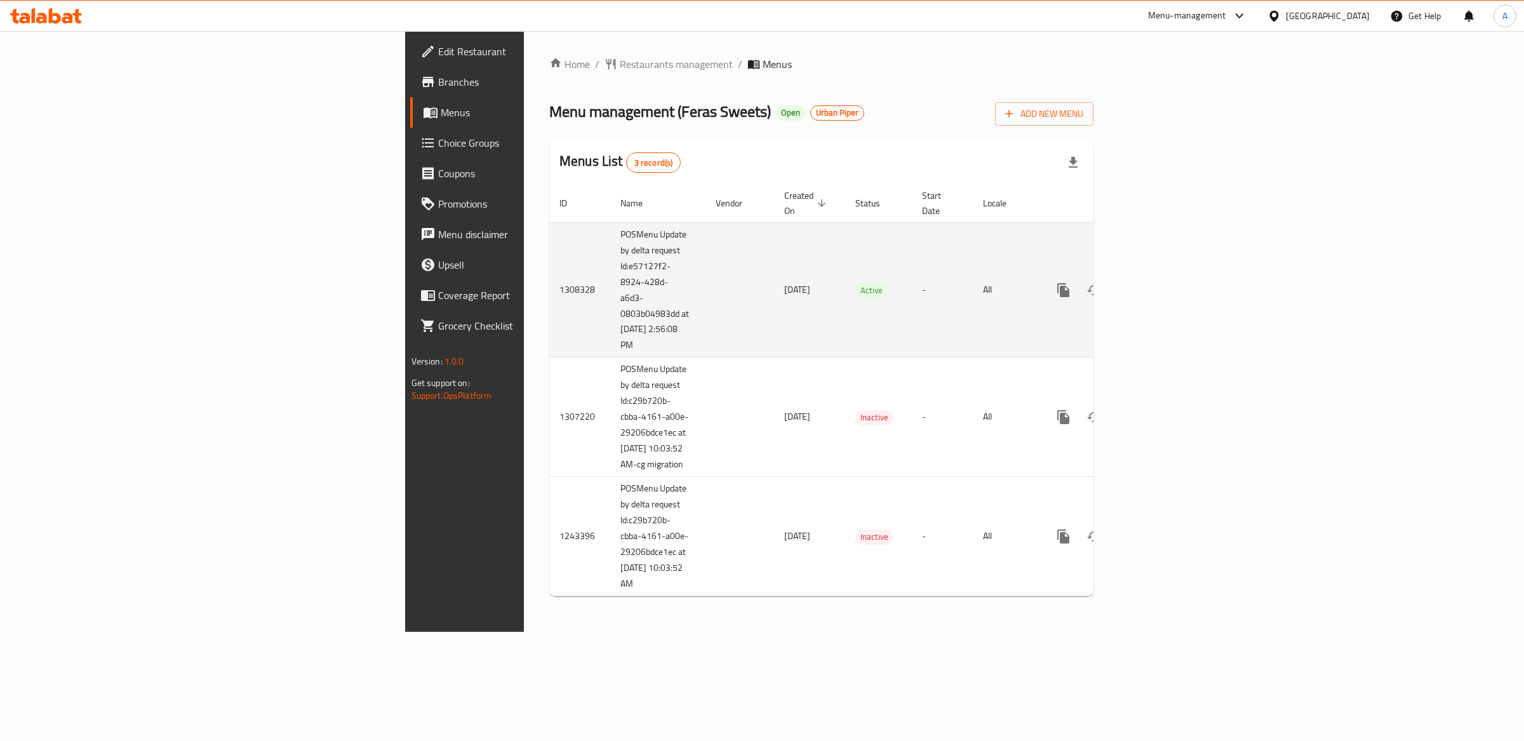
click at [1163, 283] on icon "enhanced table" at bounding box center [1155, 290] width 15 height 15
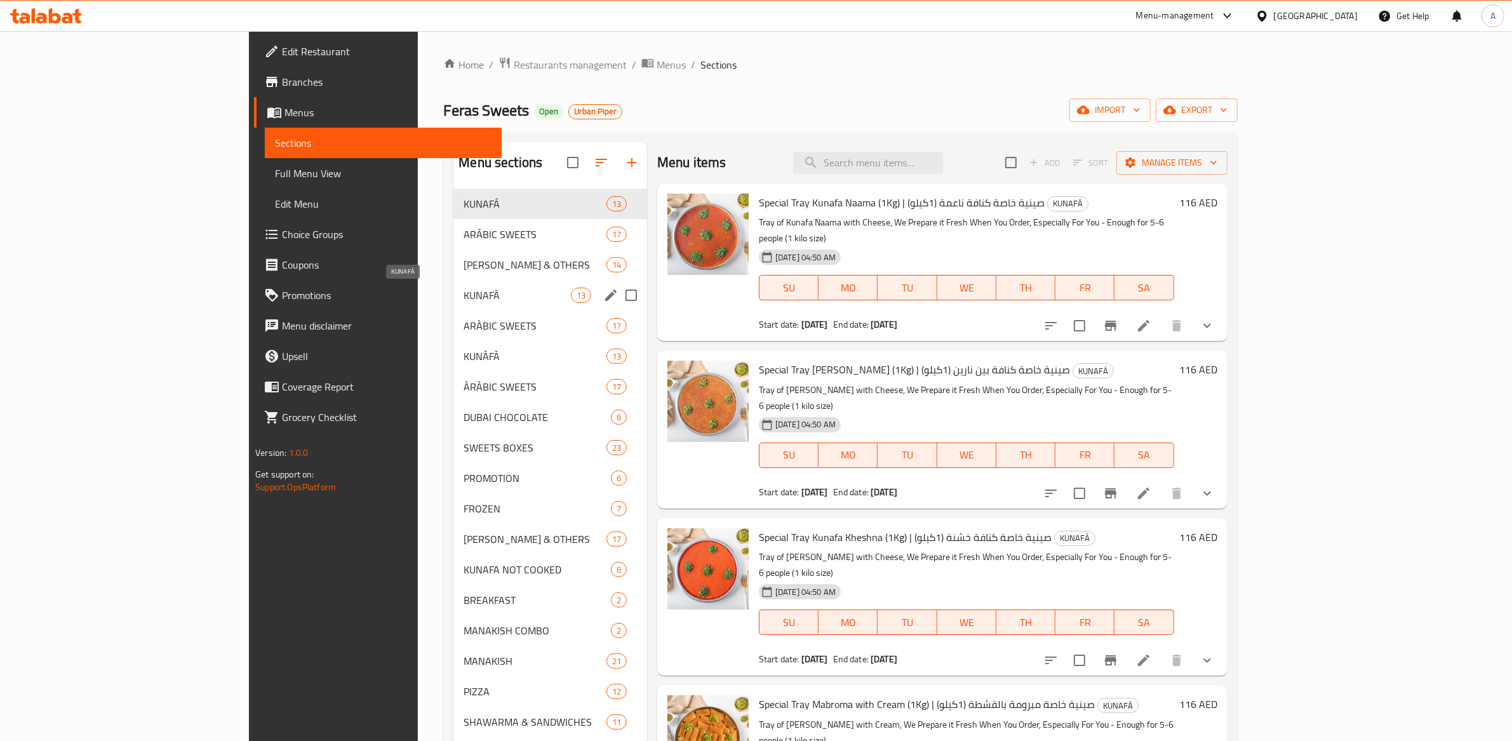
click at [464, 292] on span "KUNAFÀ" at bounding box center [517, 295] width 107 height 15
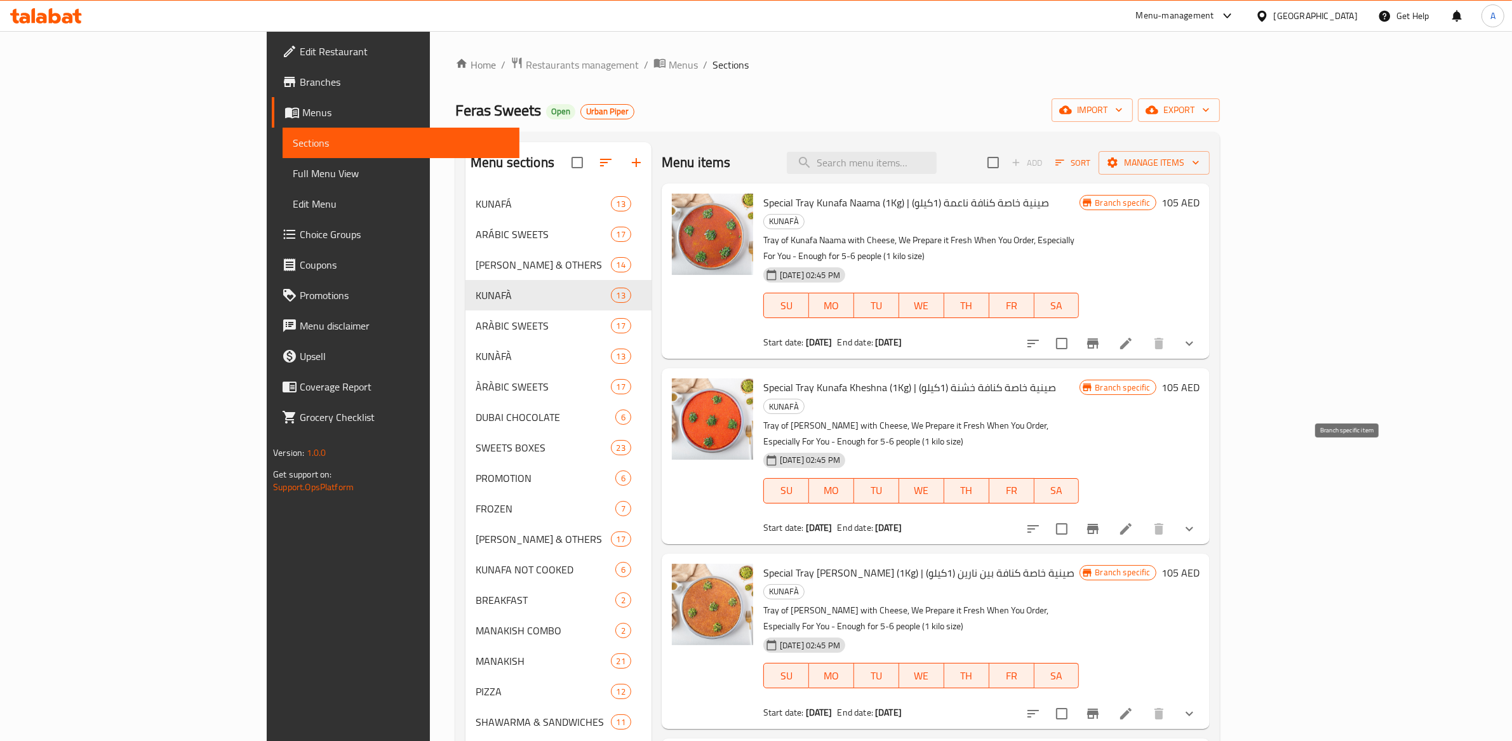
click at [1101, 522] on icon "Branch-specific-item" at bounding box center [1093, 529] width 15 height 15
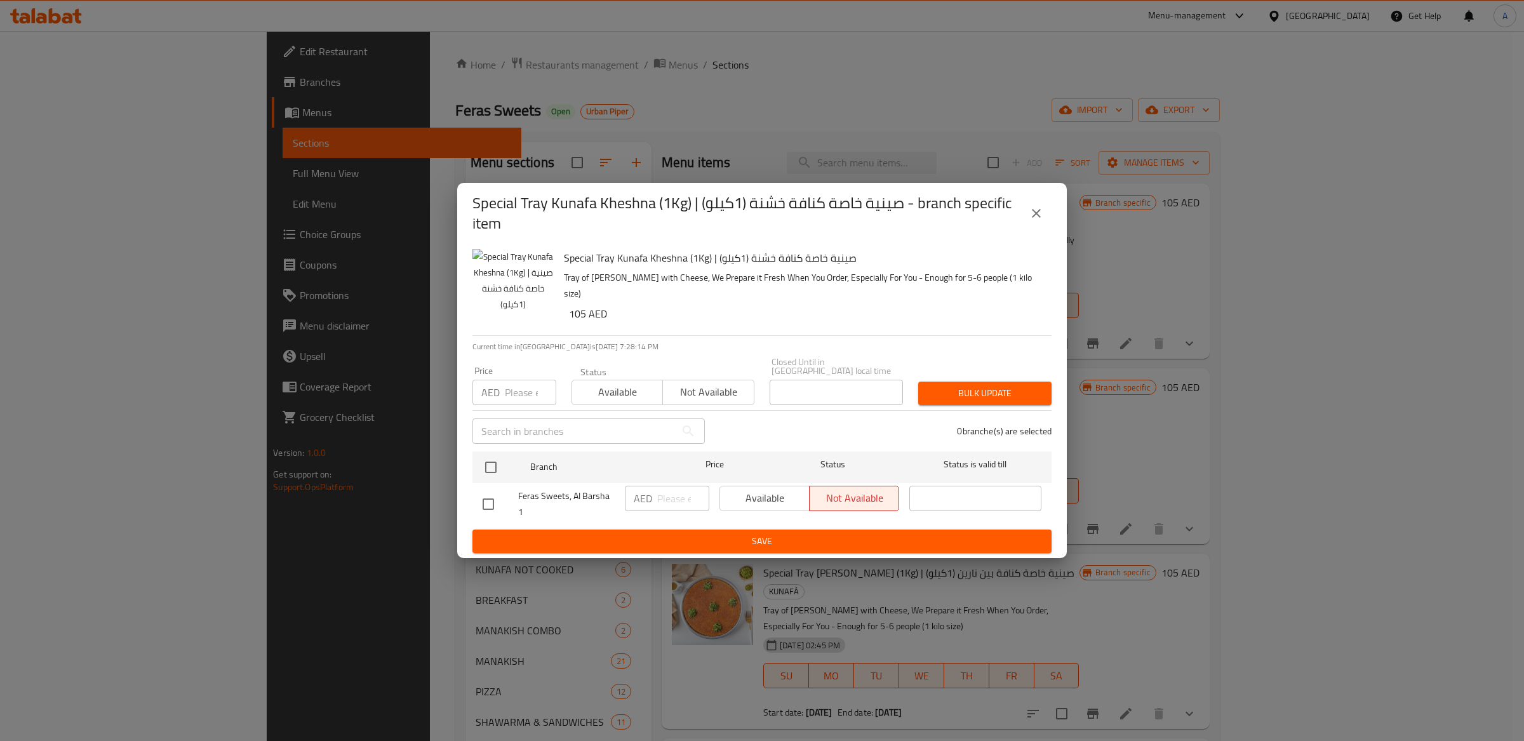
click at [1032, 214] on icon "close" at bounding box center [1036, 213] width 15 height 15
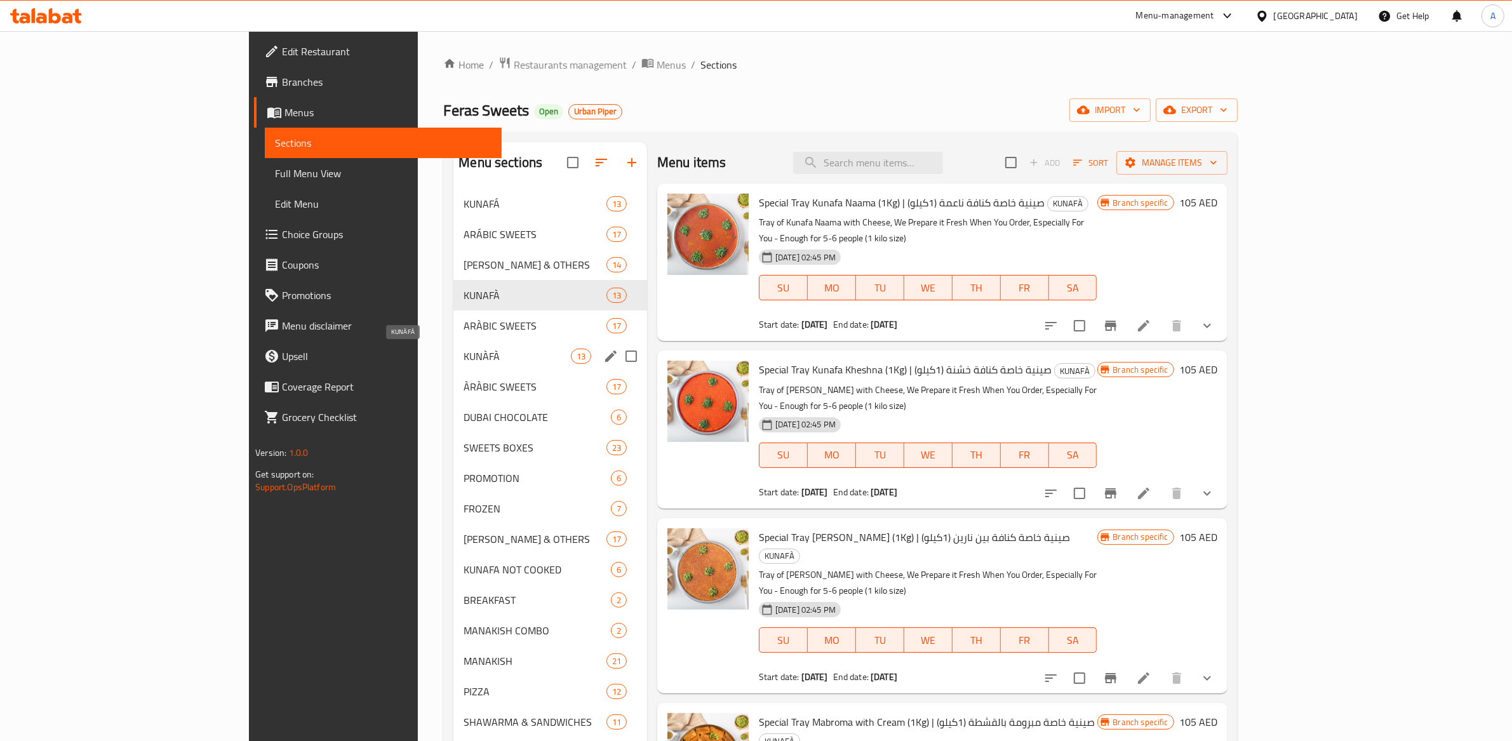
click at [464, 354] on span "KUNÀFÀ" at bounding box center [517, 356] width 107 height 15
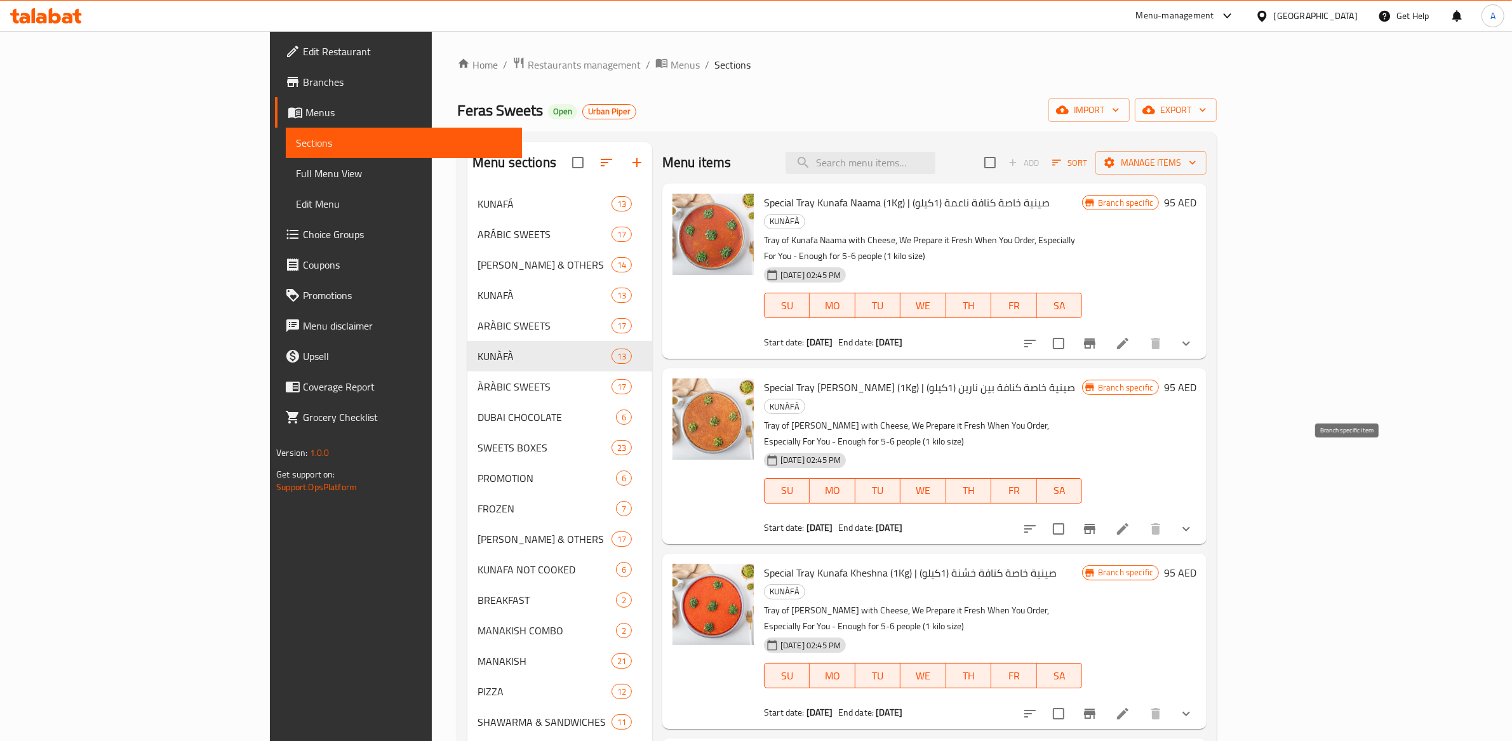
click at [1096, 524] on icon "Branch-specific-item" at bounding box center [1089, 529] width 11 height 10
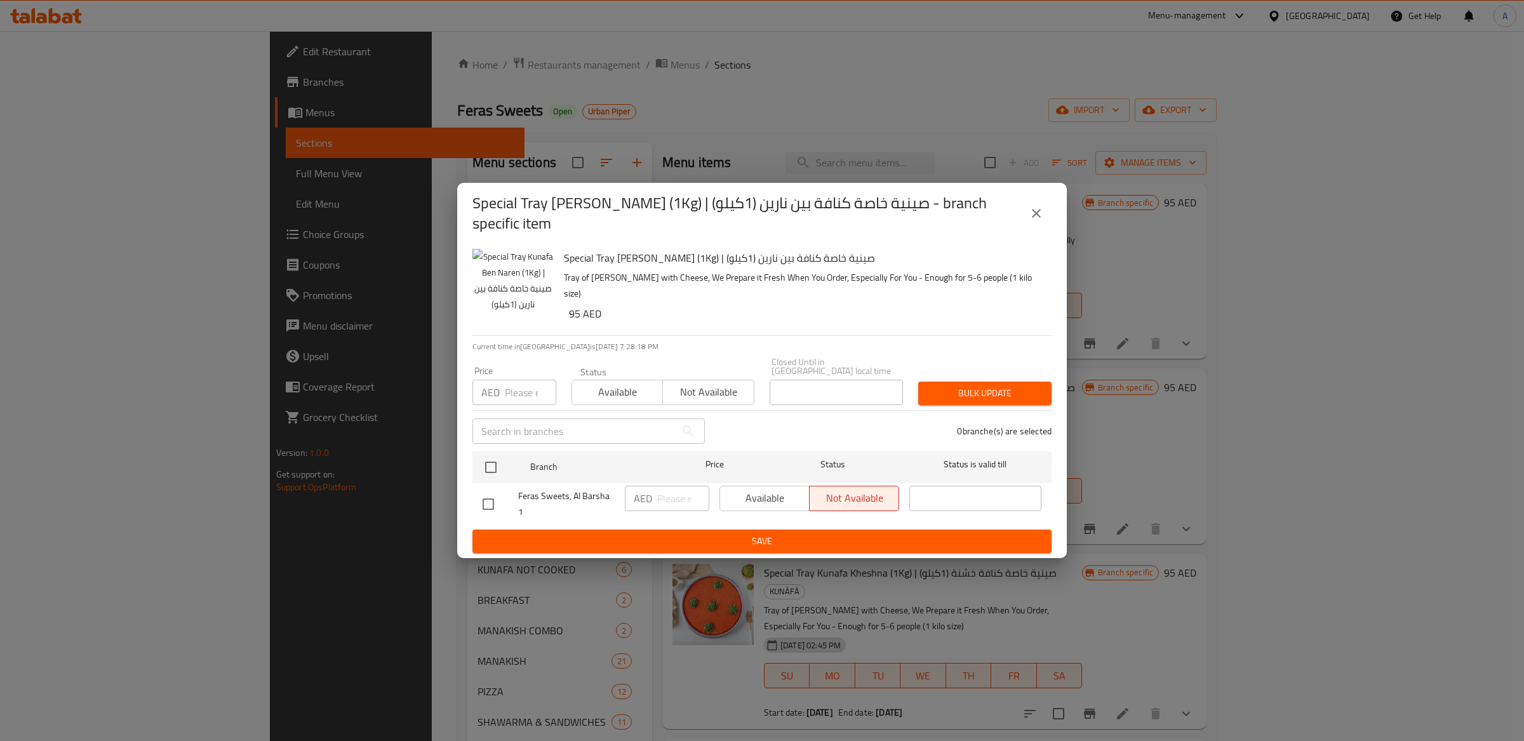
click at [1040, 212] on icon "close" at bounding box center [1036, 213] width 15 height 15
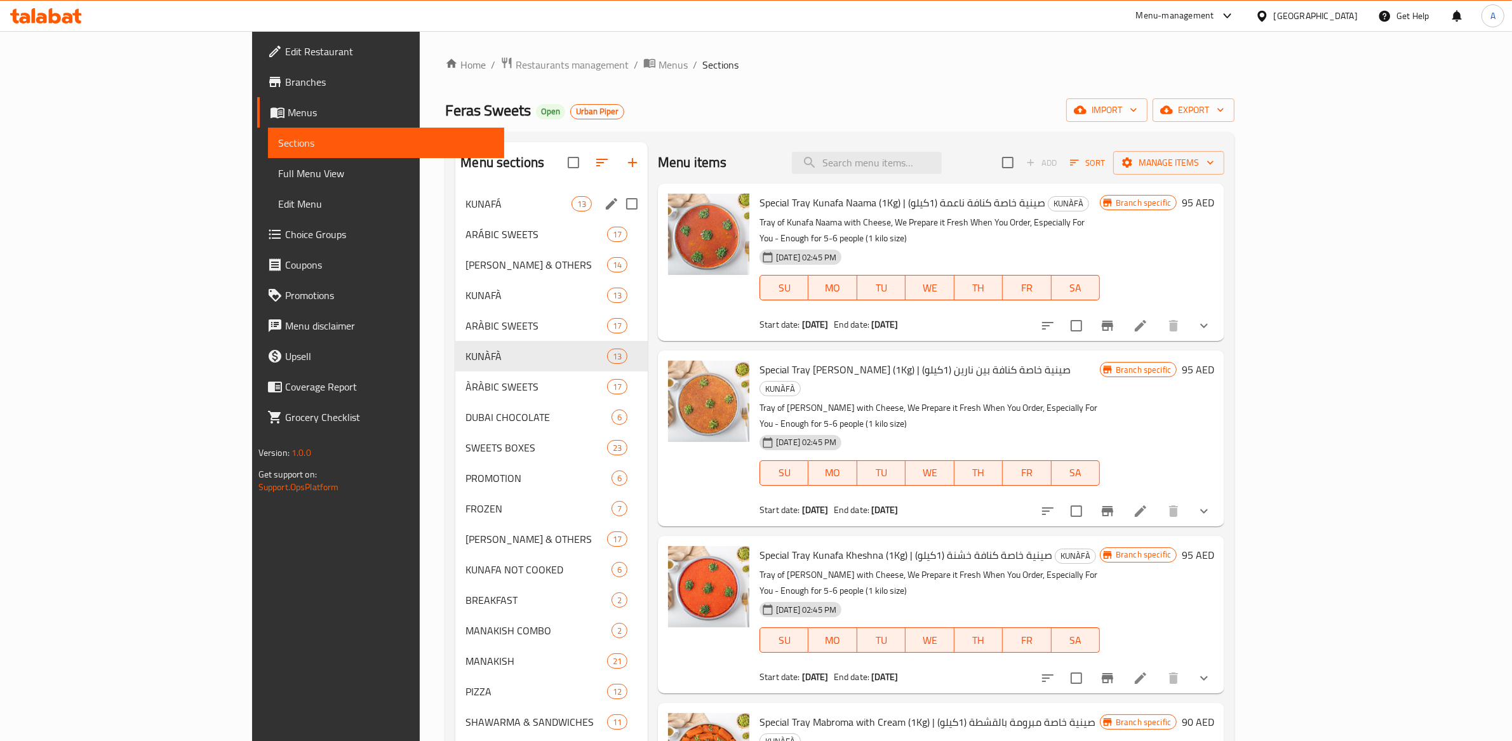
click at [455, 213] on div "KUNAFÁ 13" at bounding box center [551, 204] width 192 height 30
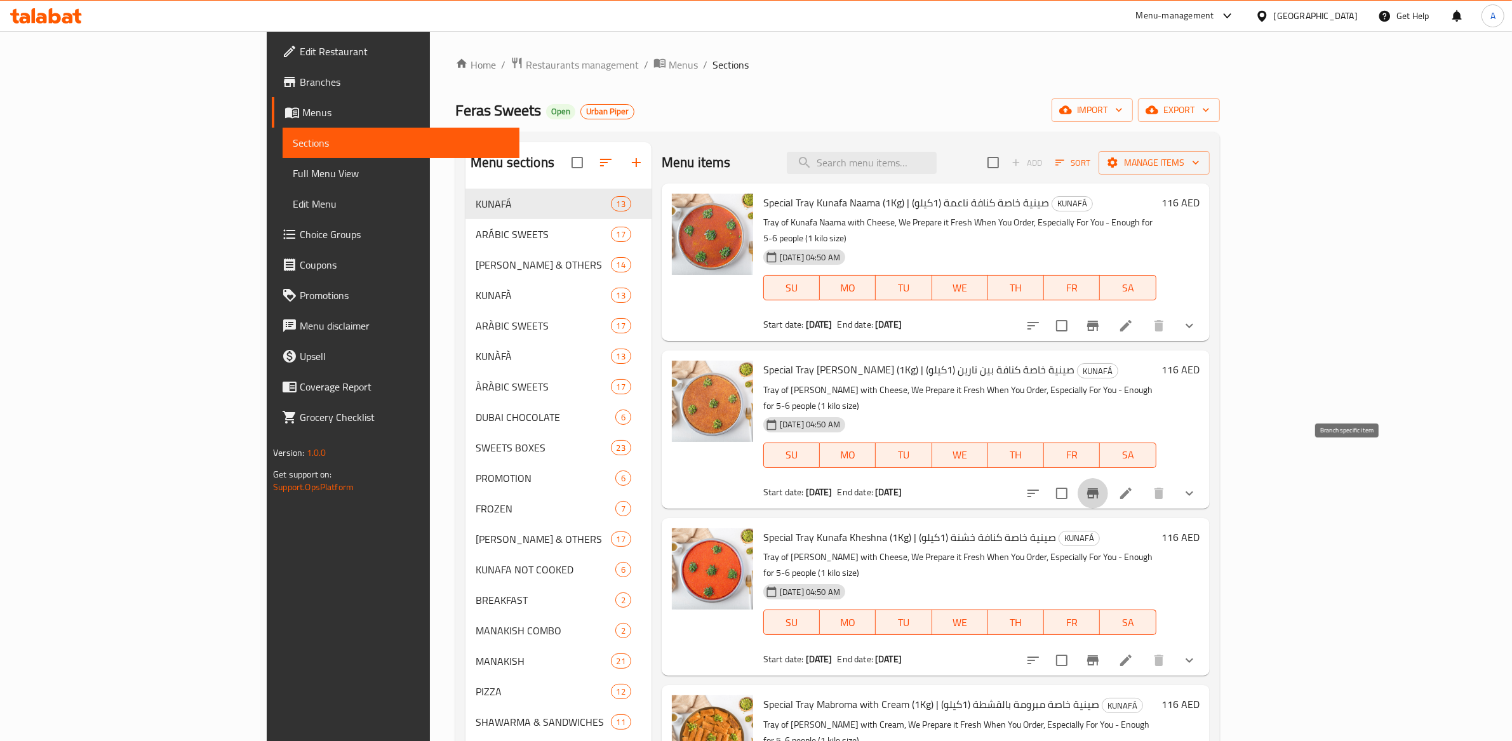
click at [1101, 486] on icon "Branch-specific-item" at bounding box center [1093, 493] width 15 height 15
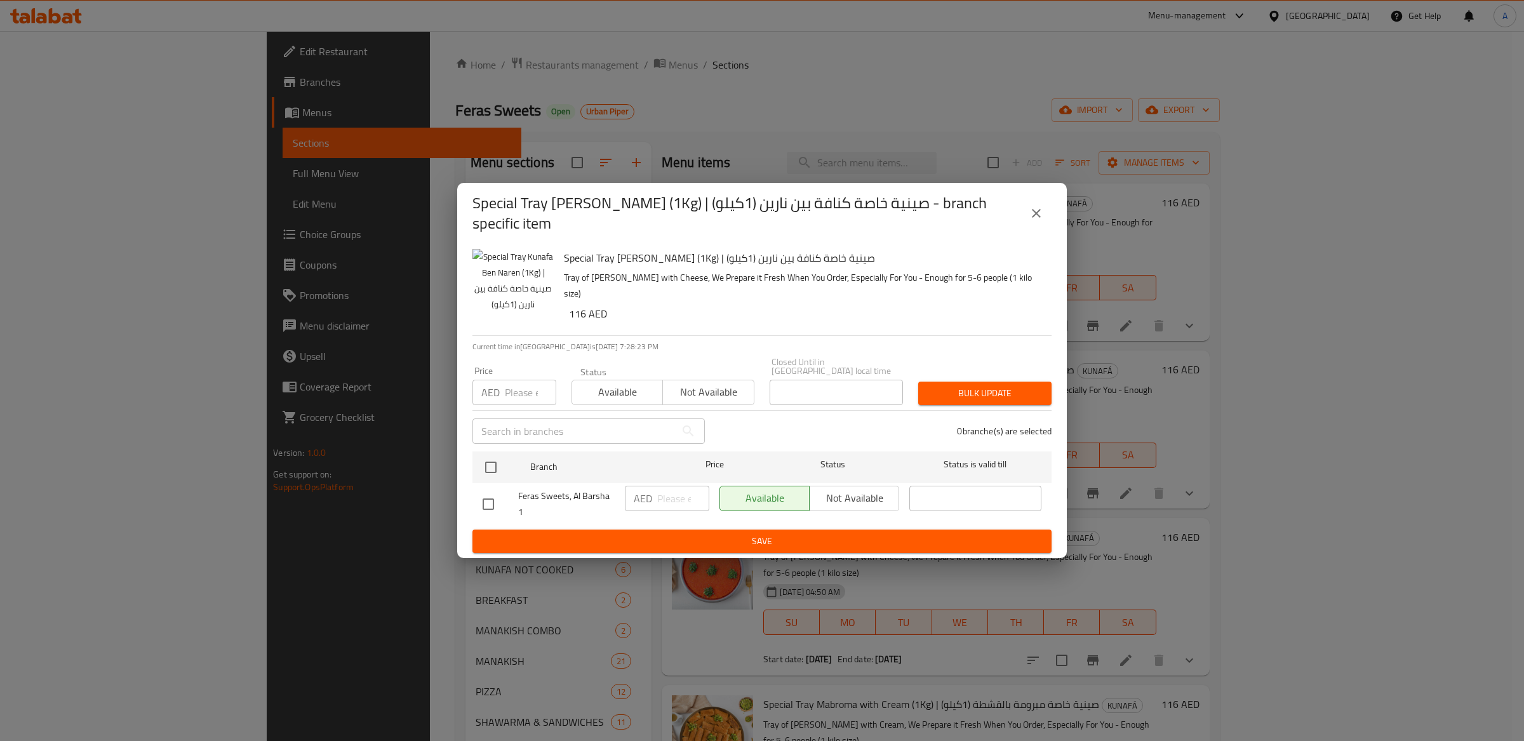
click at [1041, 210] on icon "close" at bounding box center [1036, 213] width 15 height 15
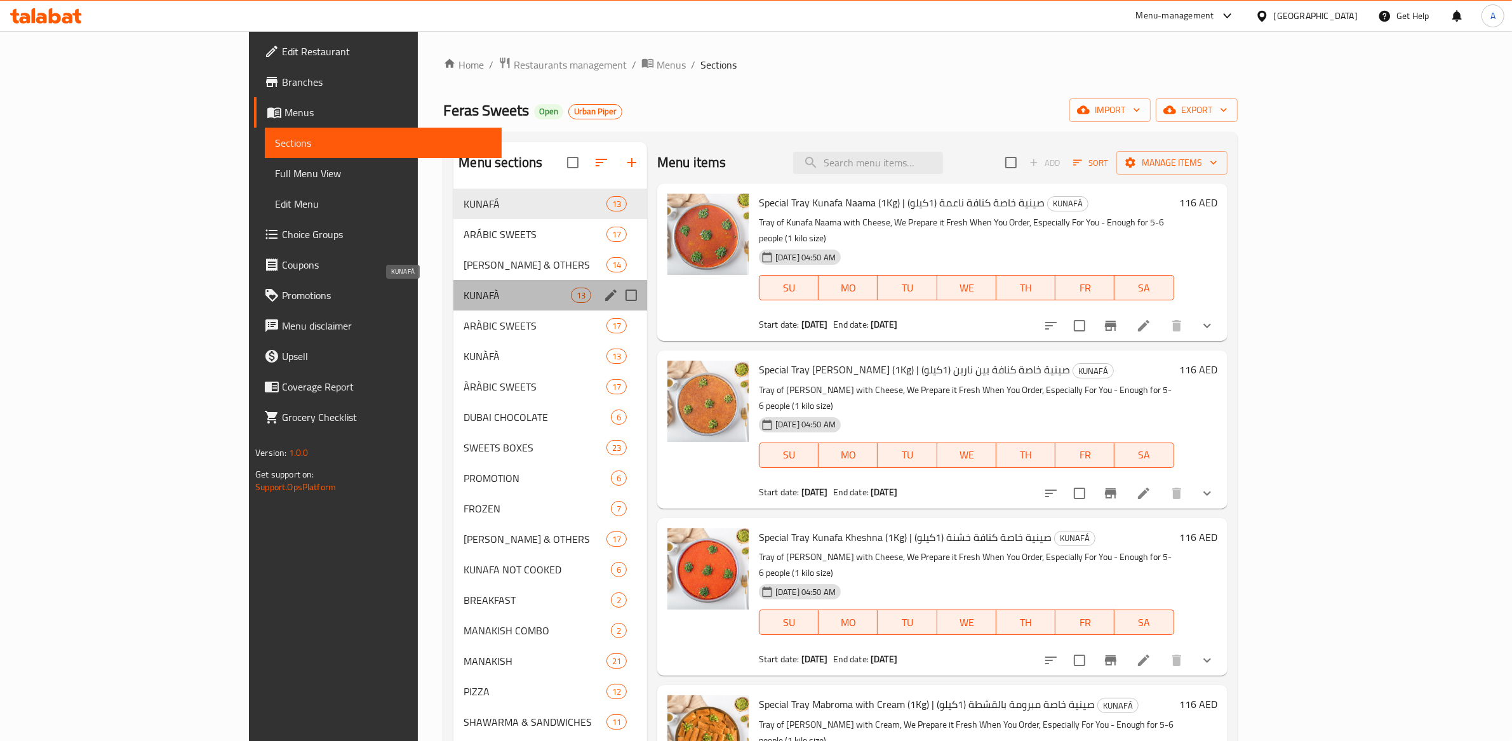
click at [464, 299] on span "KUNAFÀ" at bounding box center [517, 295] width 107 height 15
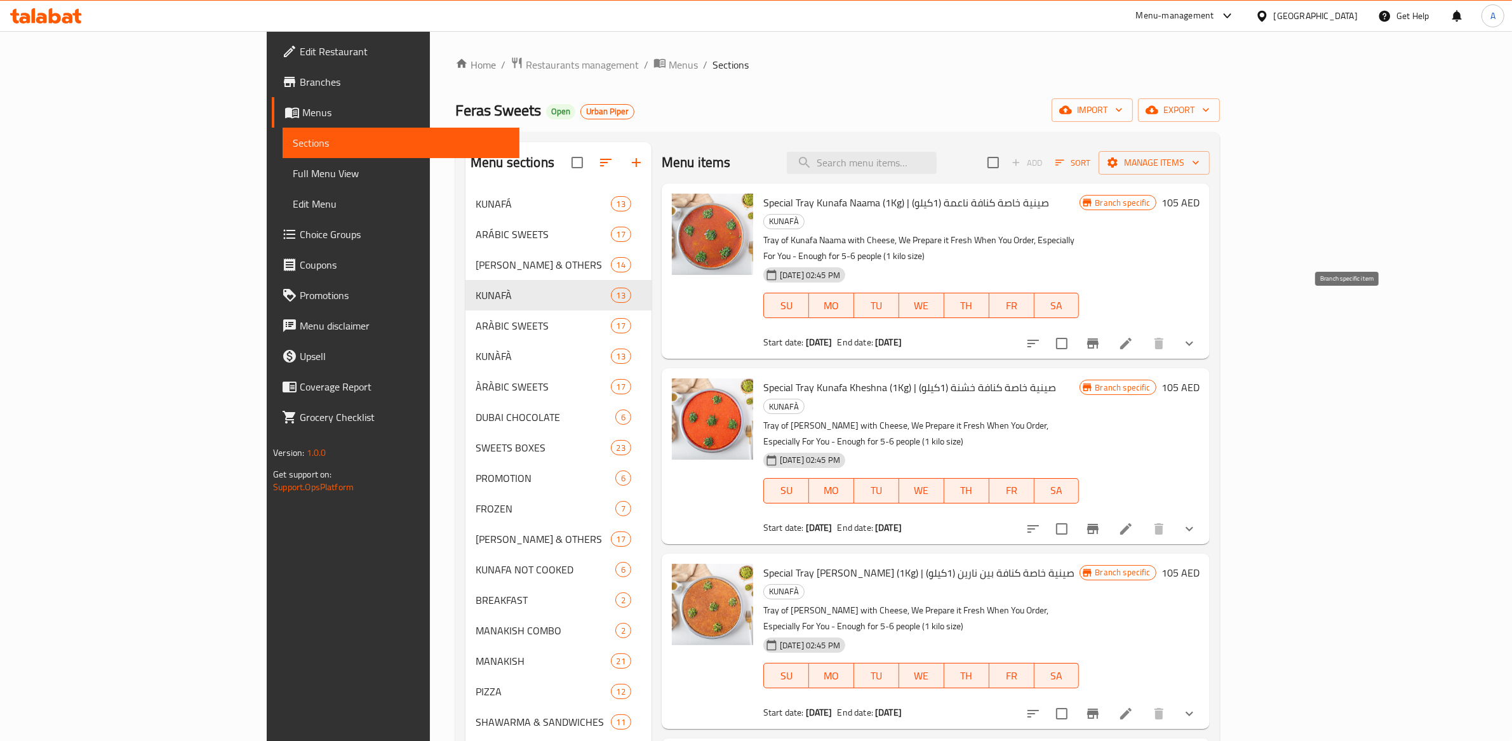
click at [1101, 336] on icon "Branch-specific-item" at bounding box center [1093, 343] width 15 height 15
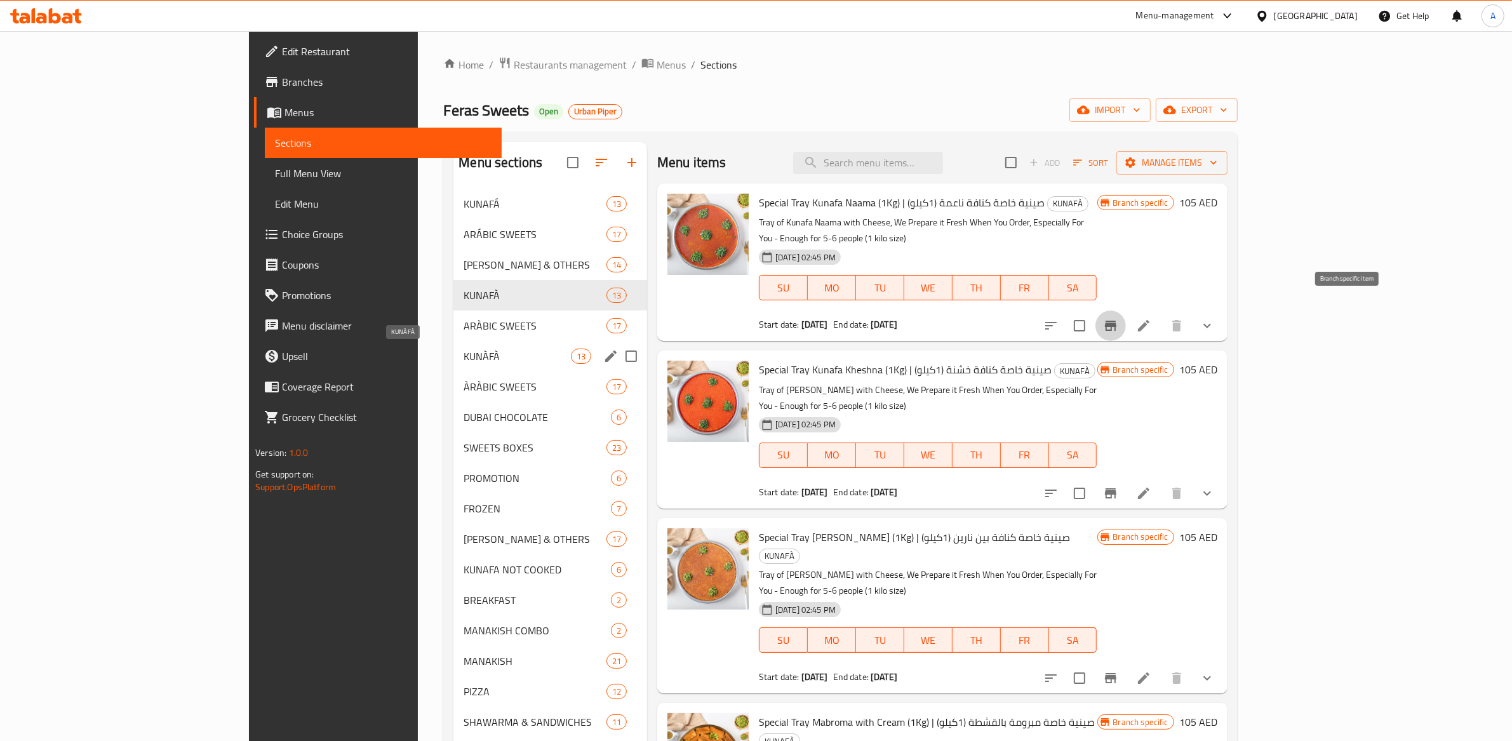
click at [464, 353] on span "KUNÀFÀ" at bounding box center [517, 356] width 107 height 15
